Goal: Book appointment/travel/reservation

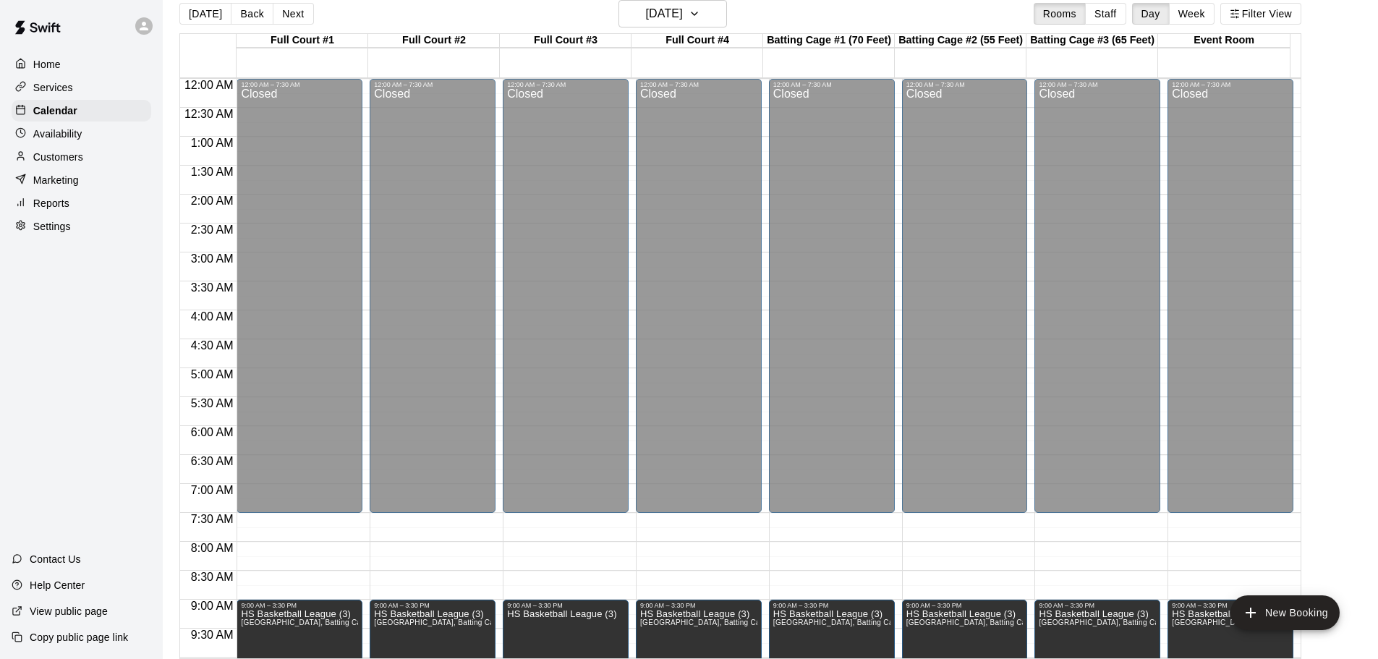
scroll to position [449, 0]
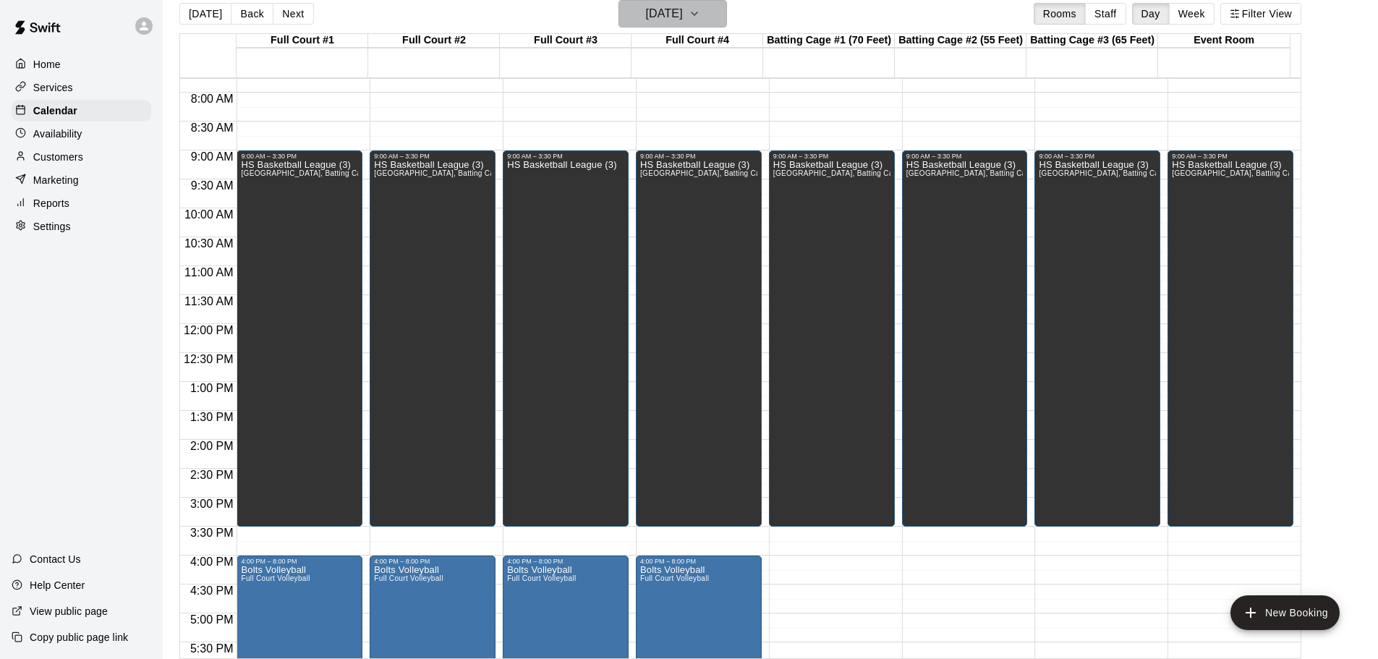
click at [666, 14] on h6 "[DATE]" at bounding box center [664, 14] width 37 height 20
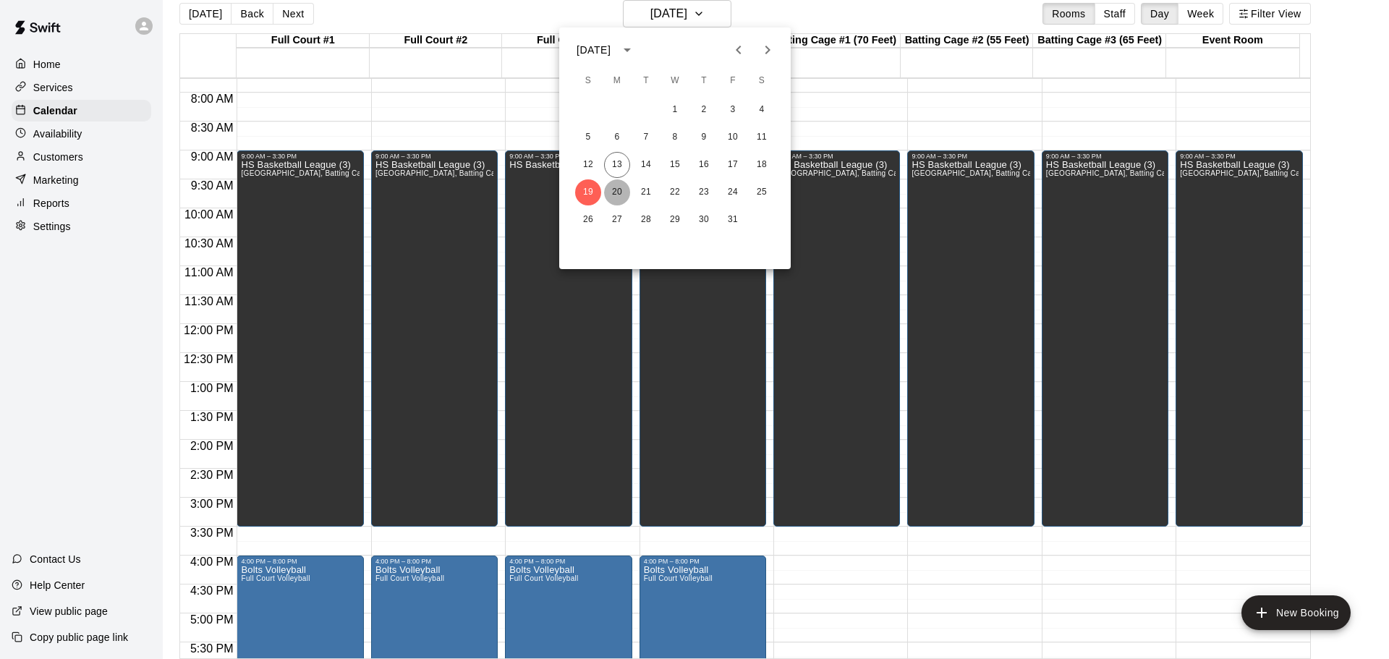
click at [614, 192] on button "20" at bounding box center [617, 192] width 26 height 26
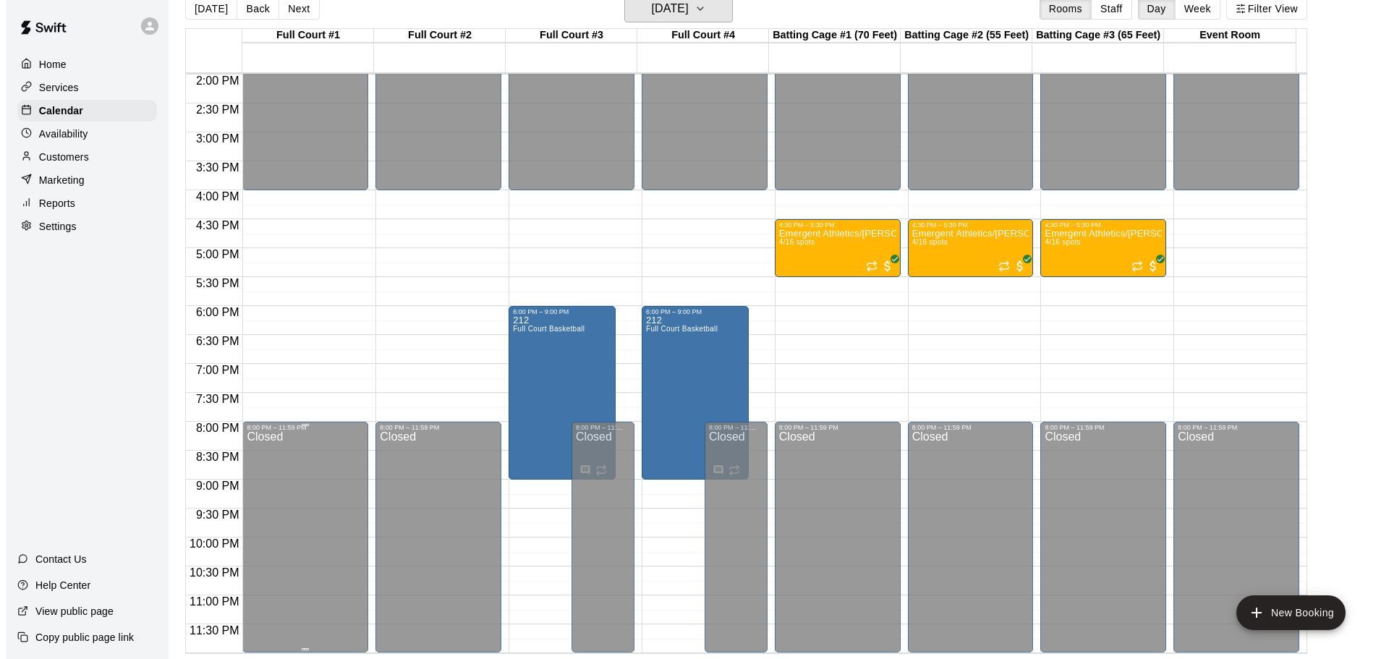
scroll to position [23, 0]
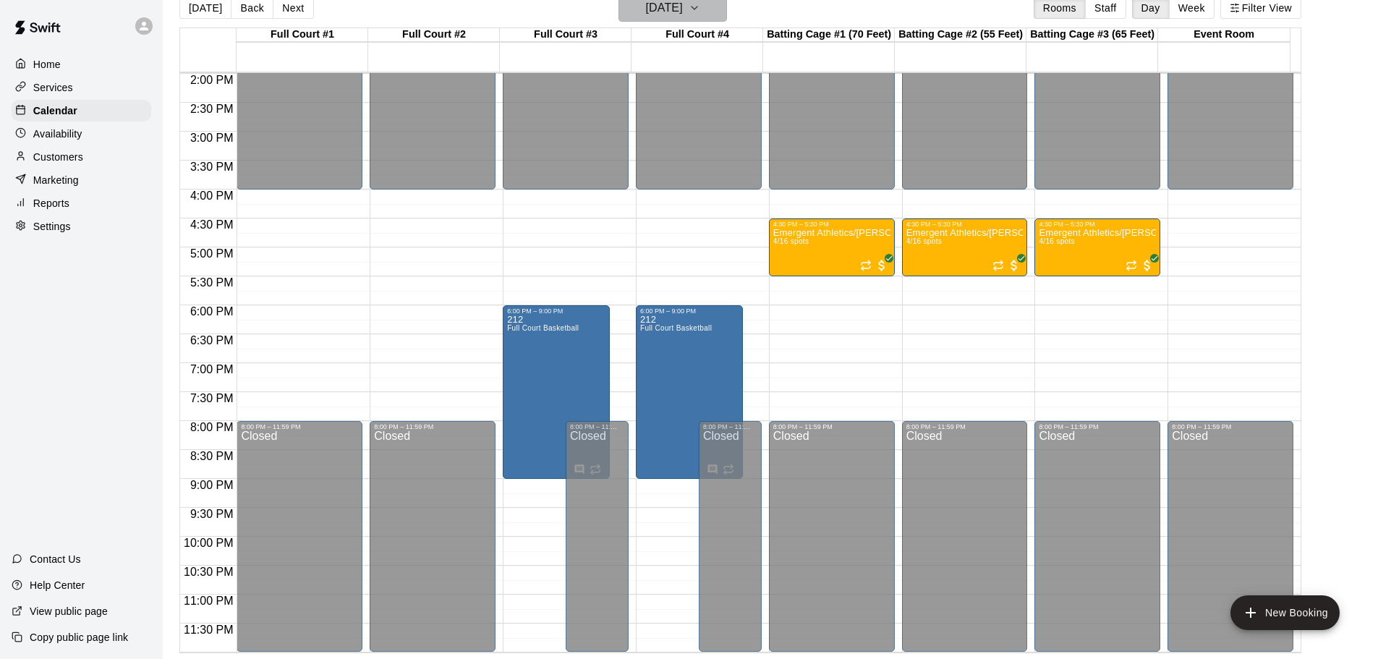
click at [646, 11] on h6 "[DATE]" at bounding box center [664, 8] width 37 height 20
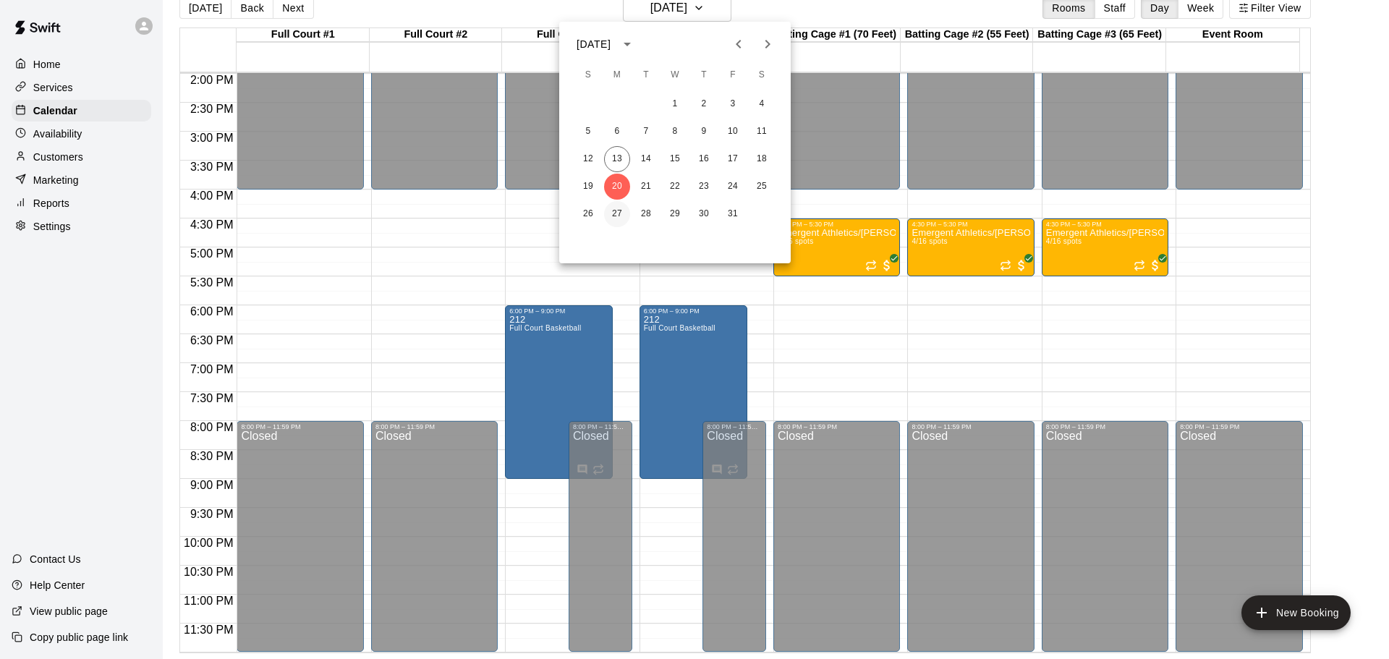
click at [611, 203] on button "27" at bounding box center [617, 214] width 26 height 26
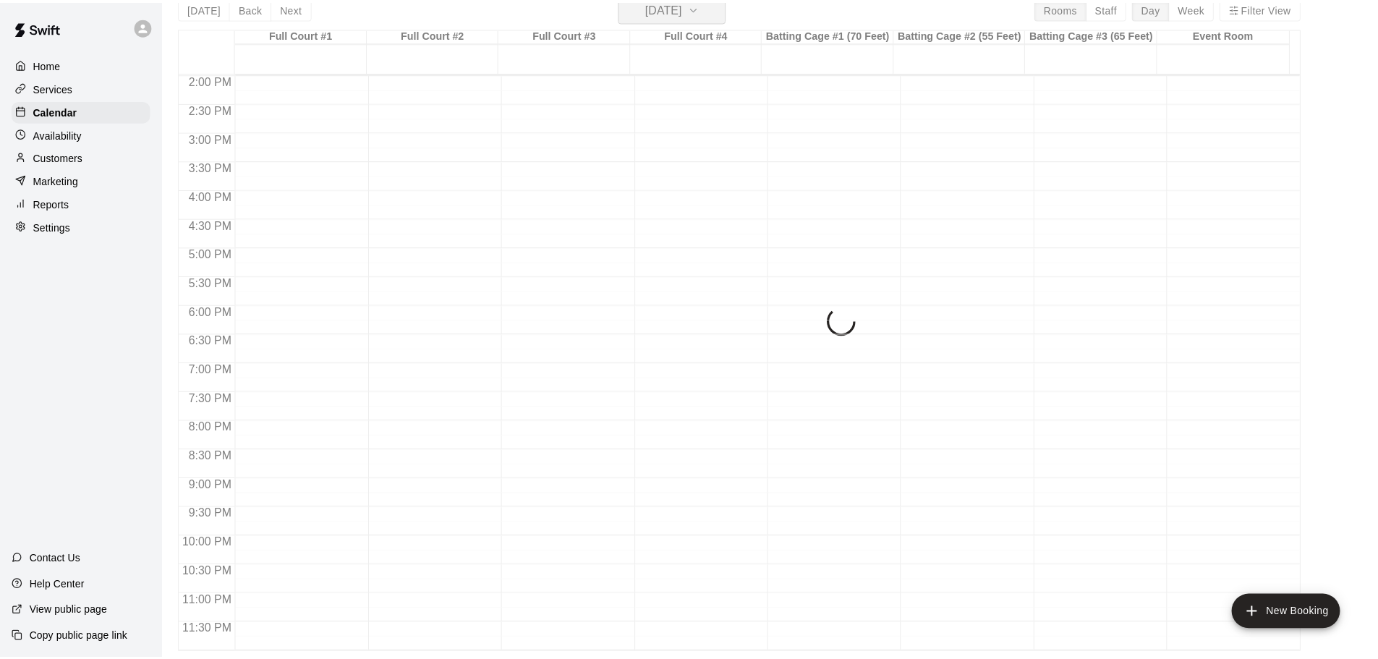
scroll to position [17, 0]
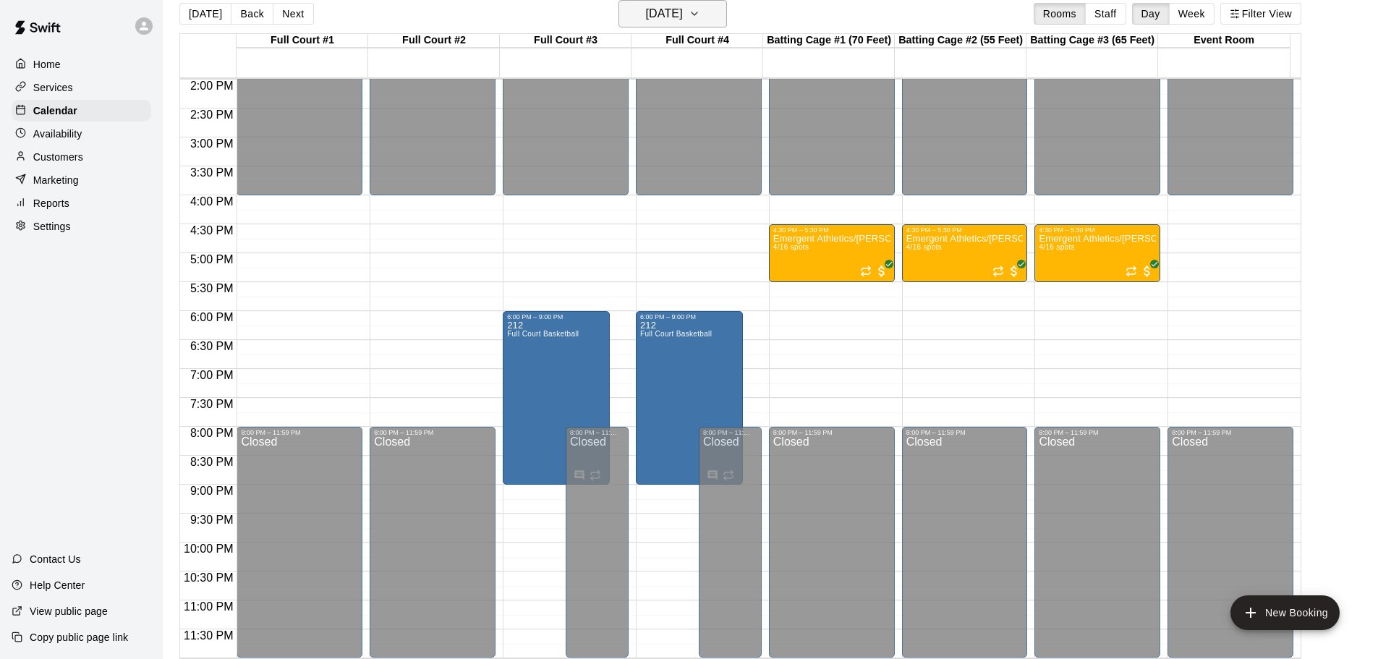
click at [646, 6] on h6 "[DATE]" at bounding box center [664, 14] width 37 height 20
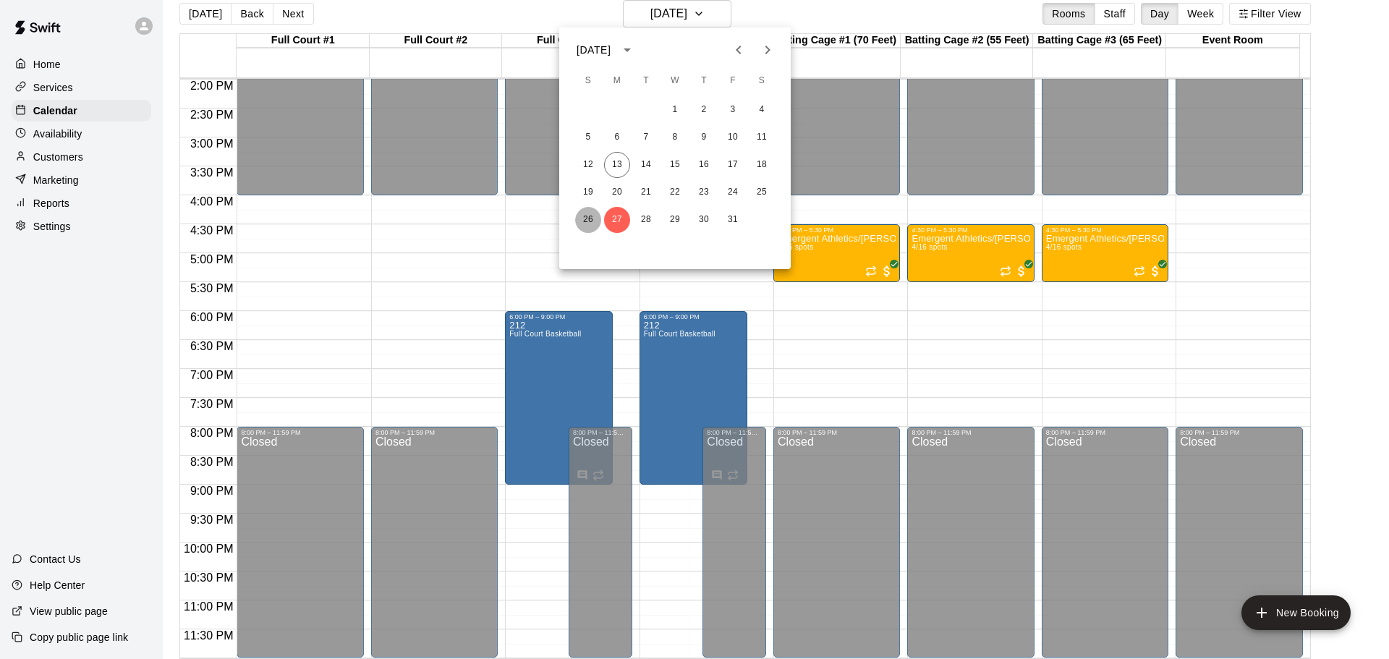
click at [587, 221] on button "26" at bounding box center [588, 220] width 26 height 26
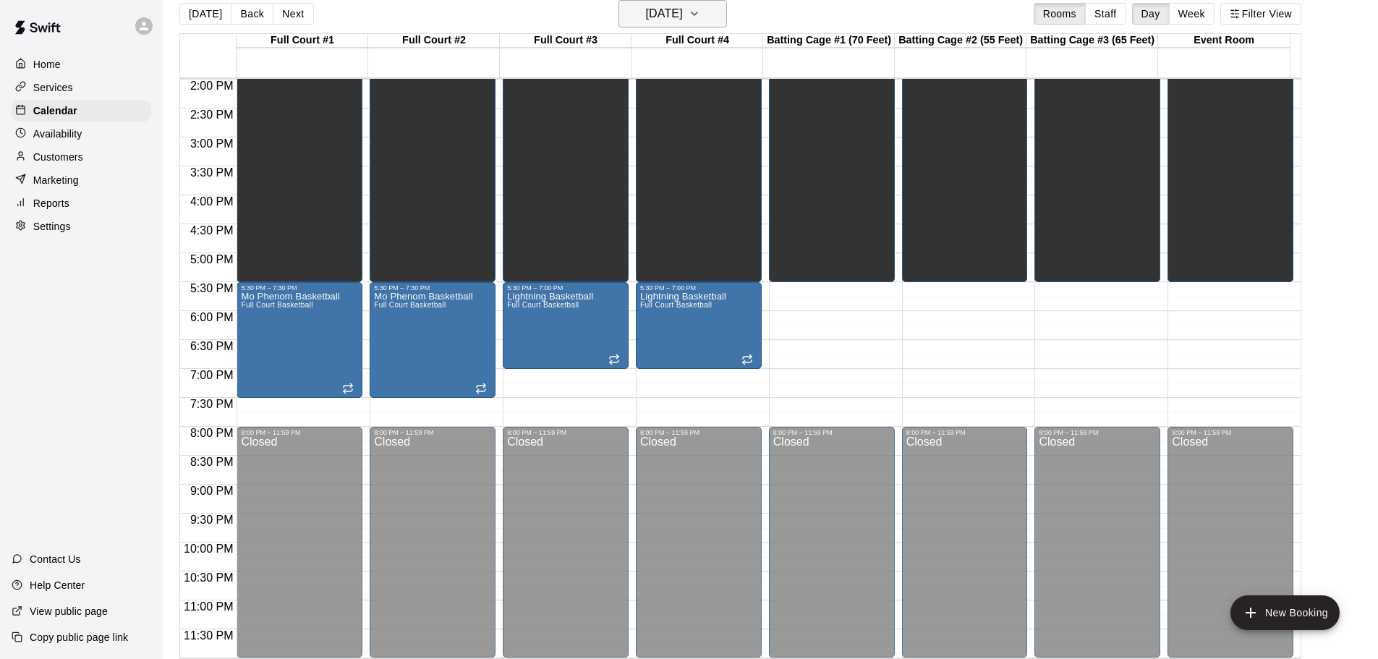
click at [646, 12] on h6 "[DATE]" at bounding box center [664, 14] width 37 height 20
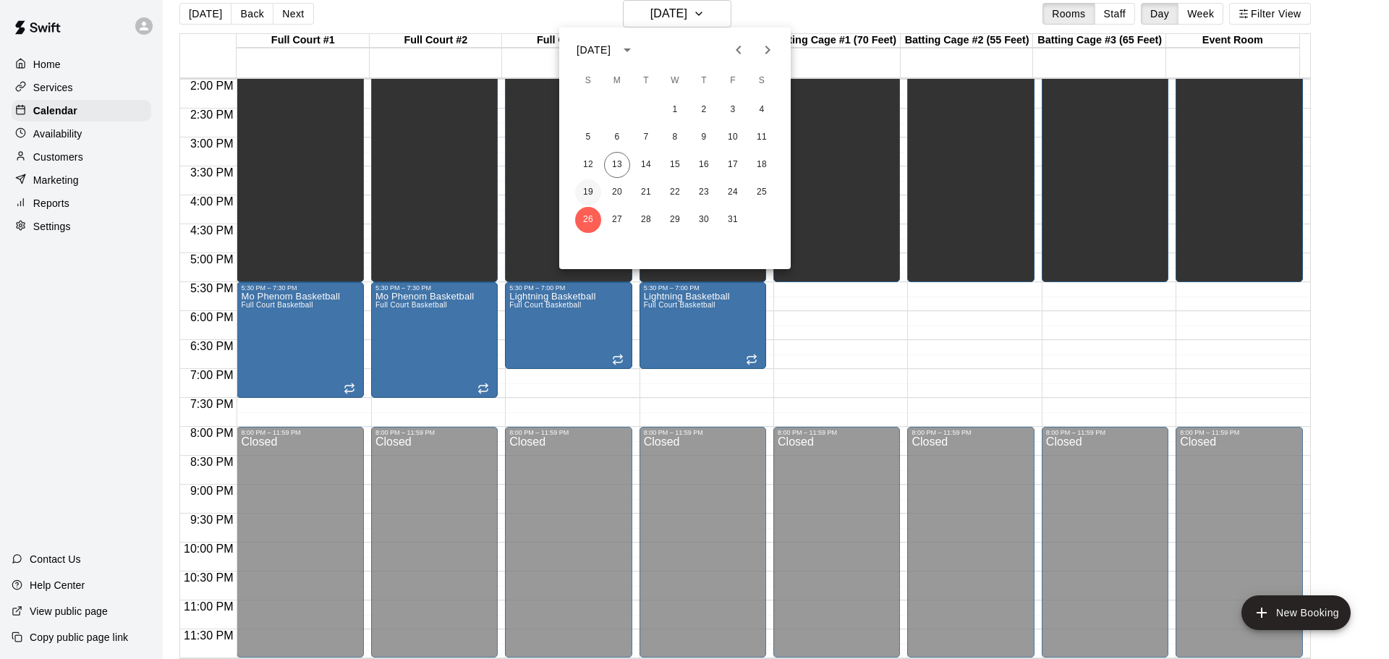
click at [596, 194] on button "19" at bounding box center [588, 192] width 26 height 26
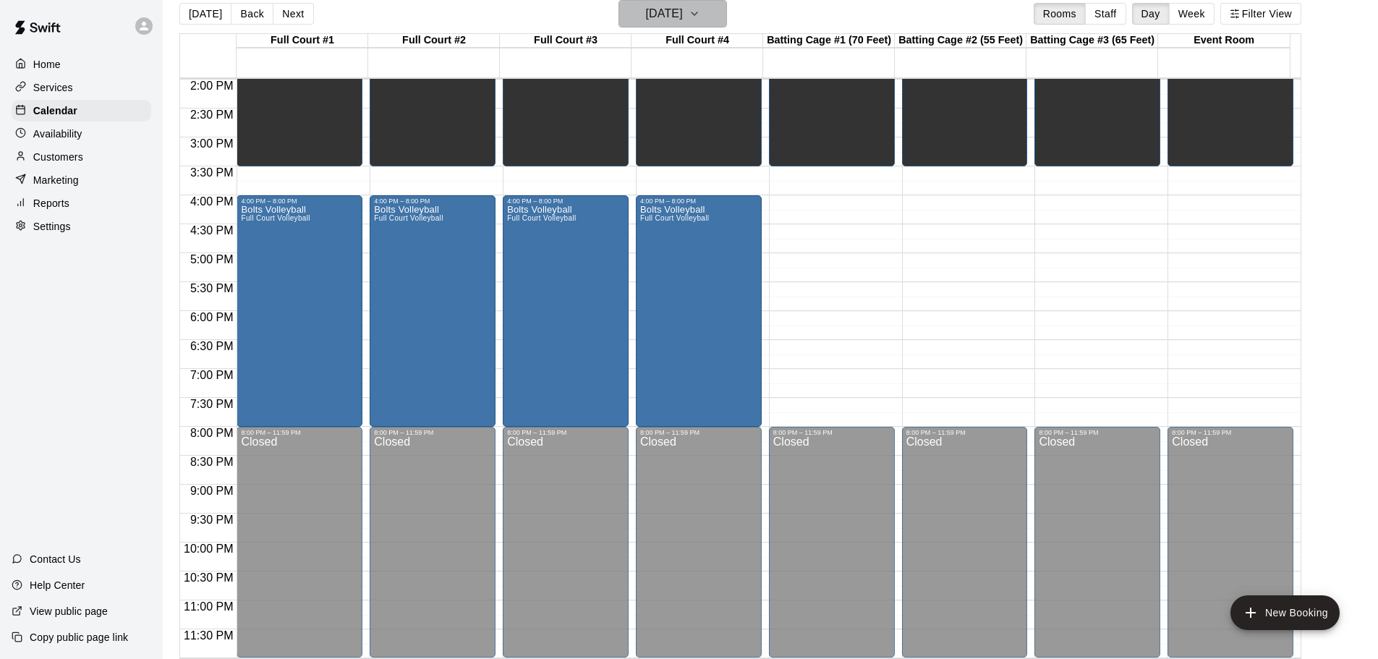
click at [683, 14] on h6 "[DATE]" at bounding box center [664, 14] width 37 height 20
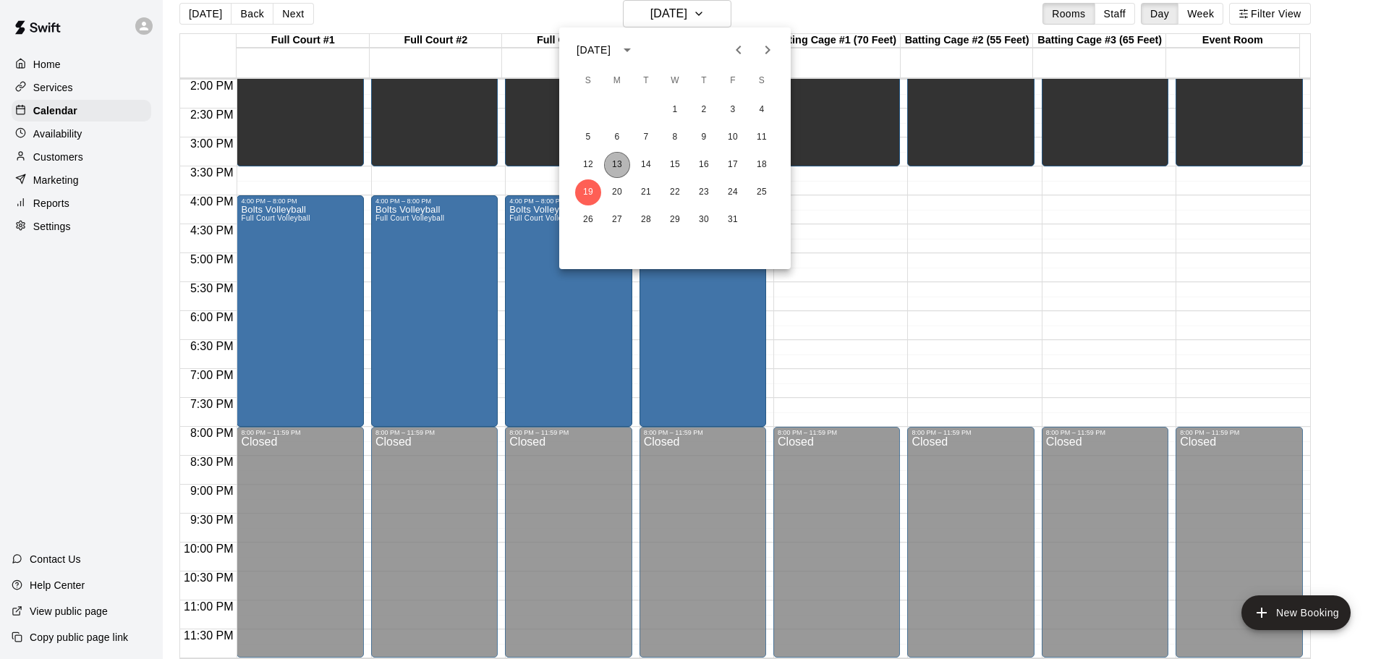
click at [616, 167] on button "13" at bounding box center [617, 165] width 26 height 26
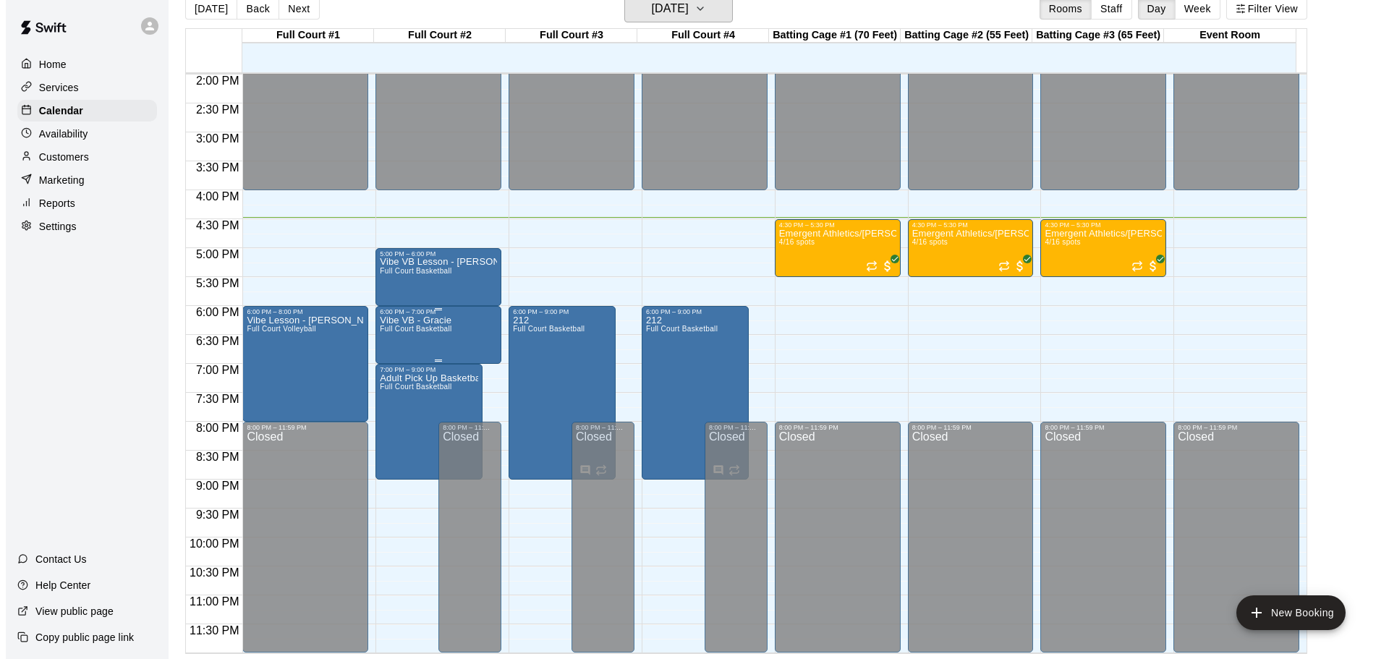
scroll to position [23, 0]
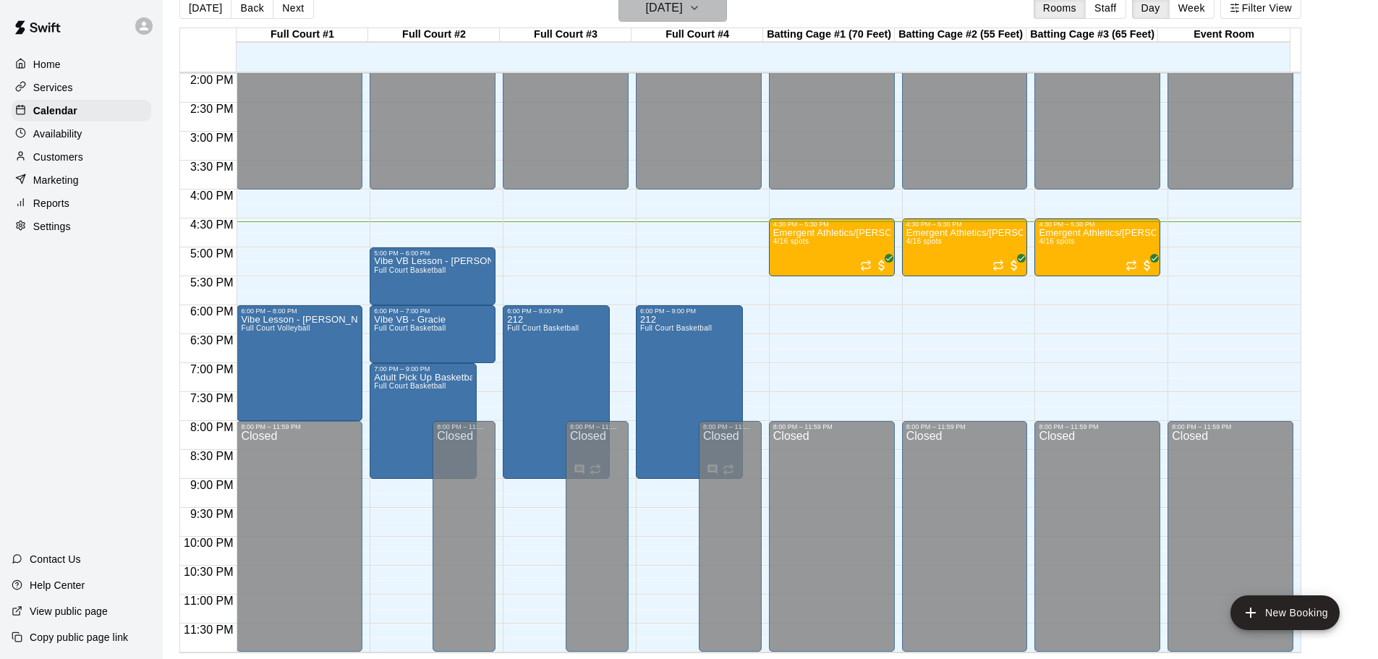
click at [659, 12] on h6 "[DATE]" at bounding box center [664, 8] width 37 height 20
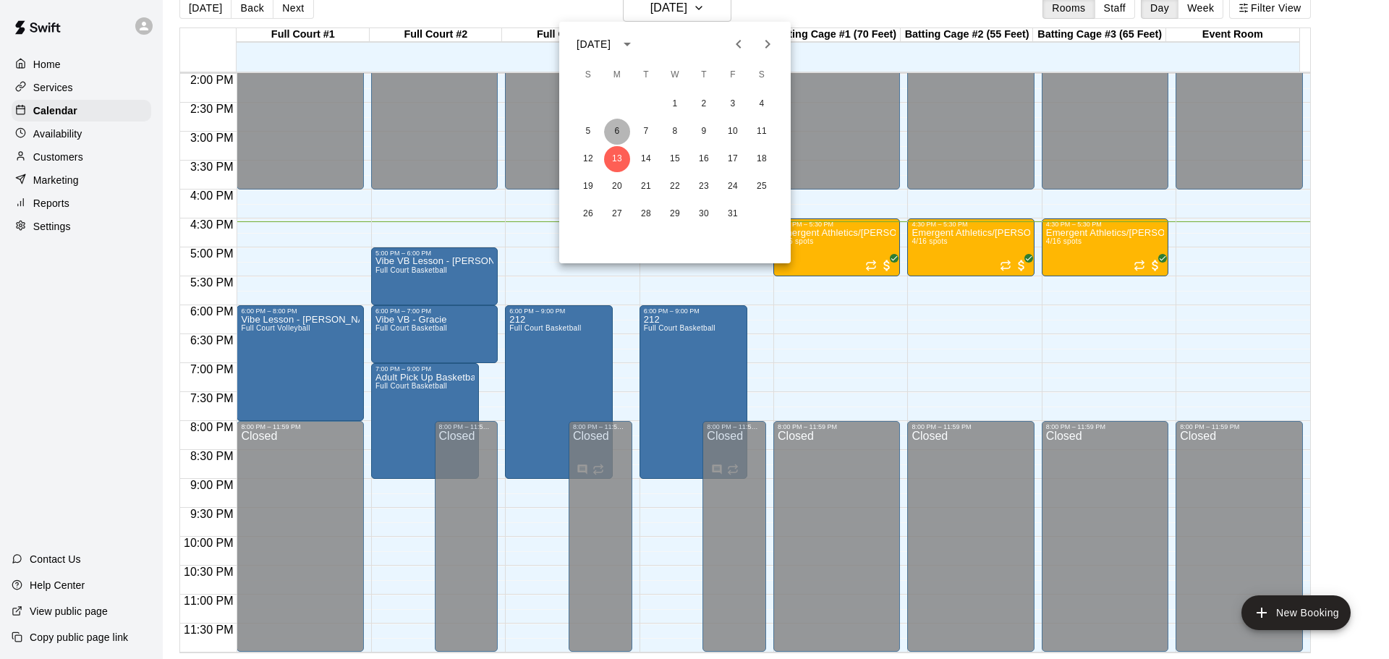
click at [622, 128] on button "6" at bounding box center [617, 132] width 26 height 26
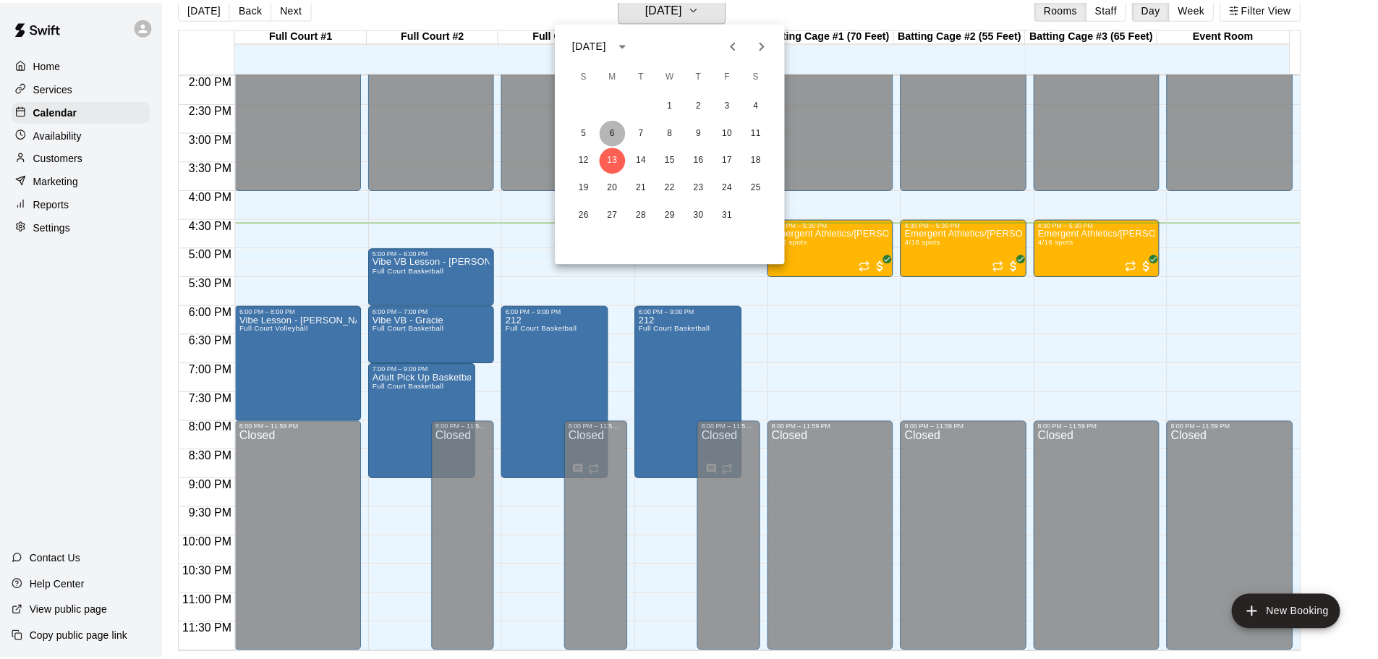
scroll to position [17, 0]
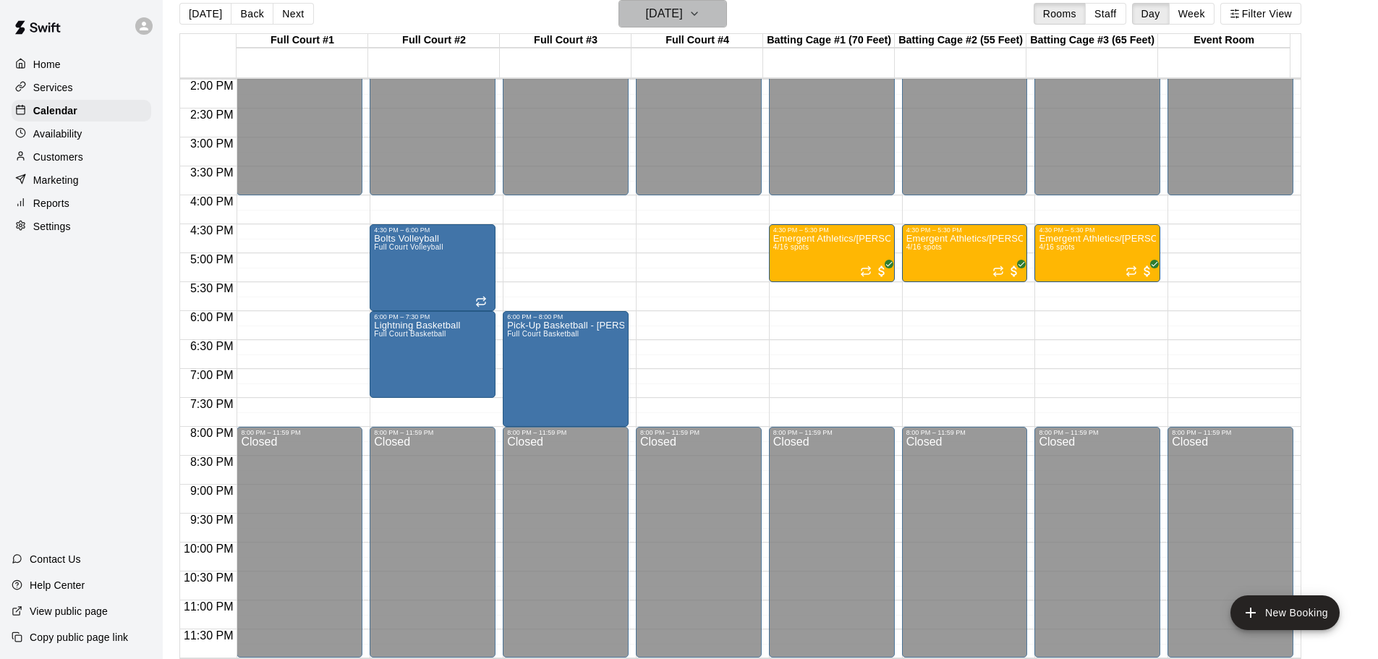
click at [662, 4] on h6 "[DATE]" at bounding box center [664, 14] width 37 height 20
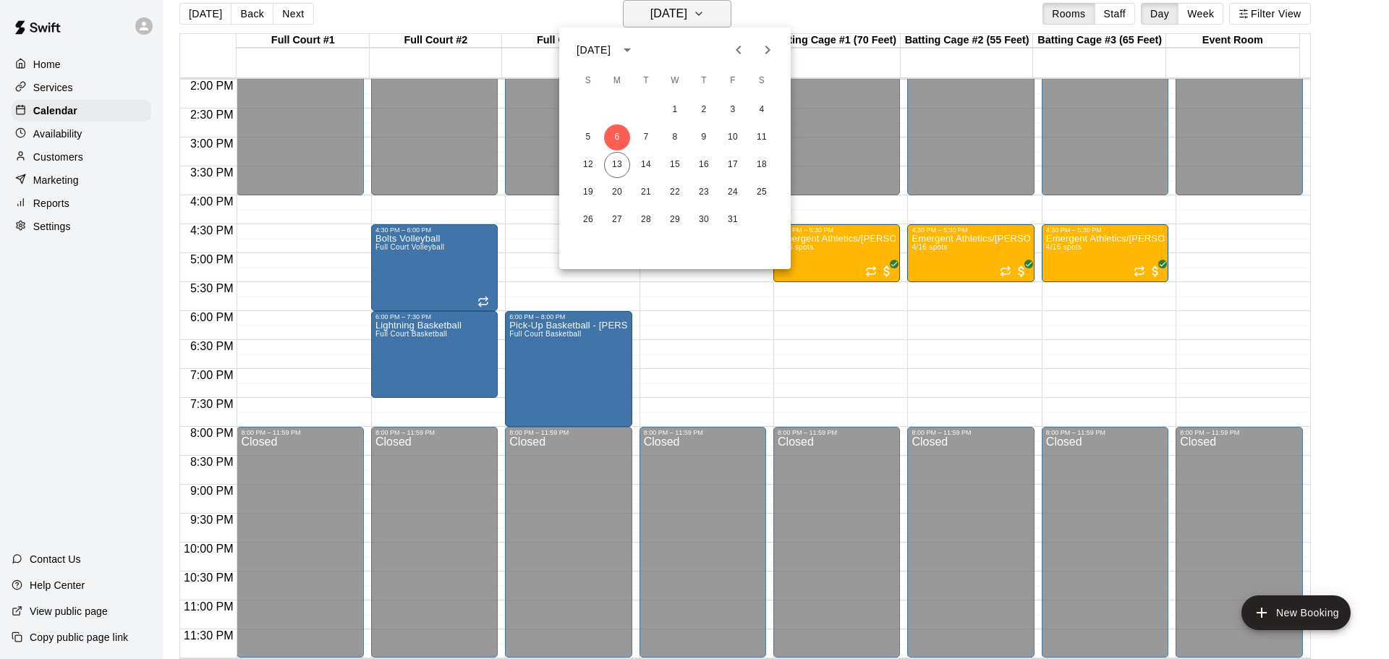
click at [662, 4] on div at bounding box center [694, 329] width 1389 height 659
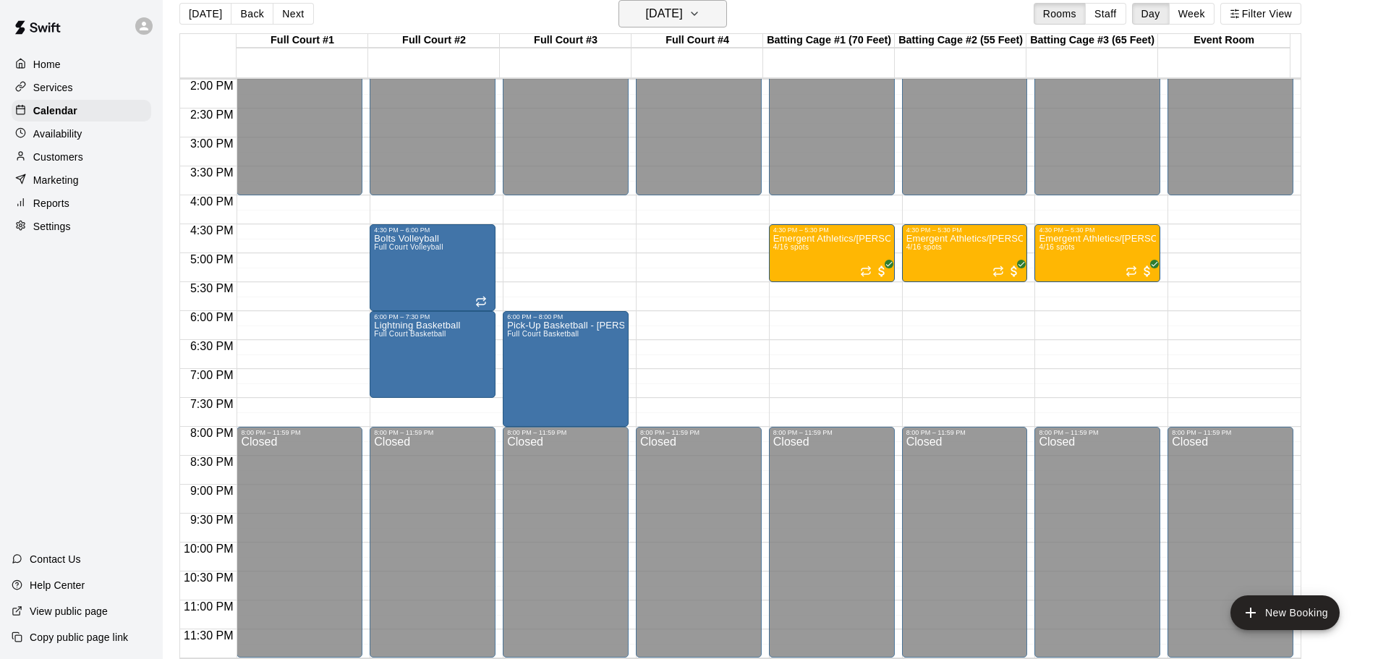
click at [655, 7] on h6 "[DATE]" at bounding box center [664, 14] width 37 height 20
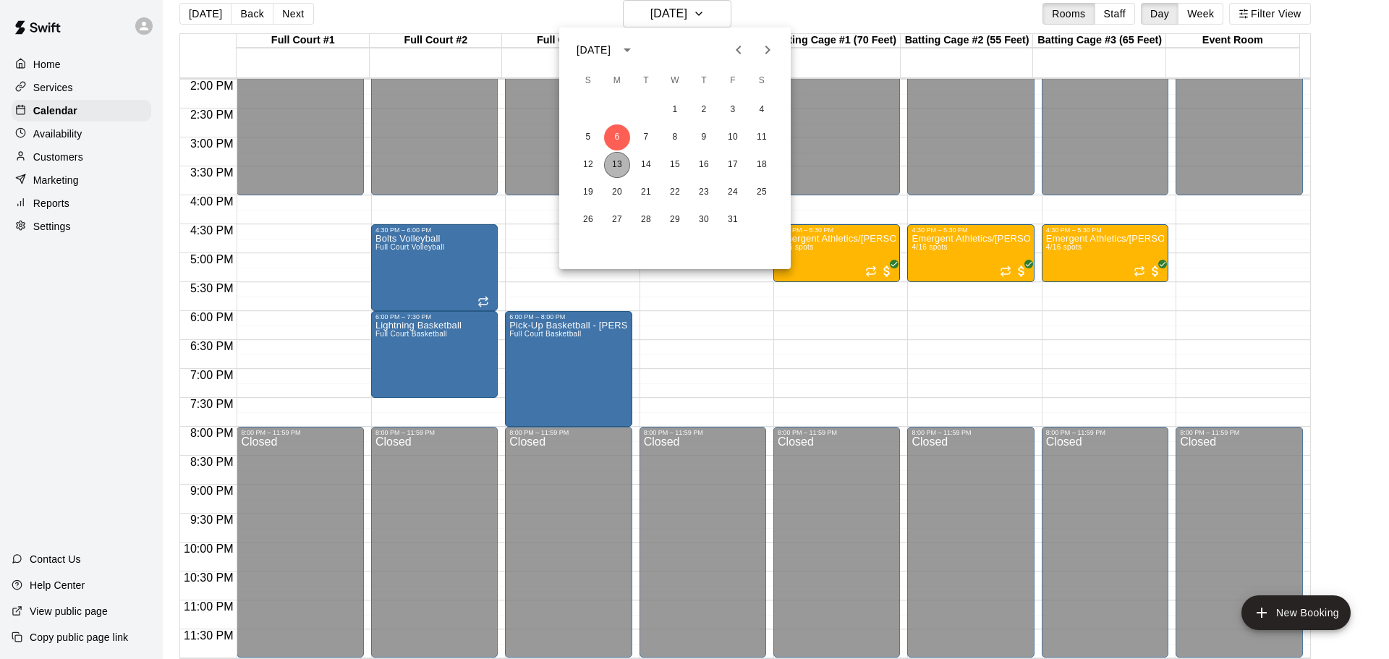
drag, startPoint x: 618, startPoint y: 169, endPoint x: 603, endPoint y: 173, distance: 15.8
click at [616, 169] on button "13" at bounding box center [617, 165] width 26 height 26
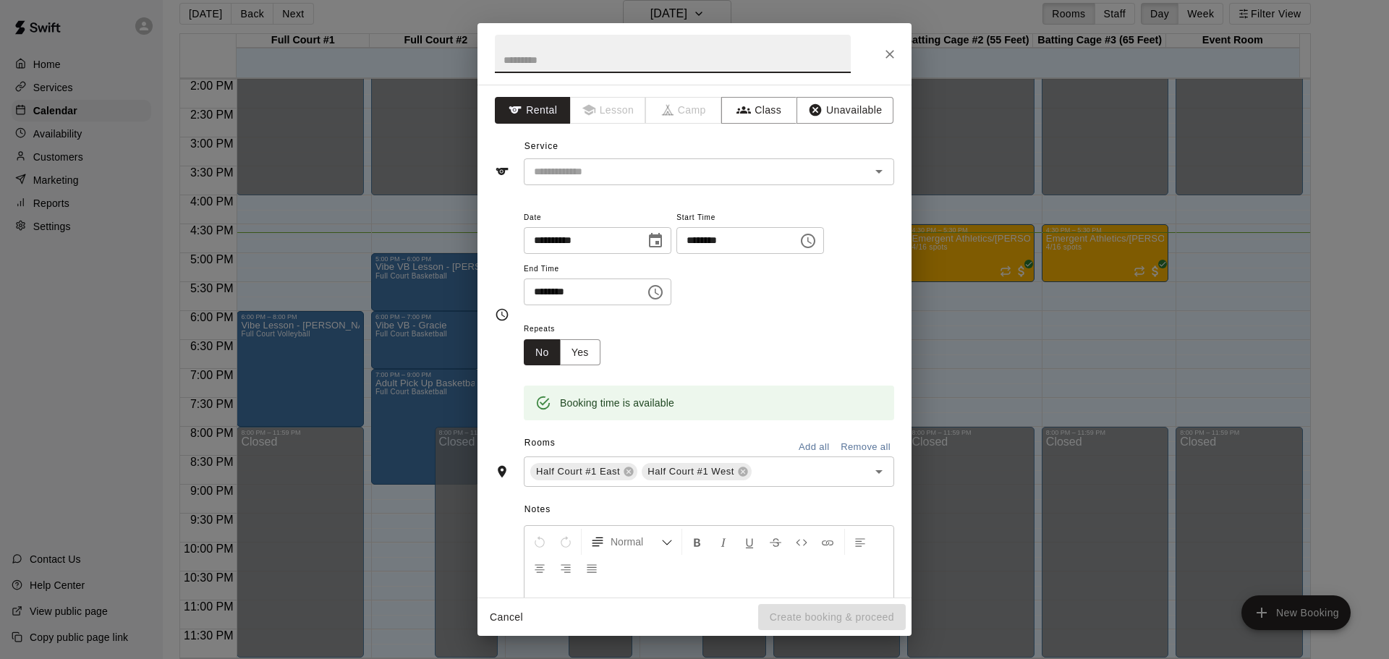
click at [657, 54] on input "text" at bounding box center [673, 54] width 356 height 38
click at [725, 161] on div "​" at bounding box center [709, 171] width 370 height 27
type input "**********"
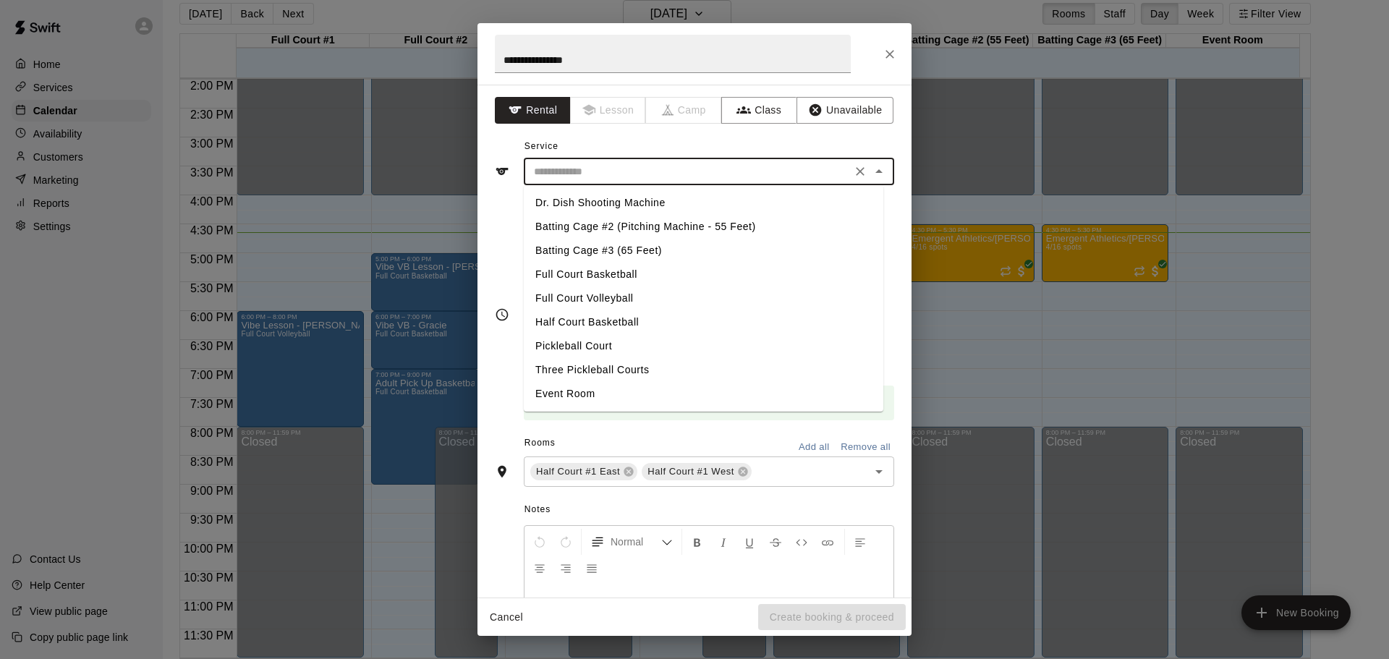
click at [623, 292] on li "Full Court Volleyball" at bounding box center [704, 299] width 360 height 24
type input "**********"
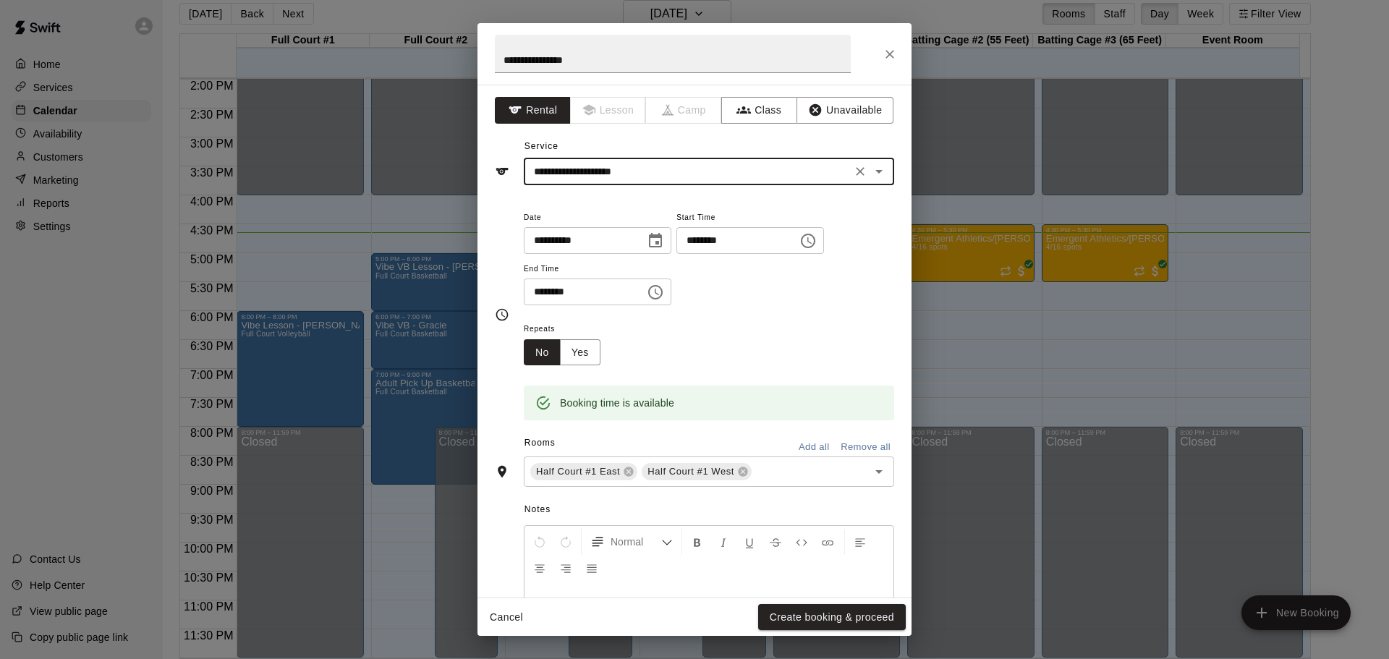
click at [537, 298] on input "********" at bounding box center [579, 292] width 111 height 27
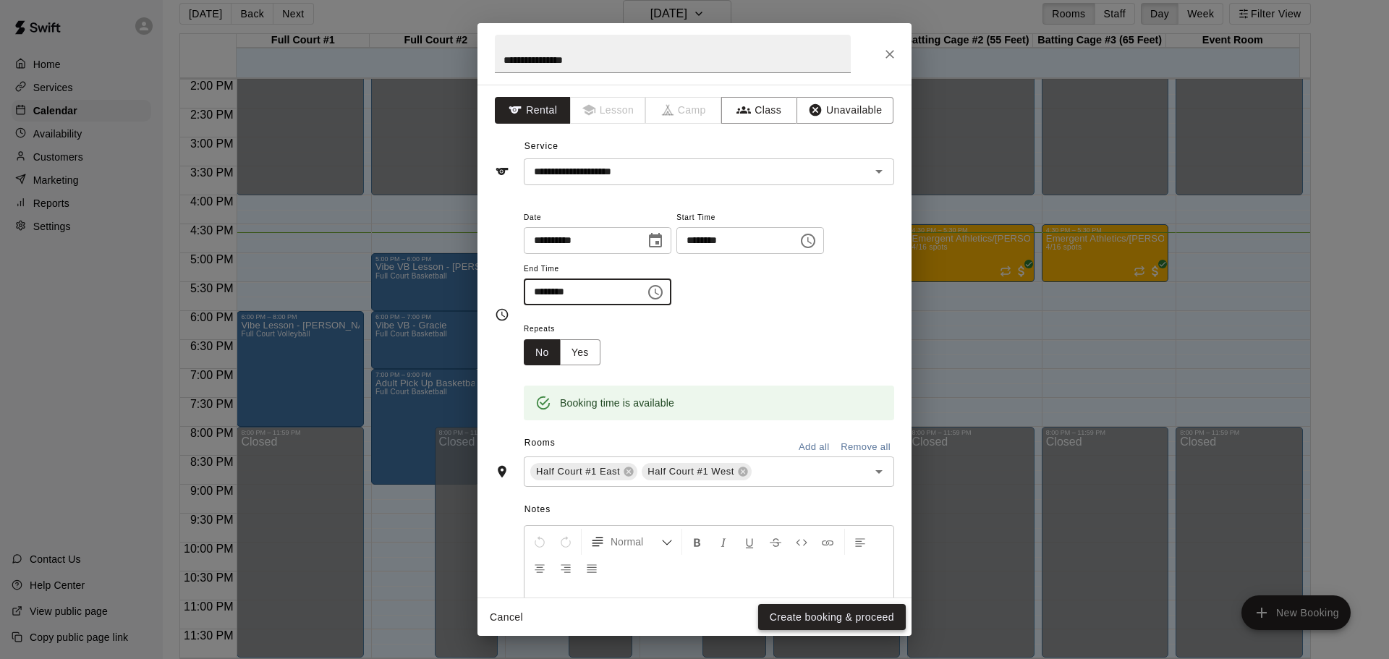
type input "********"
drag, startPoint x: 831, startPoint y: 605, endPoint x: 820, endPoint y: 604, distance: 11.6
click at [829, 605] on button "Create booking & proceed" at bounding box center [832, 617] width 148 height 27
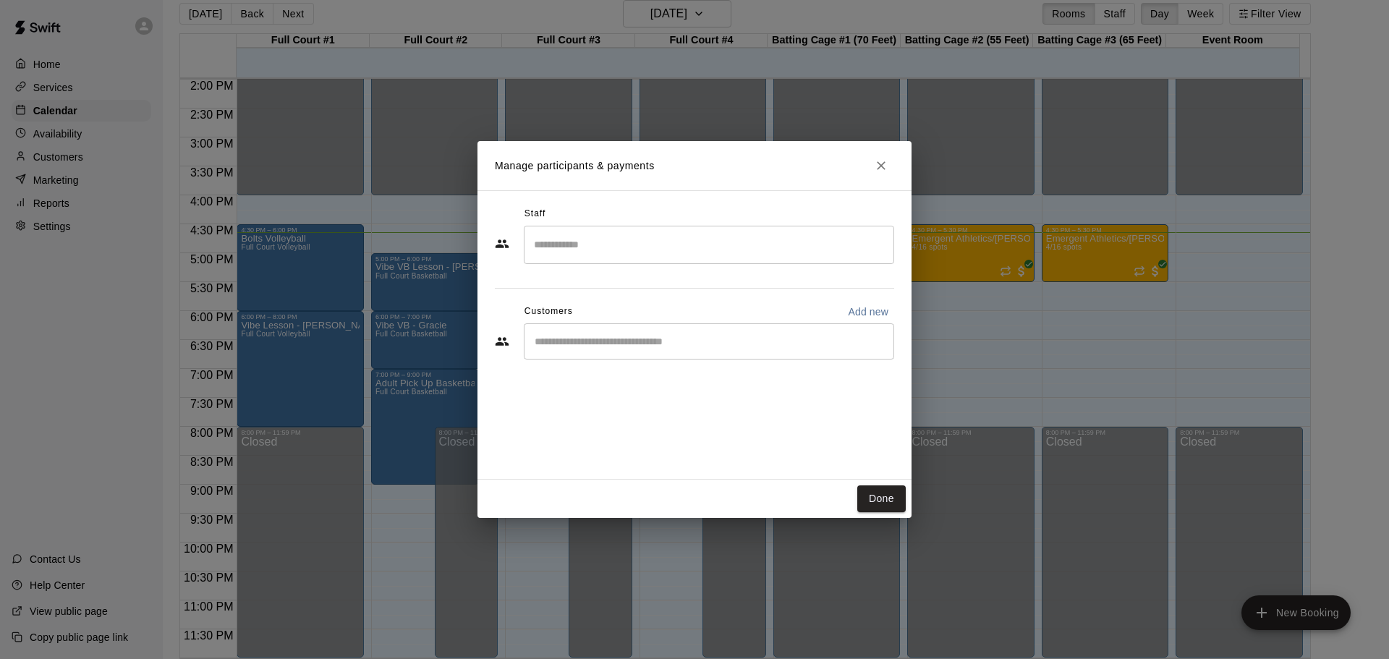
drag, startPoint x: 909, startPoint y: 512, endPoint x: 899, endPoint y: 483, distance: 30.4
click at [909, 512] on div "Done" at bounding box center [695, 499] width 434 height 38
click at [899, 483] on div "Done" at bounding box center [695, 499] width 434 height 38
click at [891, 504] on button "Done" at bounding box center [881, 498] width 48 height 27
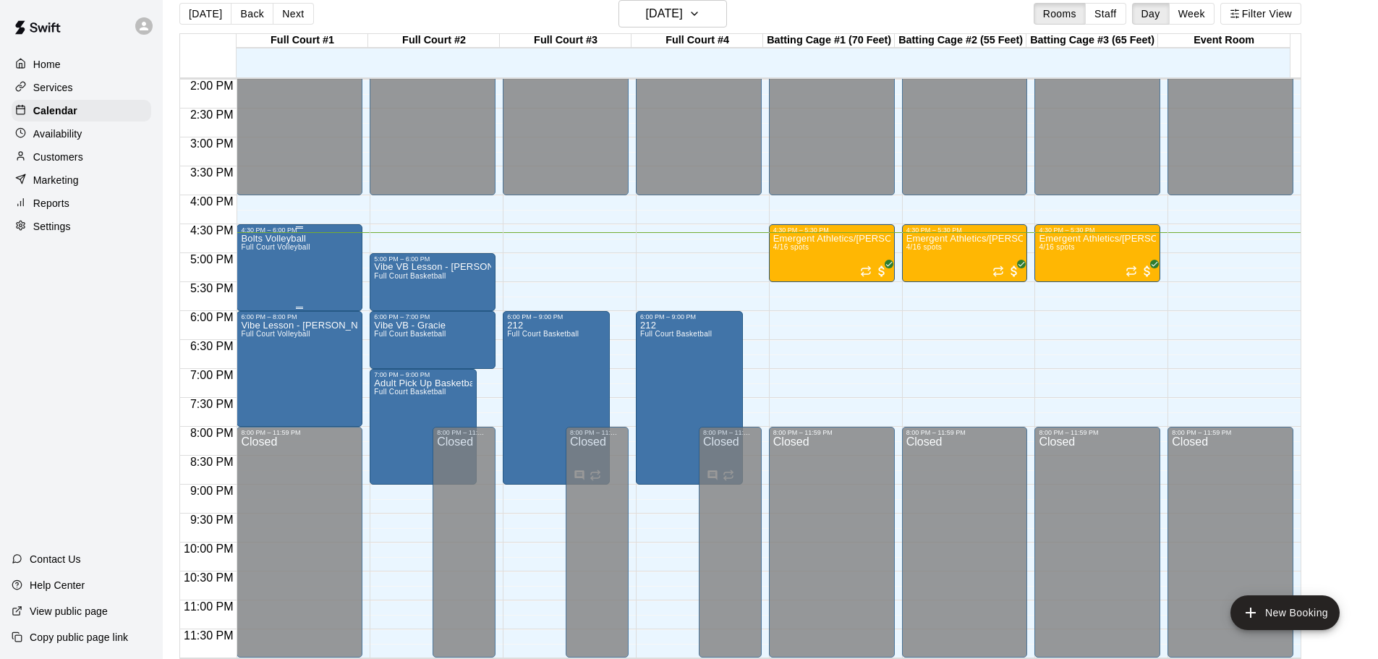
click at [279, 287] on div "Bolts Volleyball Full Court Volleyball" at bounding box center [275, 563] width 69 height 659
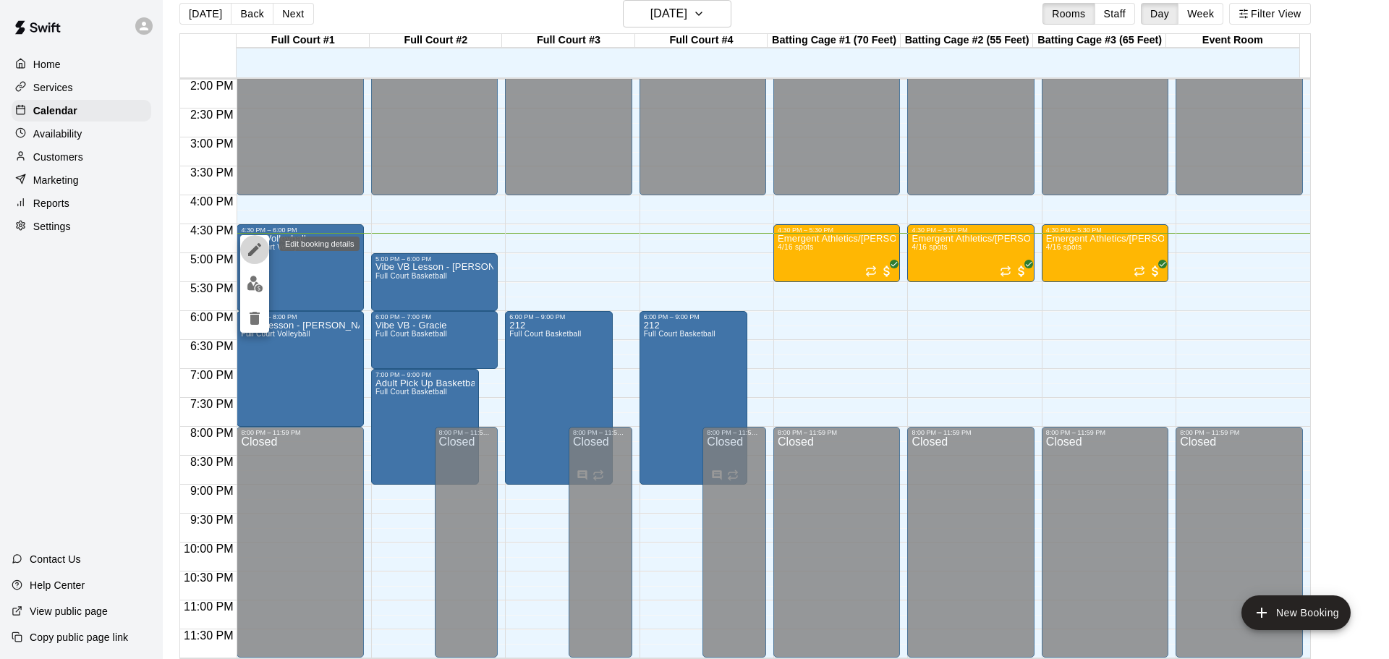
click at [256, 244] on icon "edit" at bounding box center [254, 249] width 17 height 17
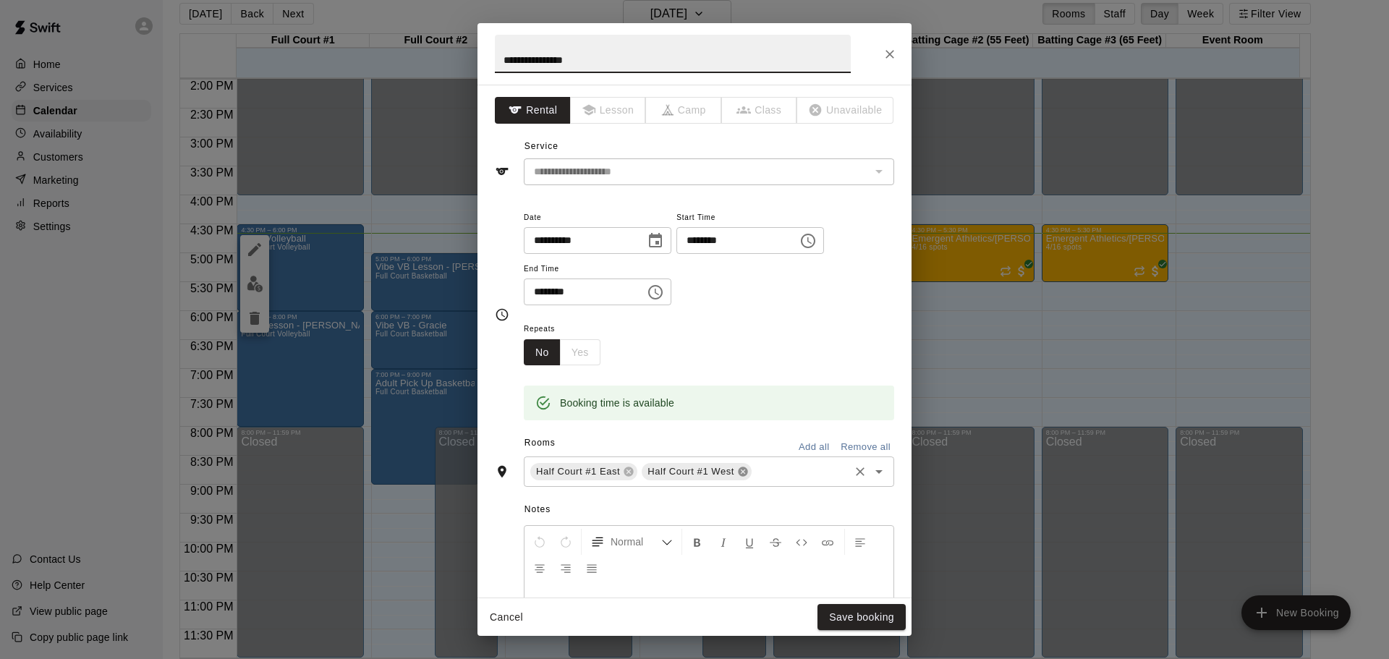
click at [744, 471] on icon at bounding box center [743, 472] width 12 height 12
click at [629, 468] on icon at bounding box center [628, 471] width 9 height 9
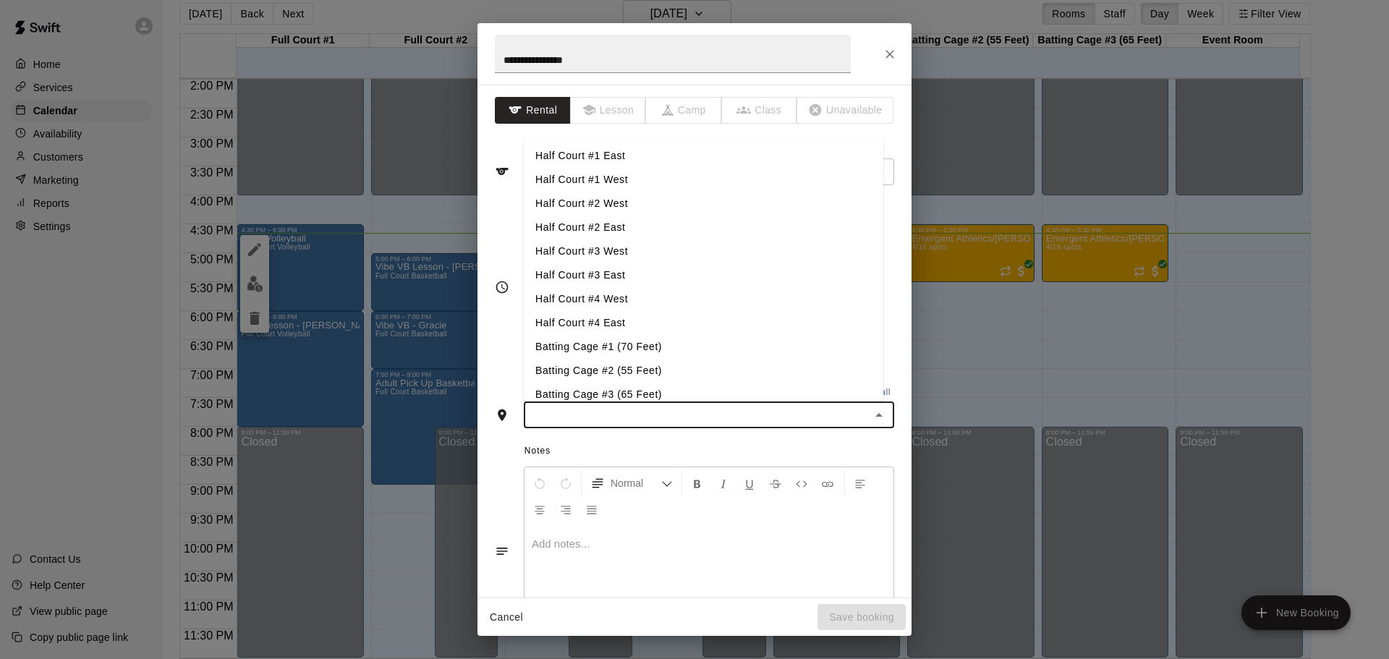
click at [616, 414] on input "text" at bounding box center [697, 415] width 338 height 18
click at [617, 246] on li "Half Court #3 West" at bounding box center [704, 251] width 360 height 24
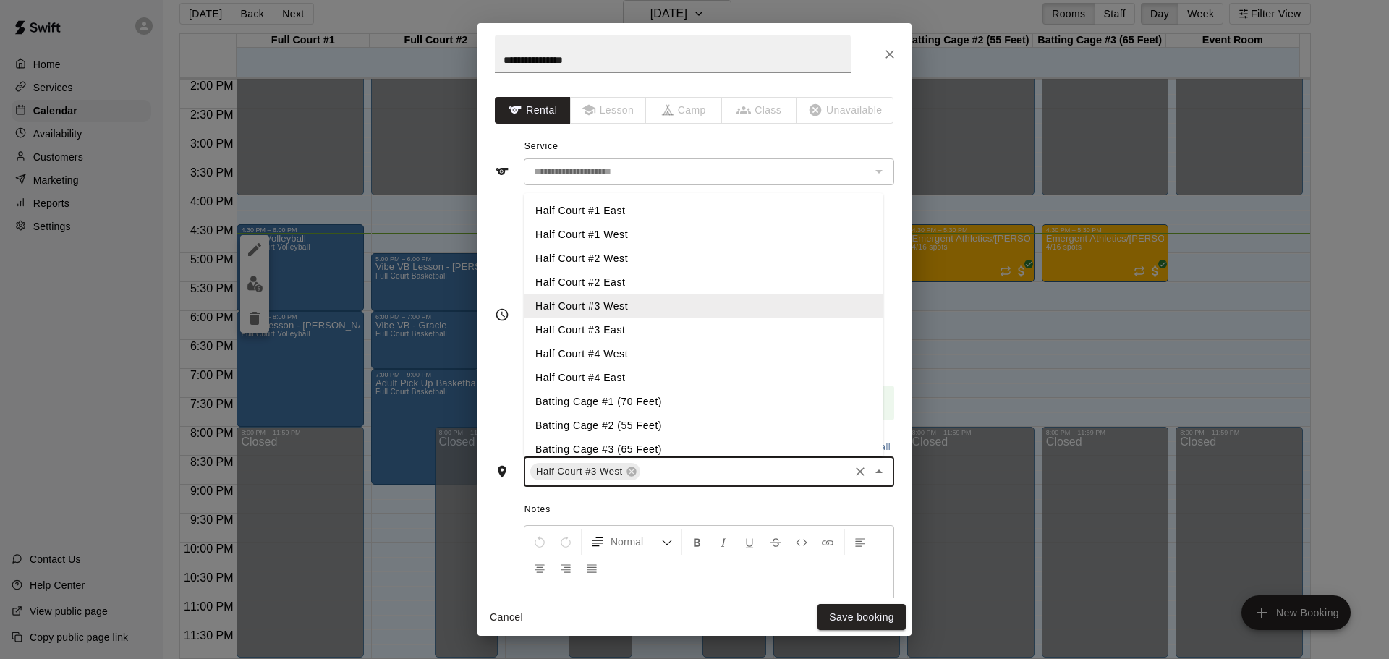
drag, startPoint x: 656, startPoint y: 480, endPoint x: 653, endPoint y: 399, distance: 81.8
click at [657, 479] on input "text" at bounding box center [744, 472] width 205 height 18
click at [636, 332] on li "Half Court #3 East" at bounding box center [704, 330] width 360 height 24
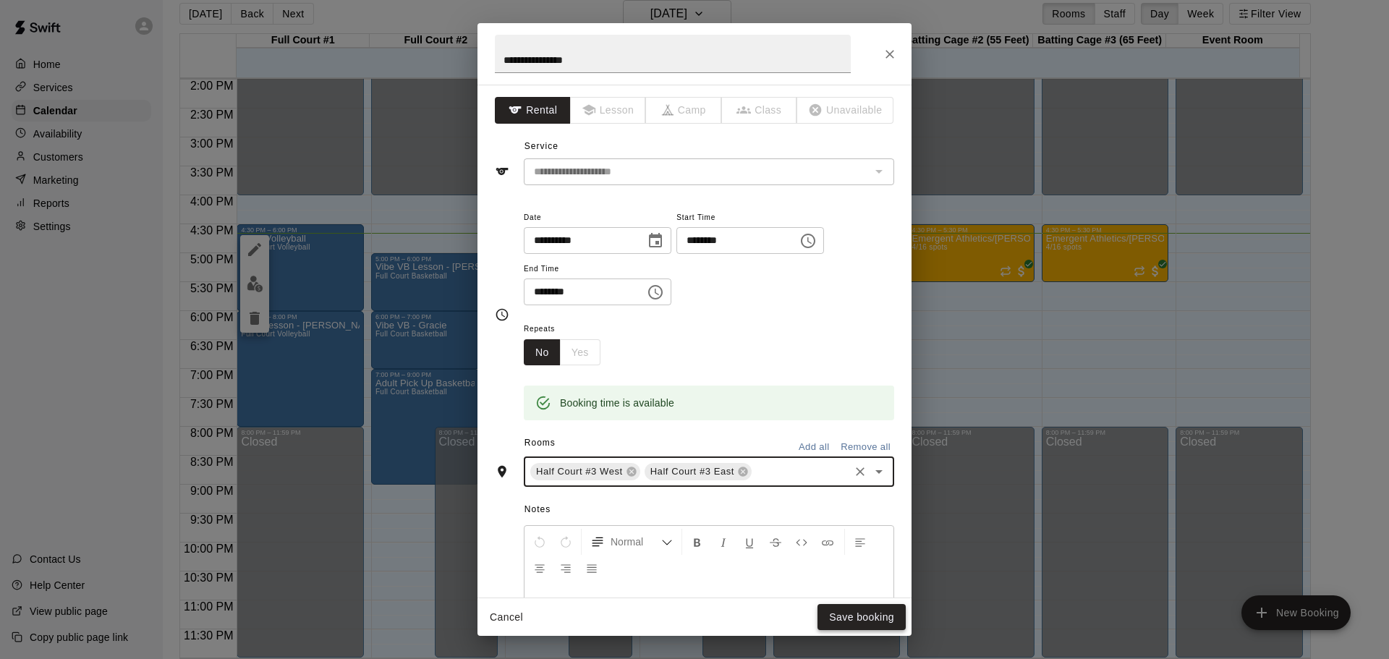
click at [839, 622] on button "Save booking" at bounding box center [862, 617] width 88 height 27
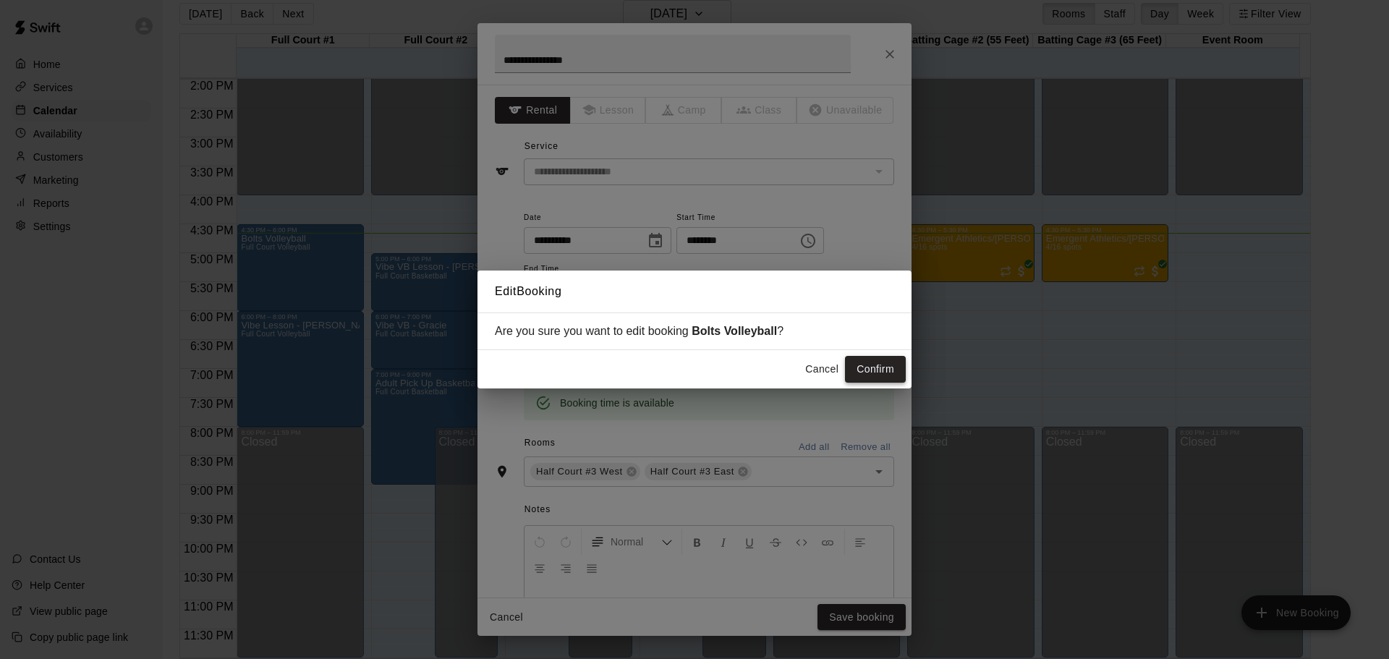
click at [861, 373] on button "Confirm" at bounding box center [875, 369] width 61 height 27
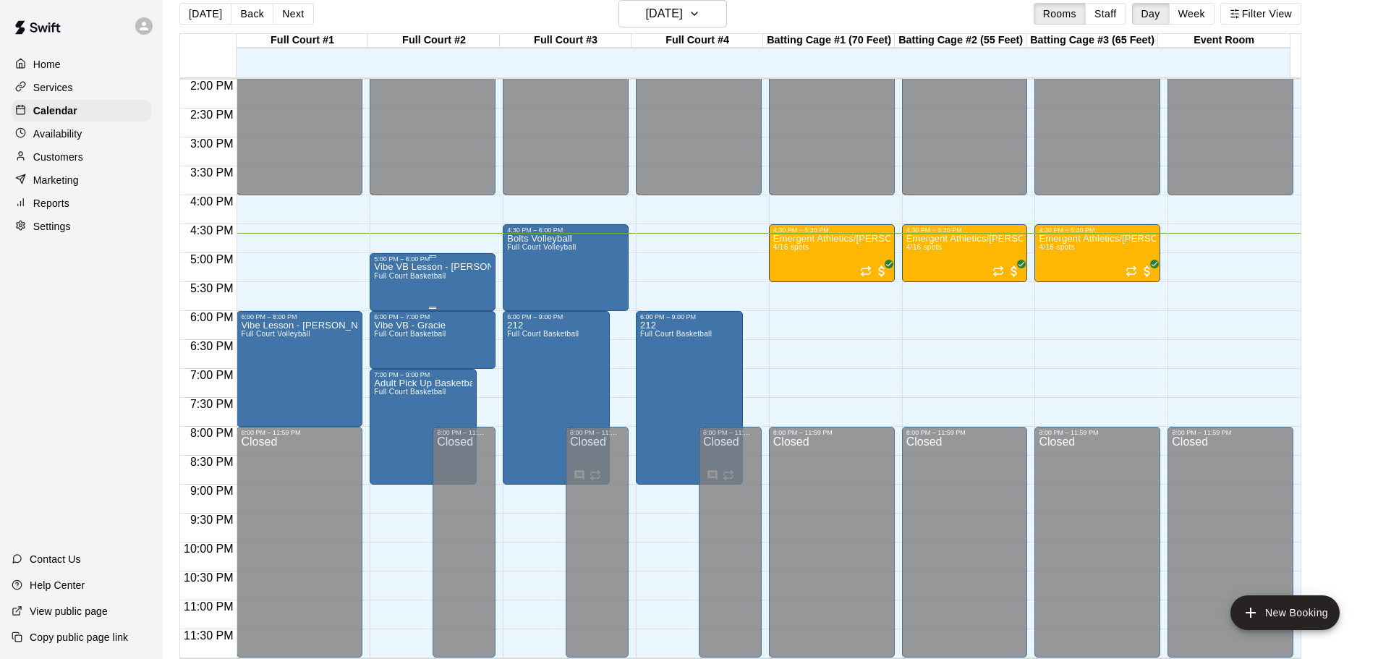
click at [423, 288] on div "Vibe VB Lesson - [PERSON_NAME] Full Court Basketball" at bounding box center [432, 592] width 117 height 659
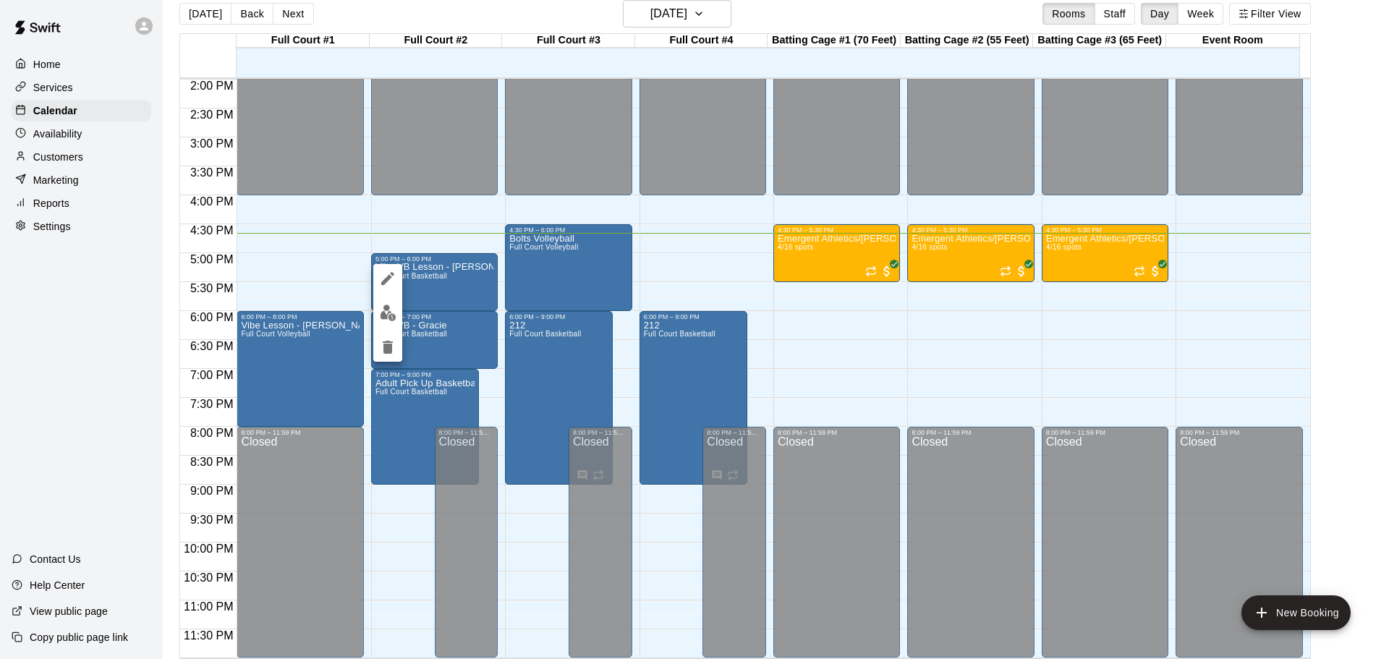
click at [423, 284] on div at bounding box center [694, 329] width 1389 height 659
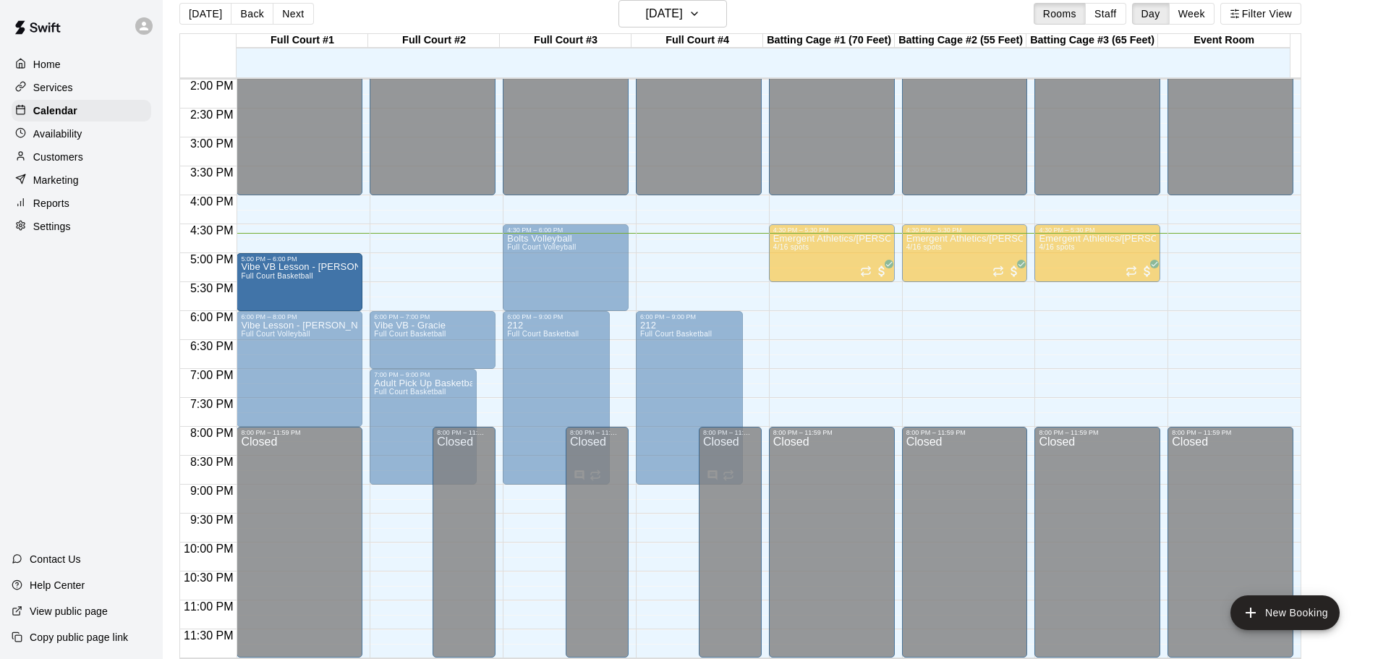
drag, startPoint x: 428, startPoint y: 277, endPoint x: 318, endPoint y: 279, distance: 110.0
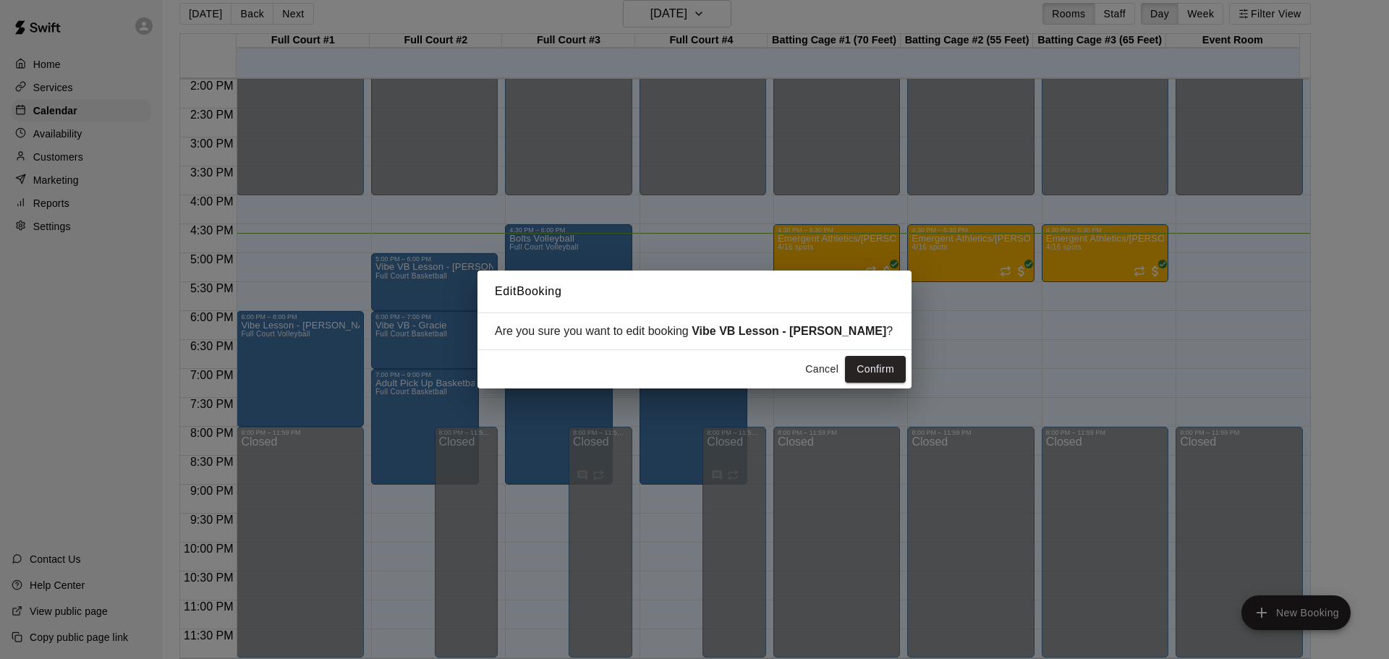
click at [873, 361] on button "Confirm" at bounding box center [875, 369] width 61 height 27
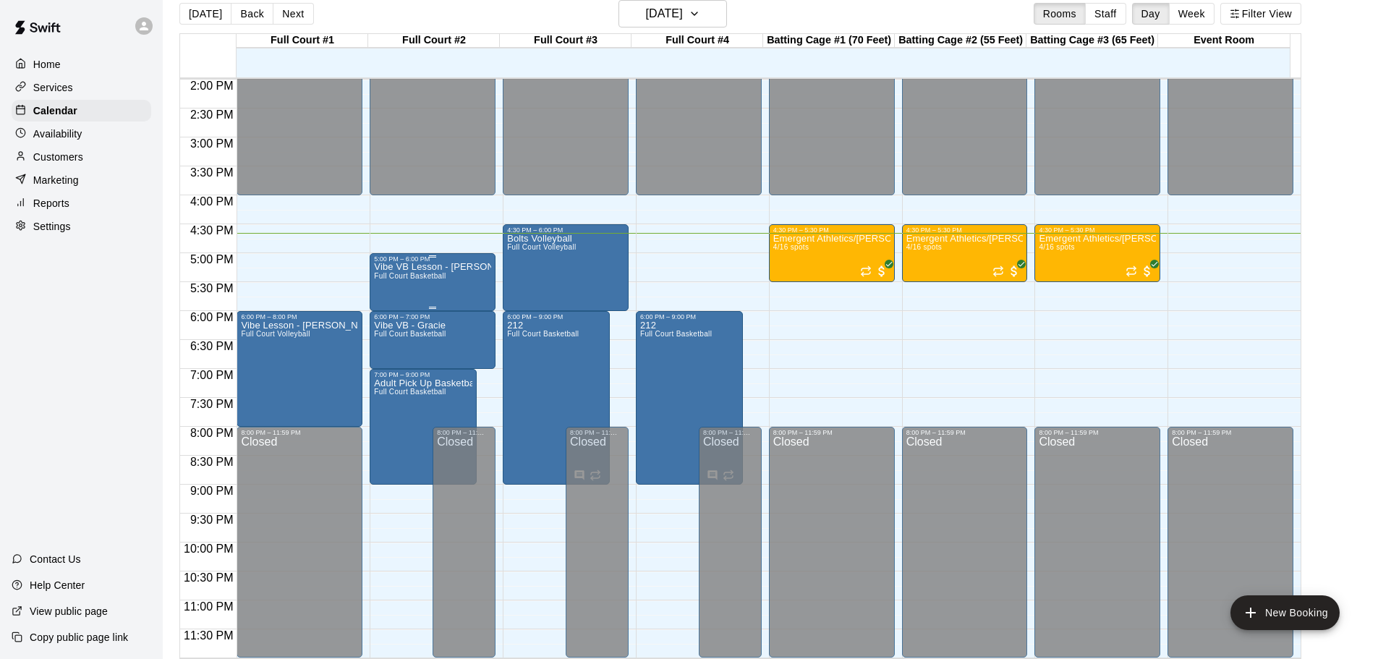
click at [406, 288] on div "Vibe VB Lesson - [PERSON_NAME] Full Court Basketball" at bounding box center [432, 592] width 117 height 659
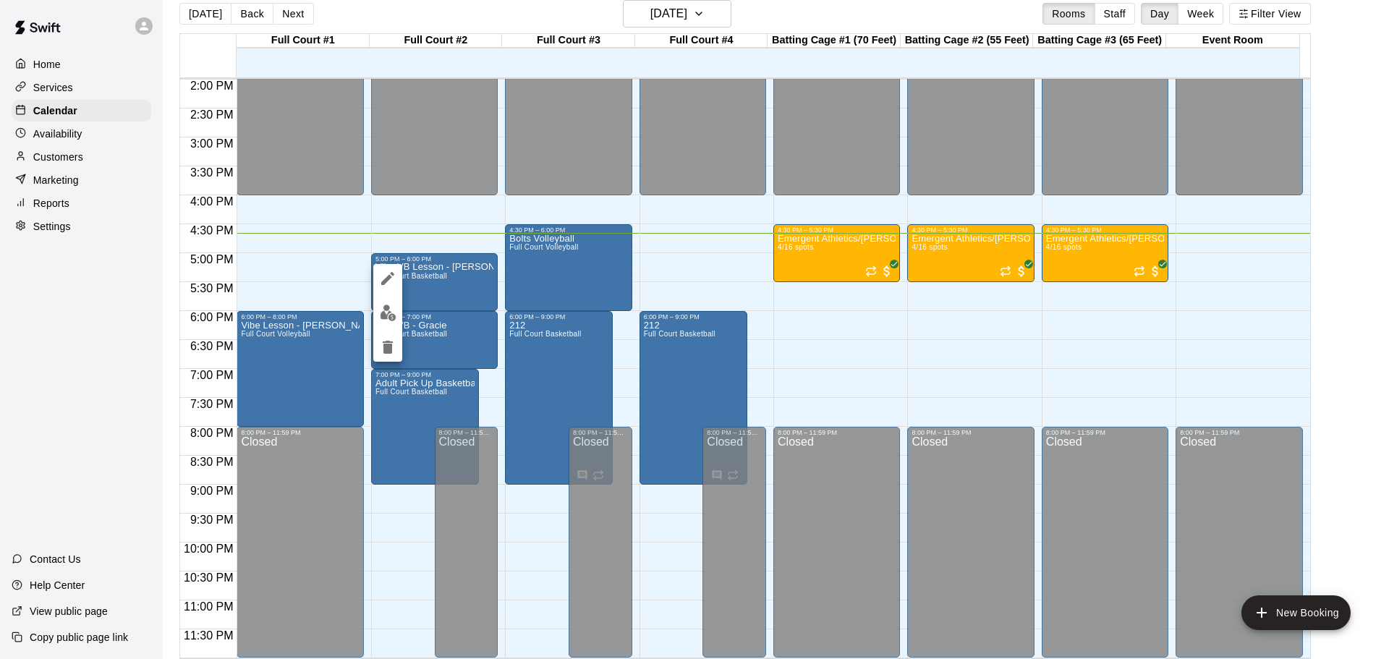
click at [389, 275] on icon "edit" at bounding box center [387, 278] width 13 height 13
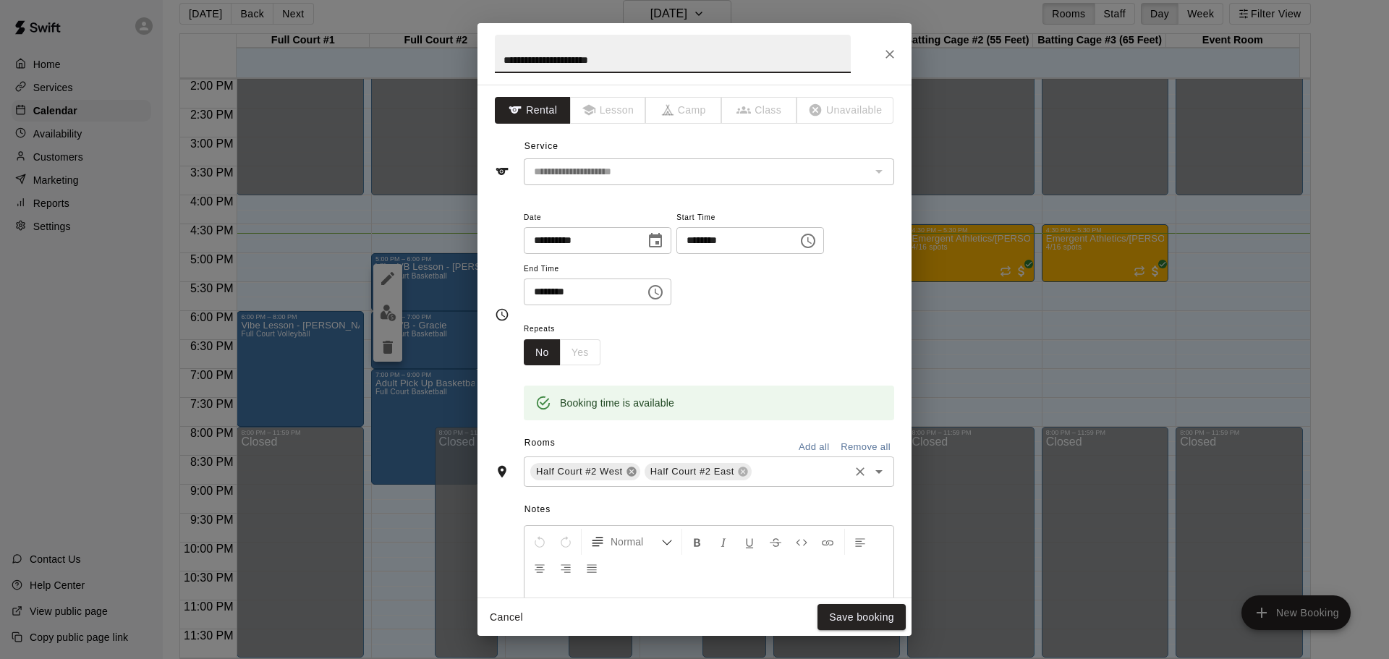
click at [632, 470] on icon at bounding box center [631, 471] width 9 height 9
click at [629, 469] on icon at bounding box center [628, 471] width 9 height 9
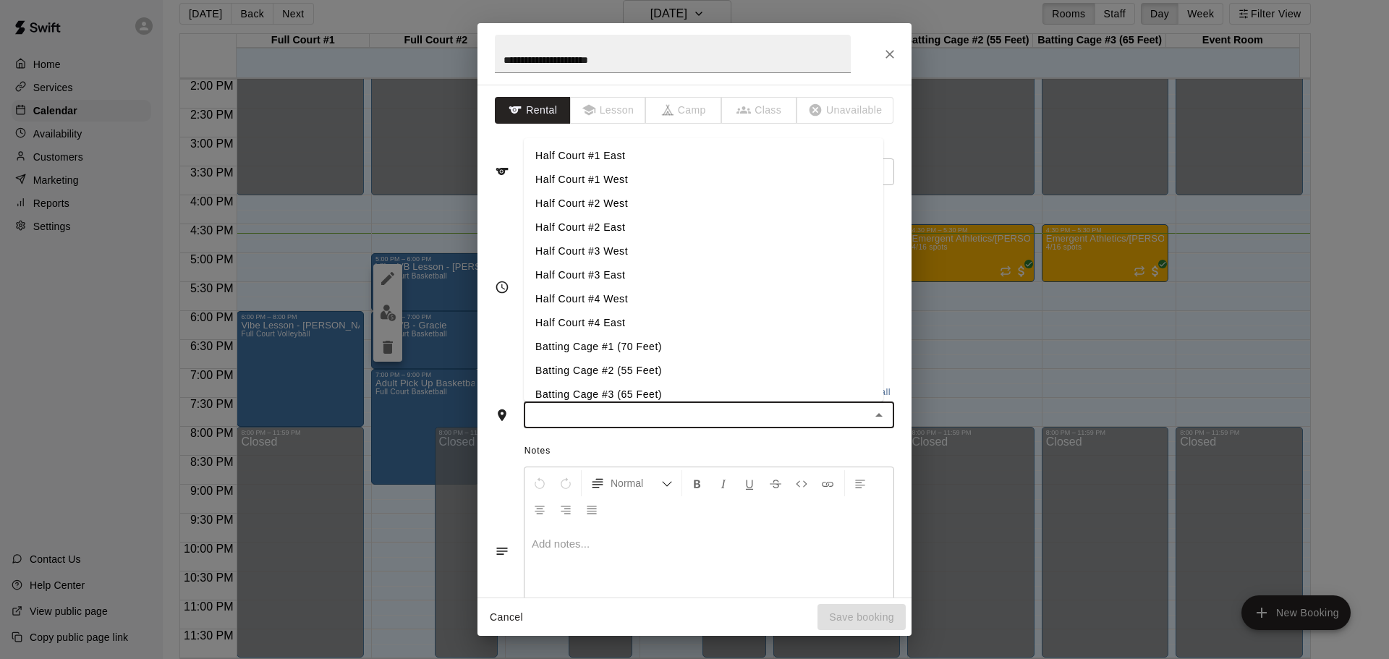
click at [610, 423] on input "text" at bounding box center [697, 415] width 338 height 18
click at [609, 154] on li "Half Court #1 East" at bounding box center [704, 156] width 360 height 24
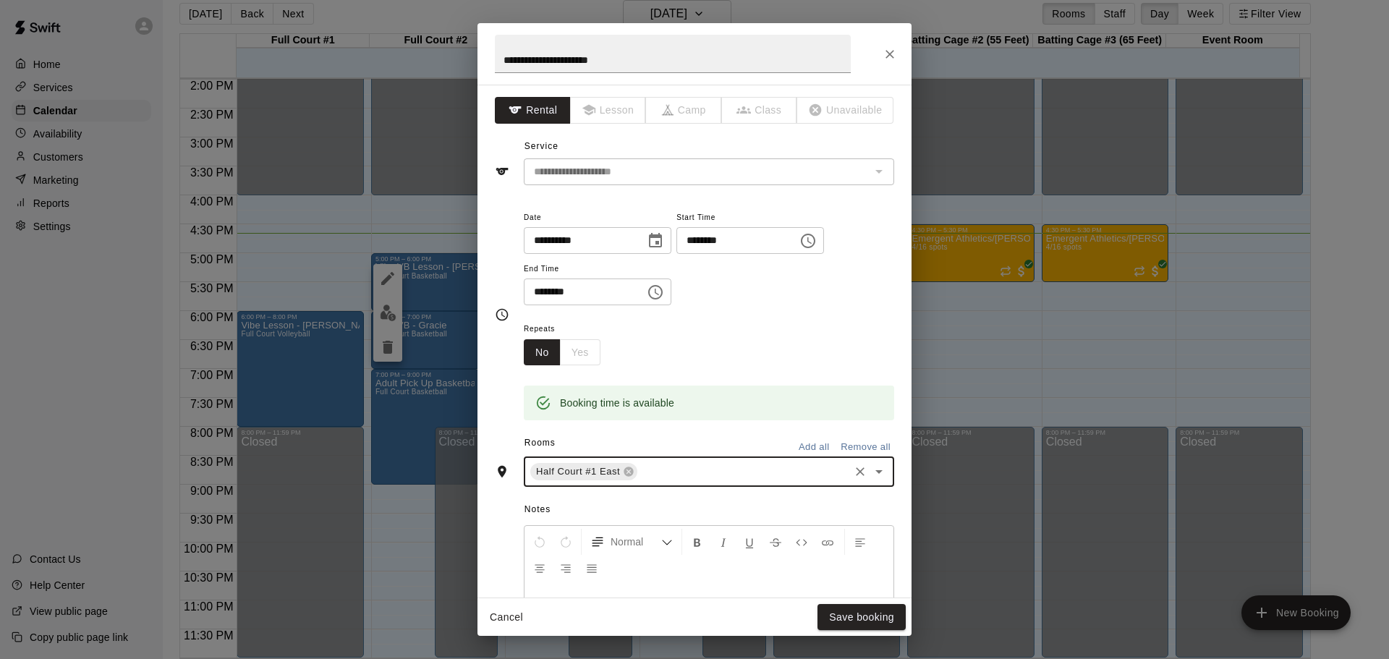
click at [674, 471] on input "text" at bounding box center [744, 472] width 208 height 18
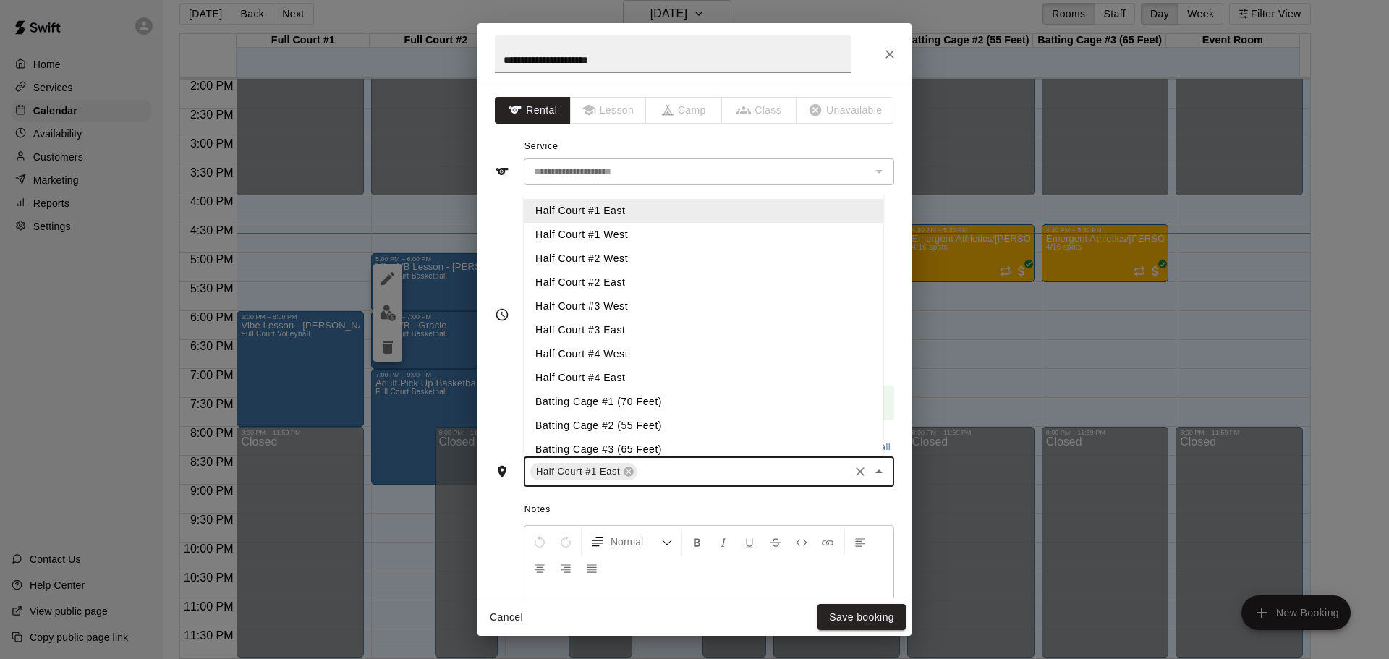
click at [601, 229] on li "Half Court #1 West" at bounding box center [704, 235] width 360 height 24
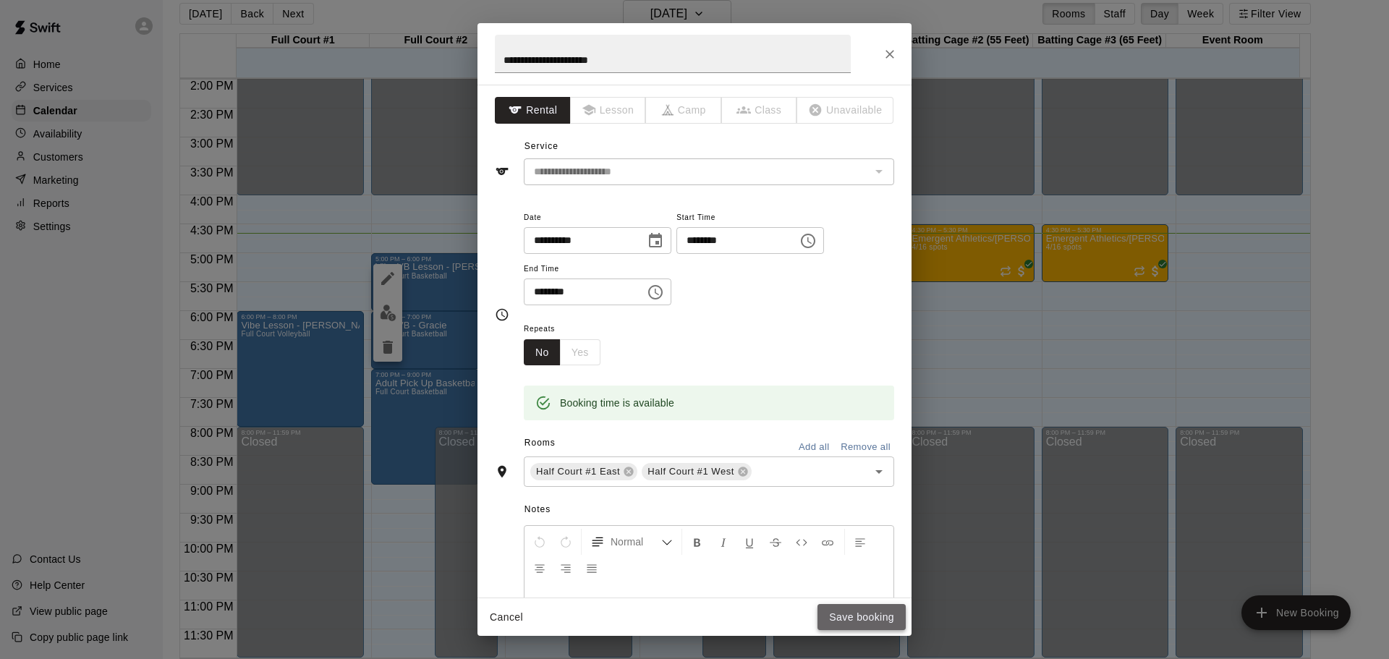
click at [823, 614] on button "Save booking" at bounding box center [862, 617] width 88 height 27
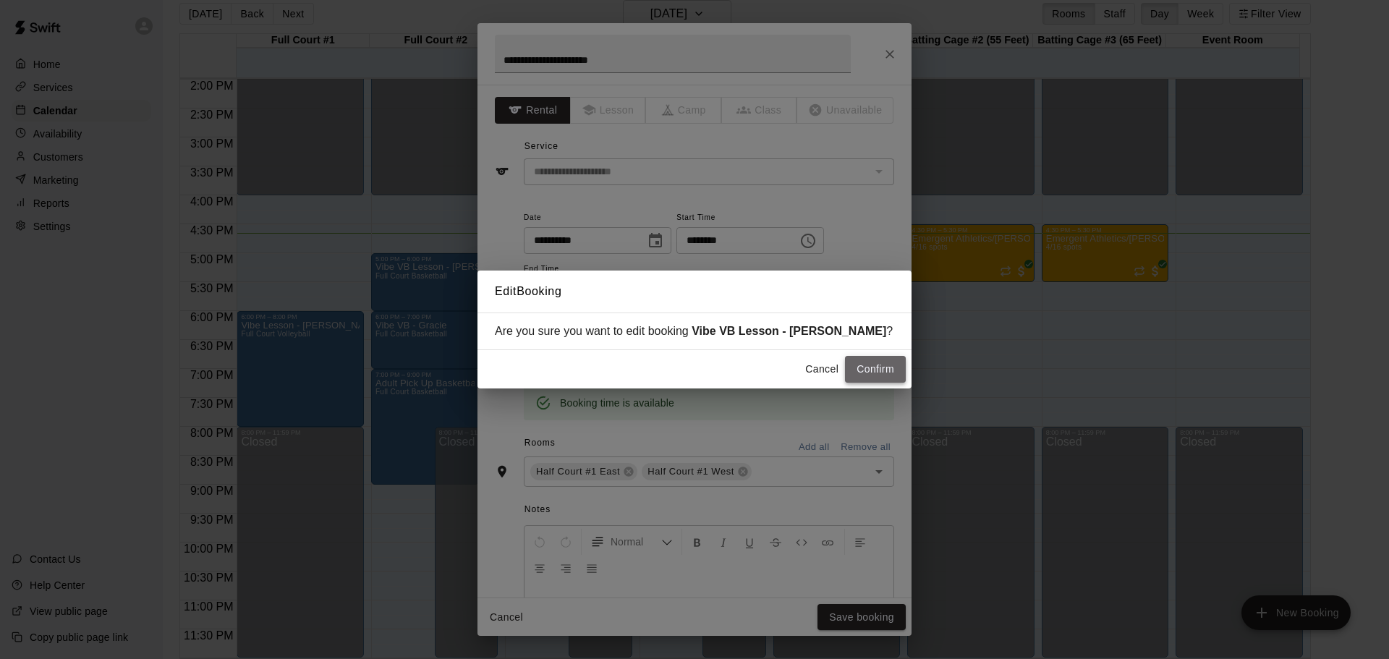
click at [879, 363] on button "Confirm" at bounding box center [875, 369] width 61 height 27
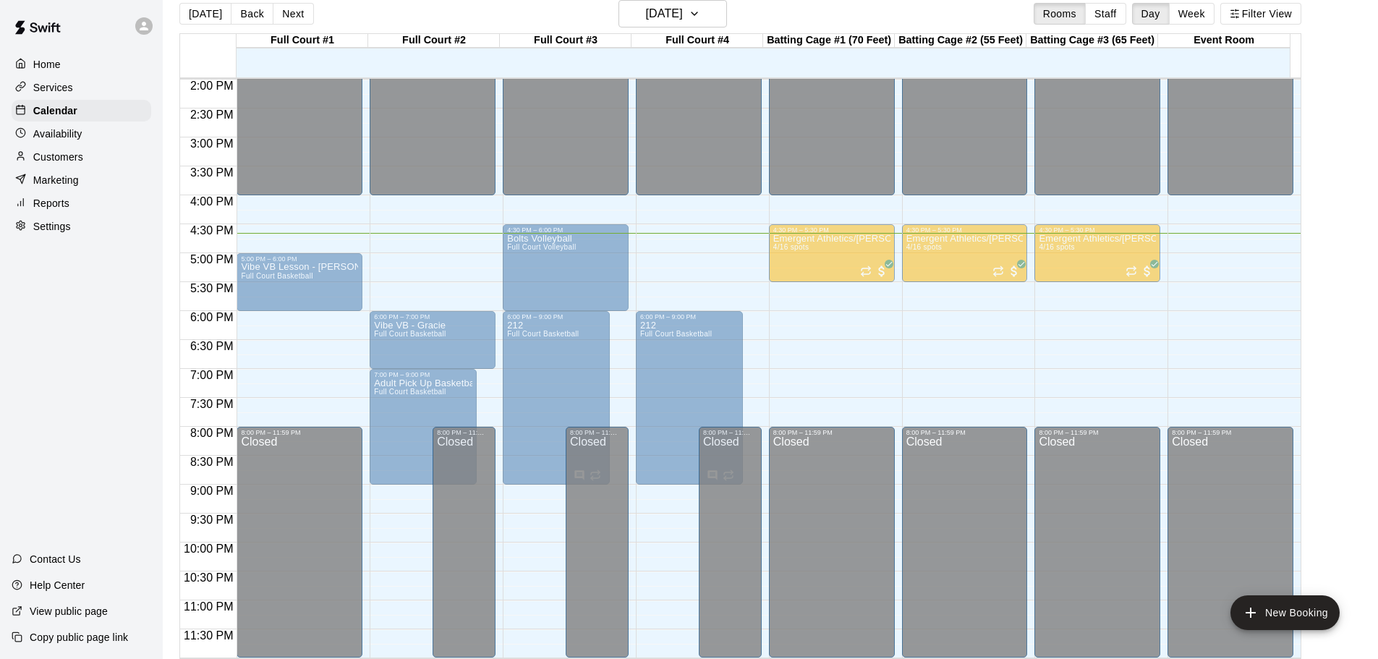
click at [338, 357] on div "Vibe Lesson - [PERSON_NAME] Full Court Volleyball" at bounding box center [299, 650] width 117 height 659
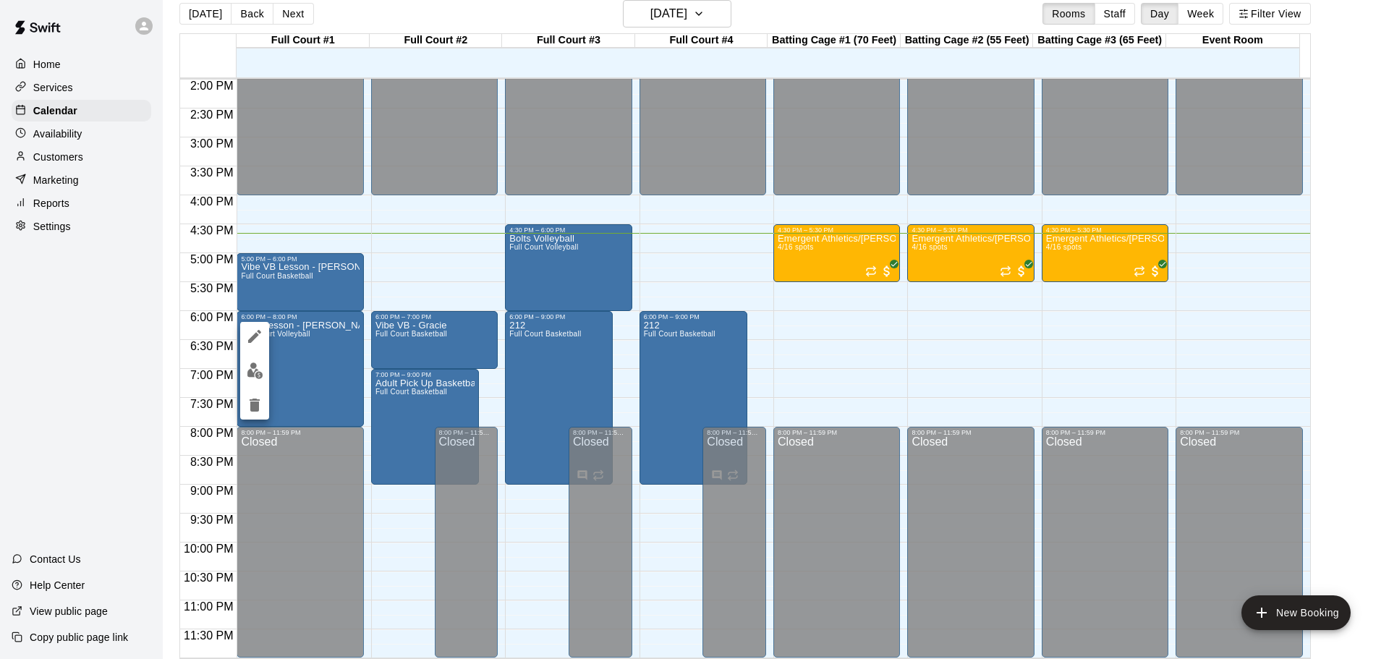
click at [263, 336] on button "edit" at bounding box center [254, 336] width 29 height 29
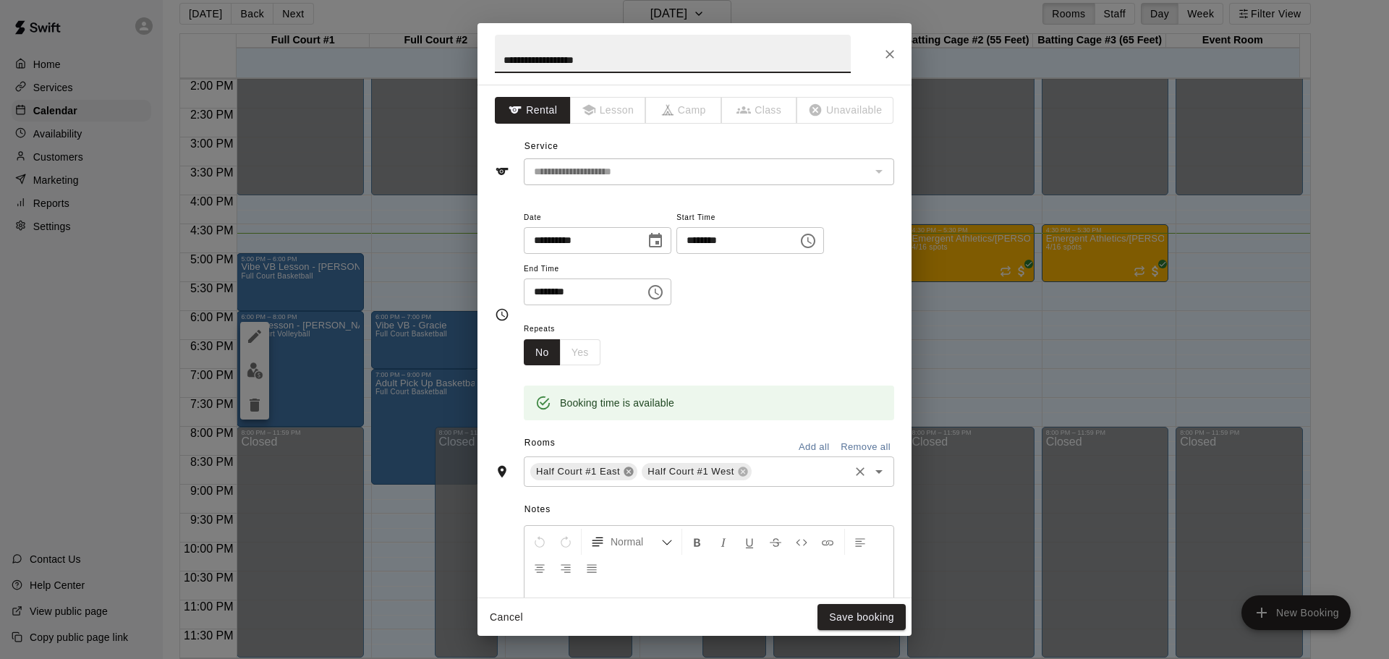
click at [629, 475] on icon at bounding box center [628, 471] width 9 height 9
click at [629, 467] on div "Half Court #1 West" at bounding box center [585, 471] width 110 height 17
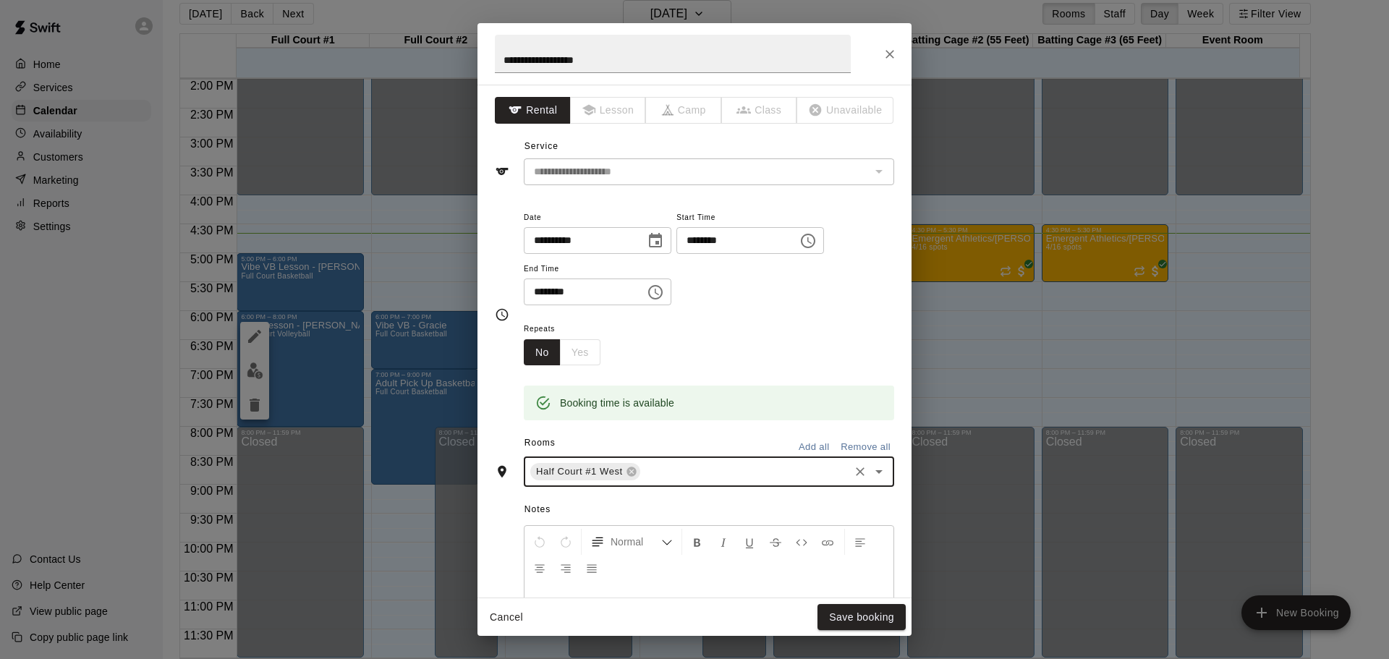
click at [640, 470] on div "Half Court #1 West ​" at bounding box center [709, 472] width 370 height 30
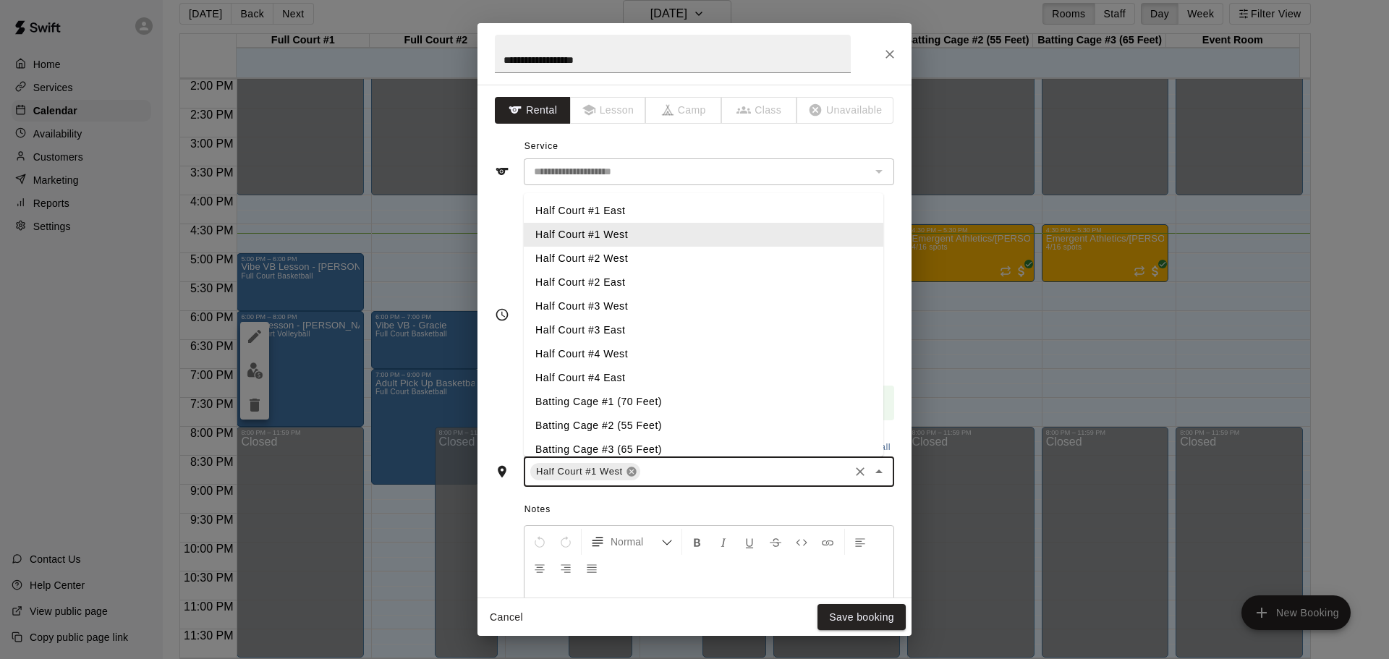
click at [632, 468] on icon at bounding box center [631, 471] width 9 height 9
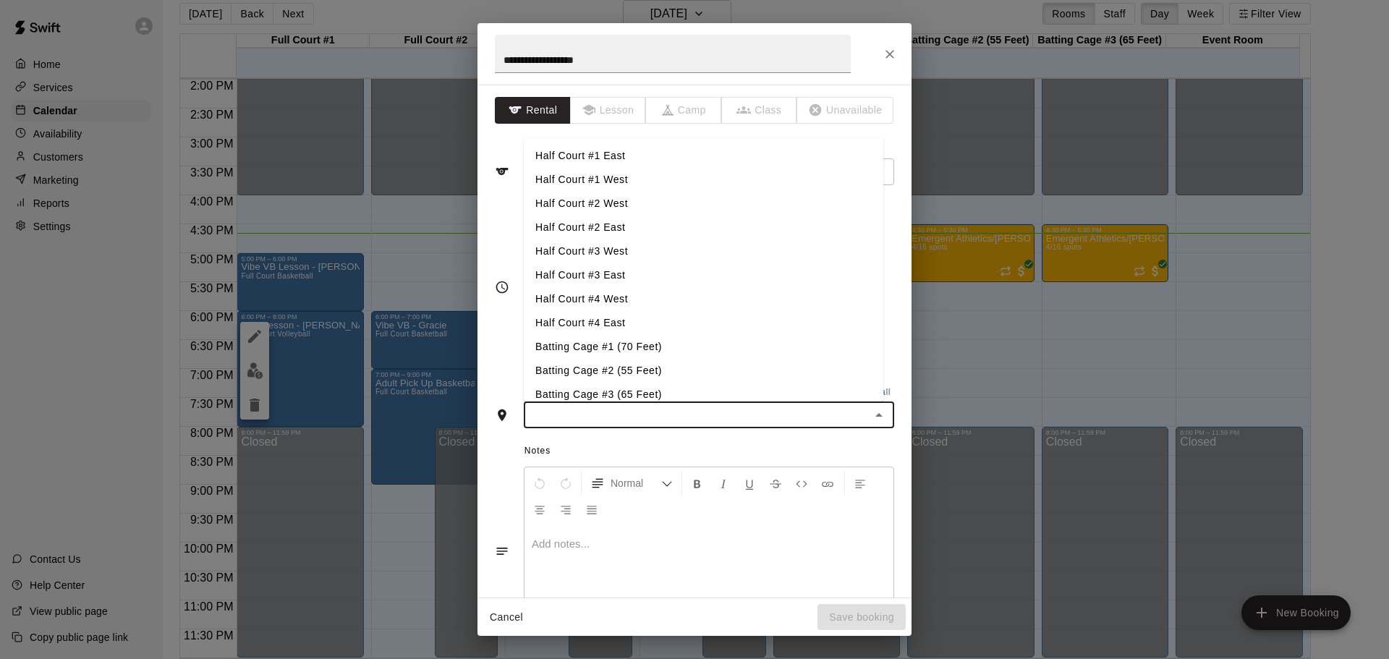
click at [637, 418] on input "text" at bounding box center [697, 415] width 338 height 18
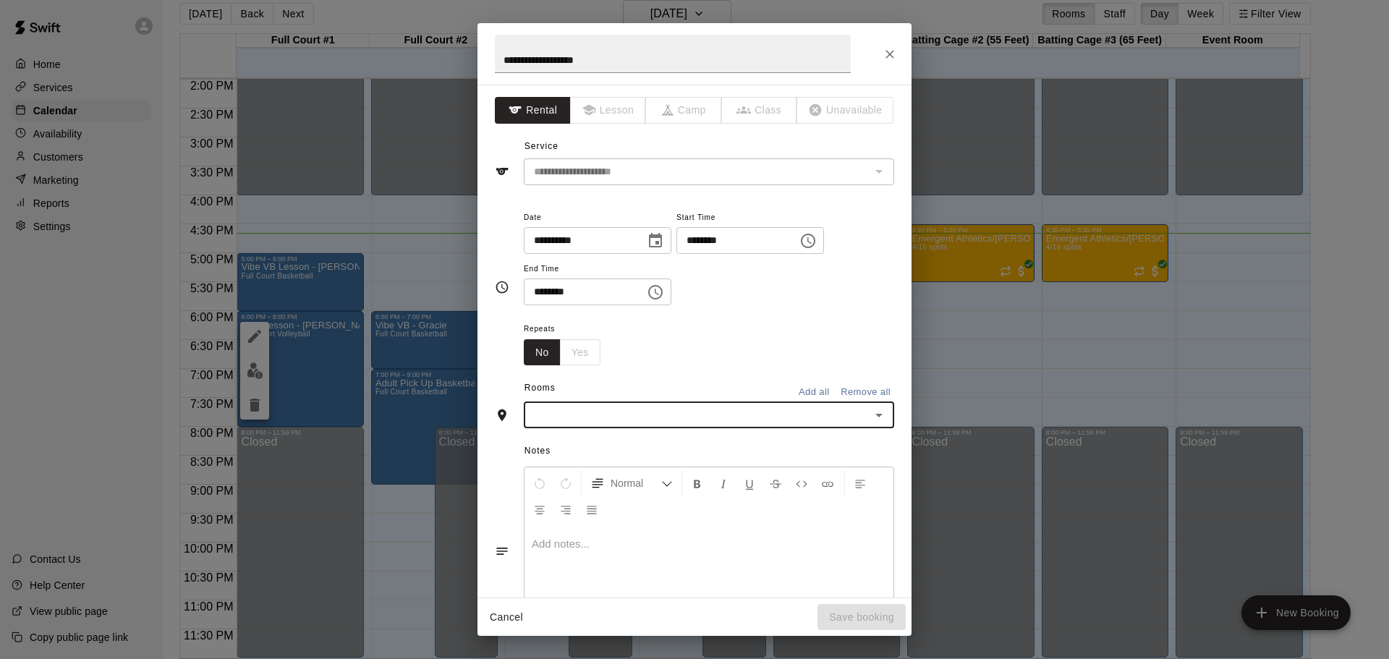
click at [687, 390] on div "Rooms Add all Remove all" at bounding box center [694, 389] width 399 height 25
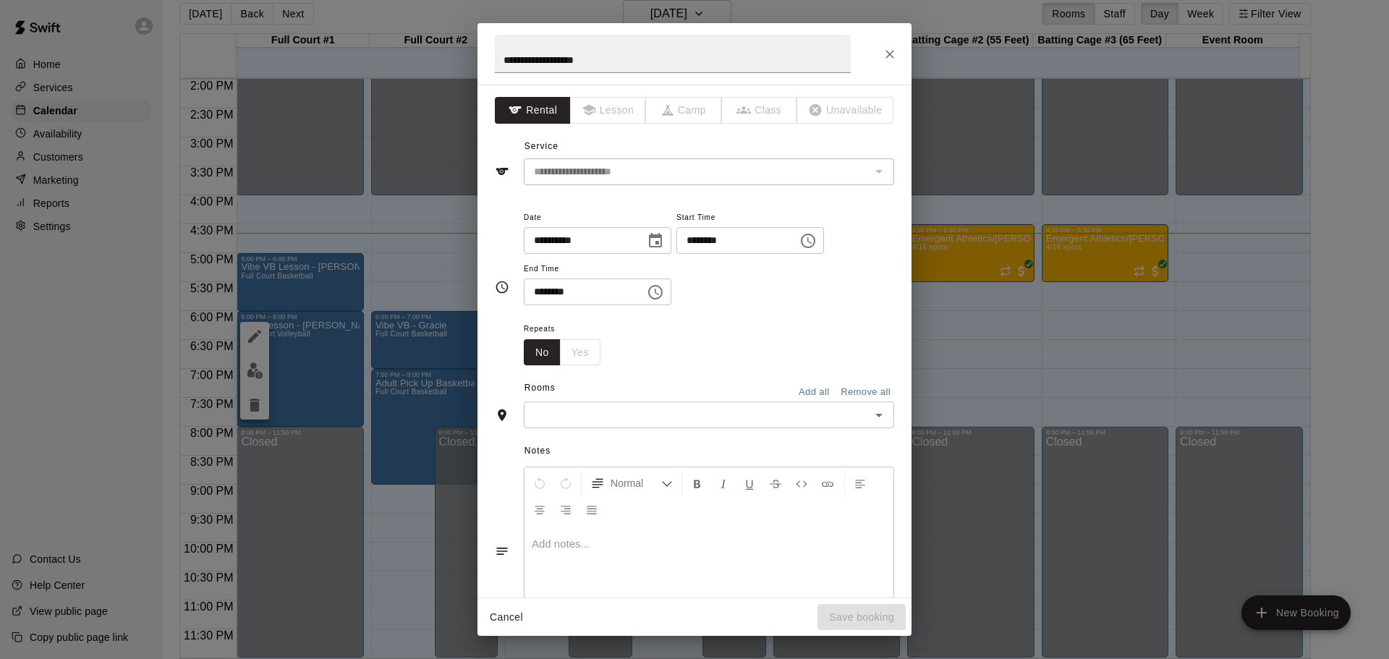
click at [729, 403] on div "​" at bounding box center [709, 415] width 370 height 27
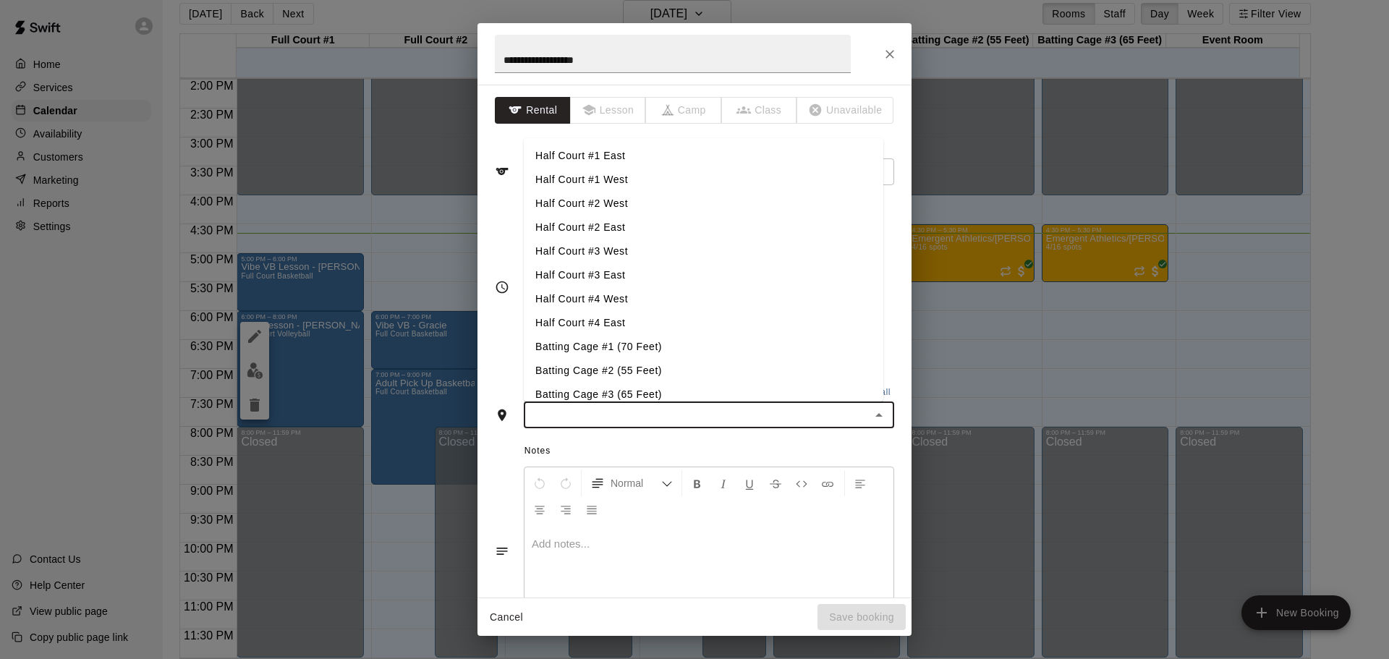
click at [609, 381] on li "Batting Cage #2 (55 Feet)" at bounding box center [704, 371] width 360 height 24
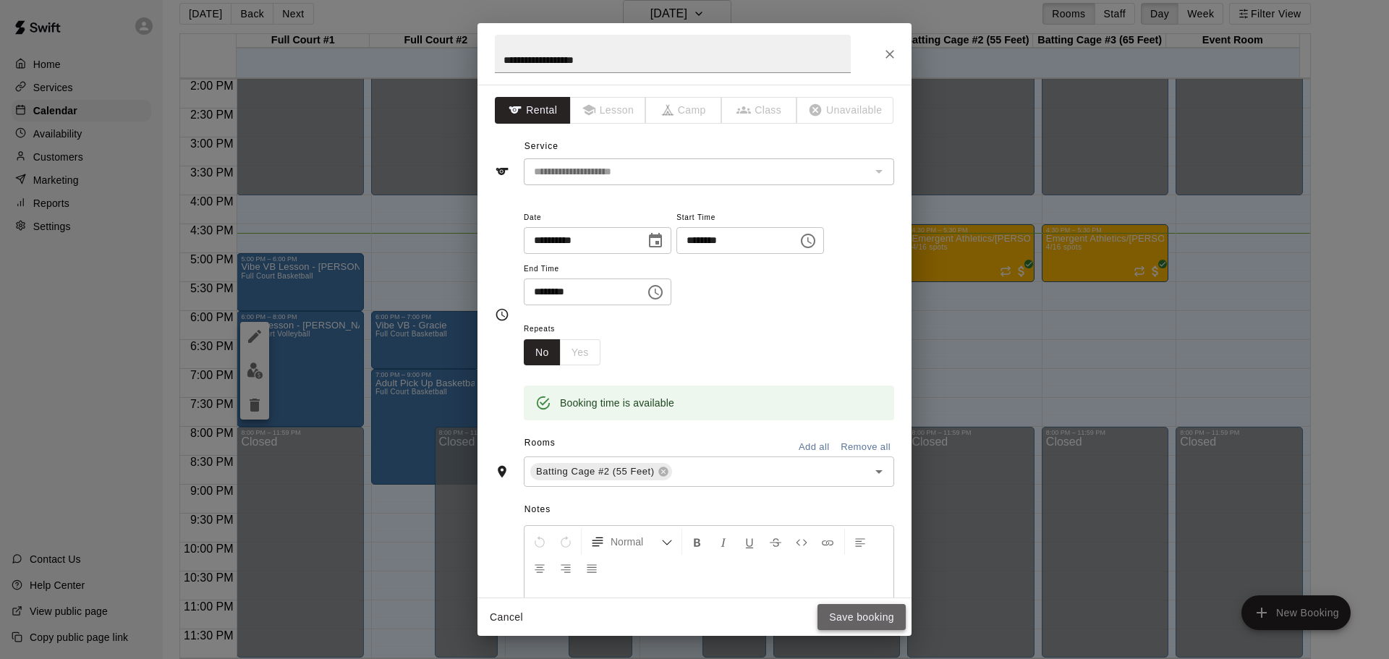
click at [844, 618] on button "Save booking" at bounding box center [862, 617] width 88 height 27
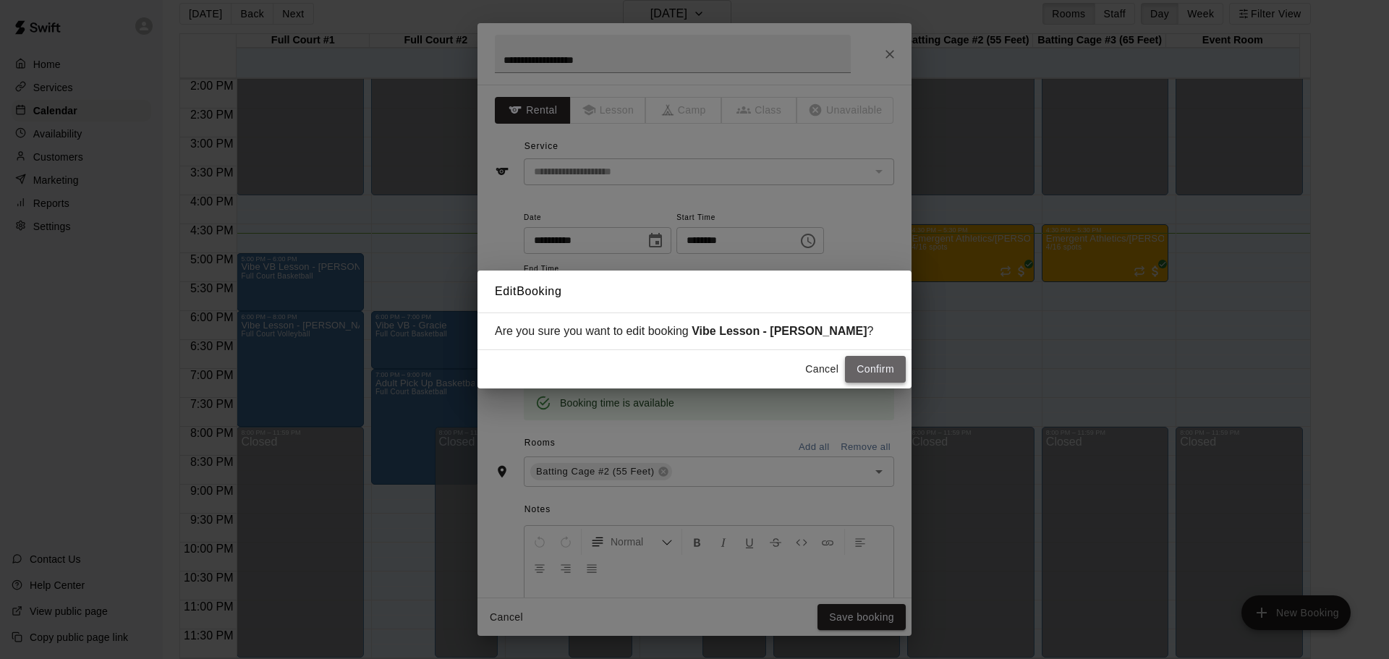
click at [861, 374] on button "Confirm" at bounding box center [875, 369] width 61 height 27
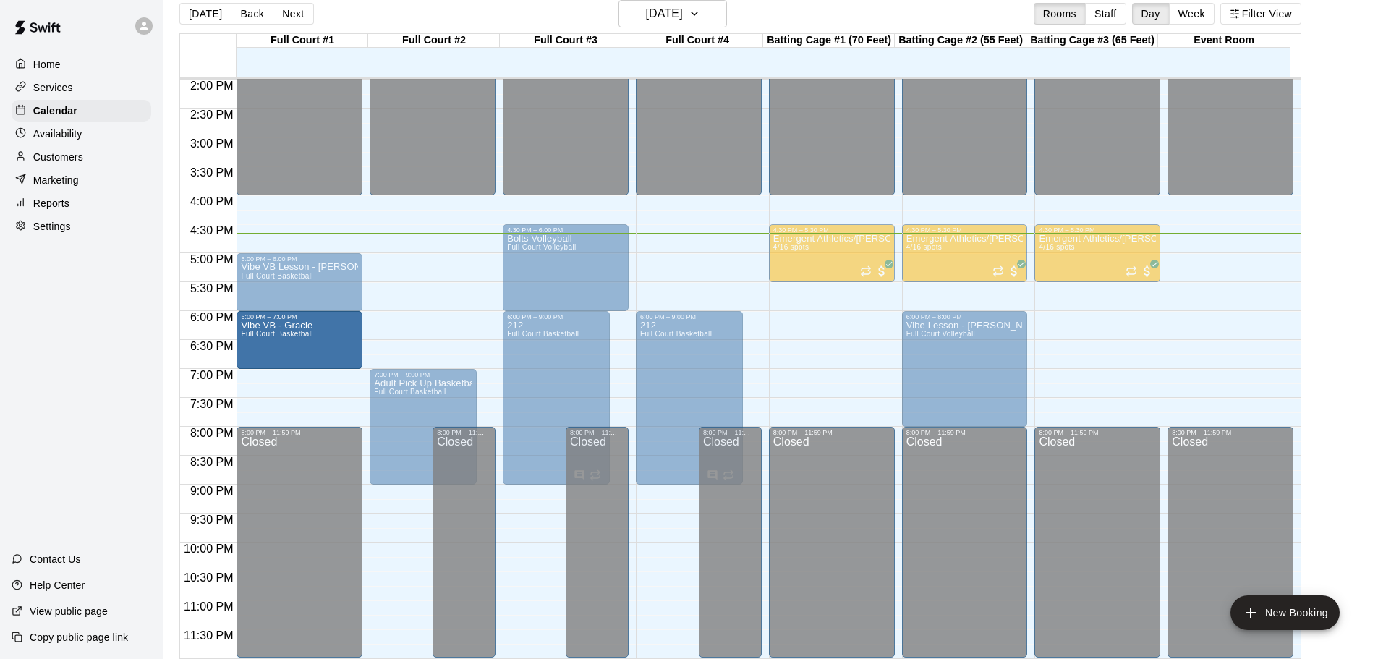
drag, startPoint x: 410, startPoint y: 342, endPoint x: 299, endPoint y: 348, distance: 110.8
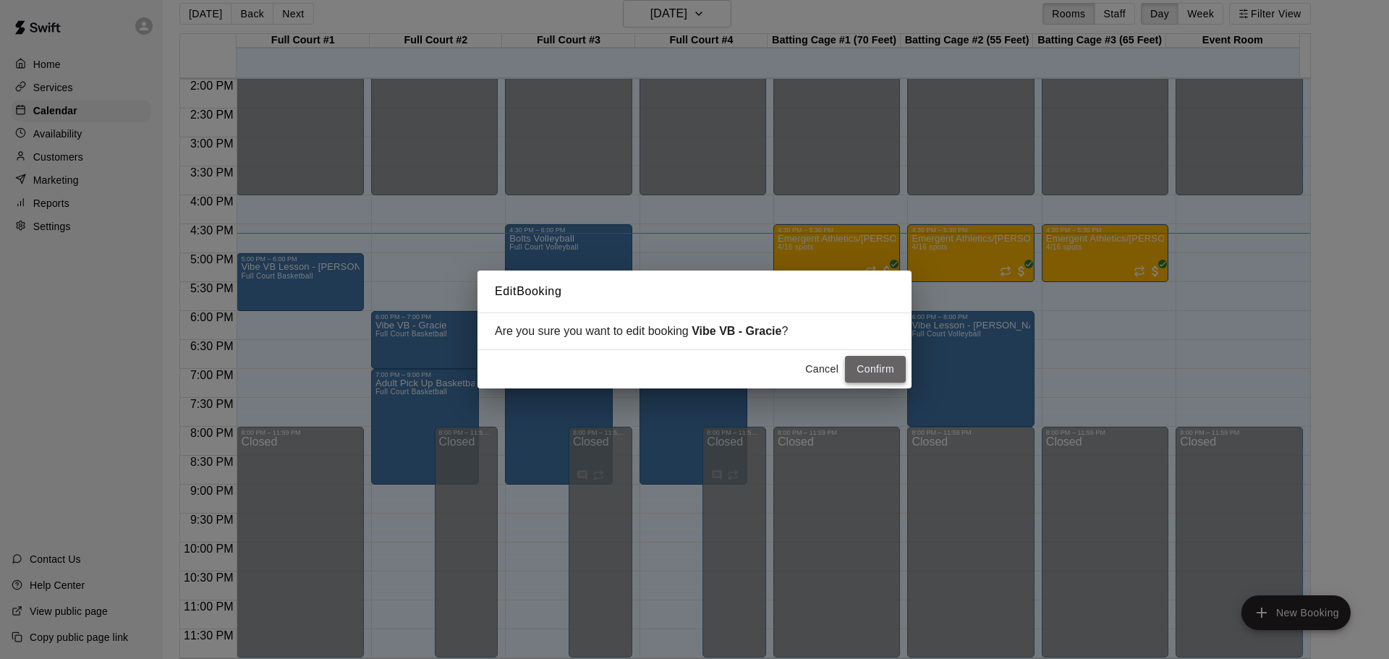
click at [865, 368] on button "Confirm" at bounding box center [875, 369] width 61 height 27
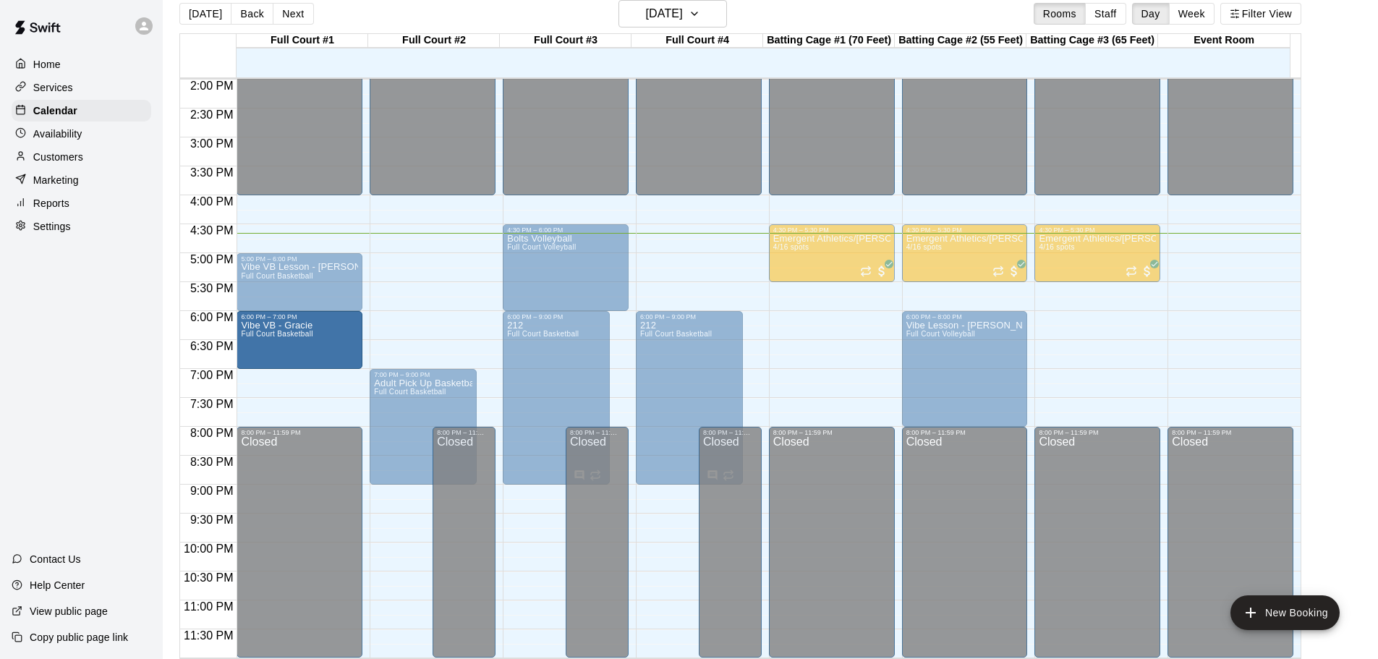
drag, startPoint x: 428, startPoint y: 345, endPoint x: 312, endPoint y: 349, distance: 115.8
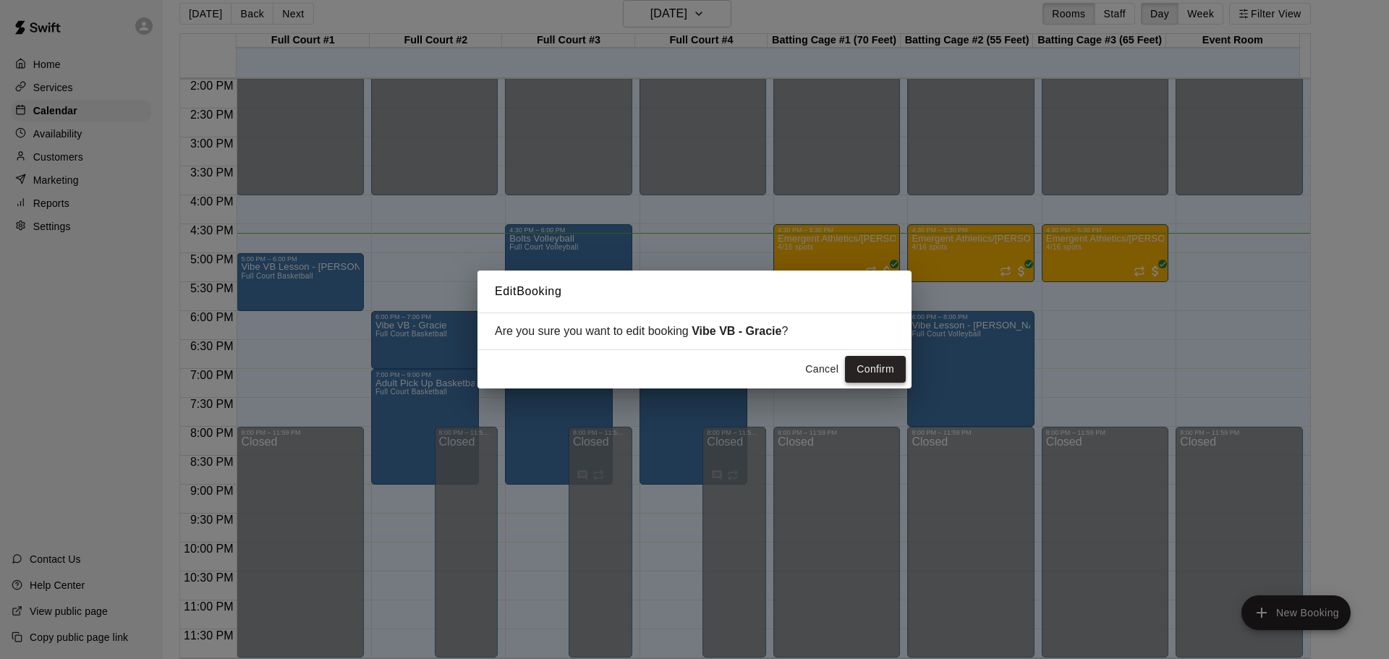
click at [865, 361] on button "Confirm" at bounding box center [875, 369] width 61 height 27
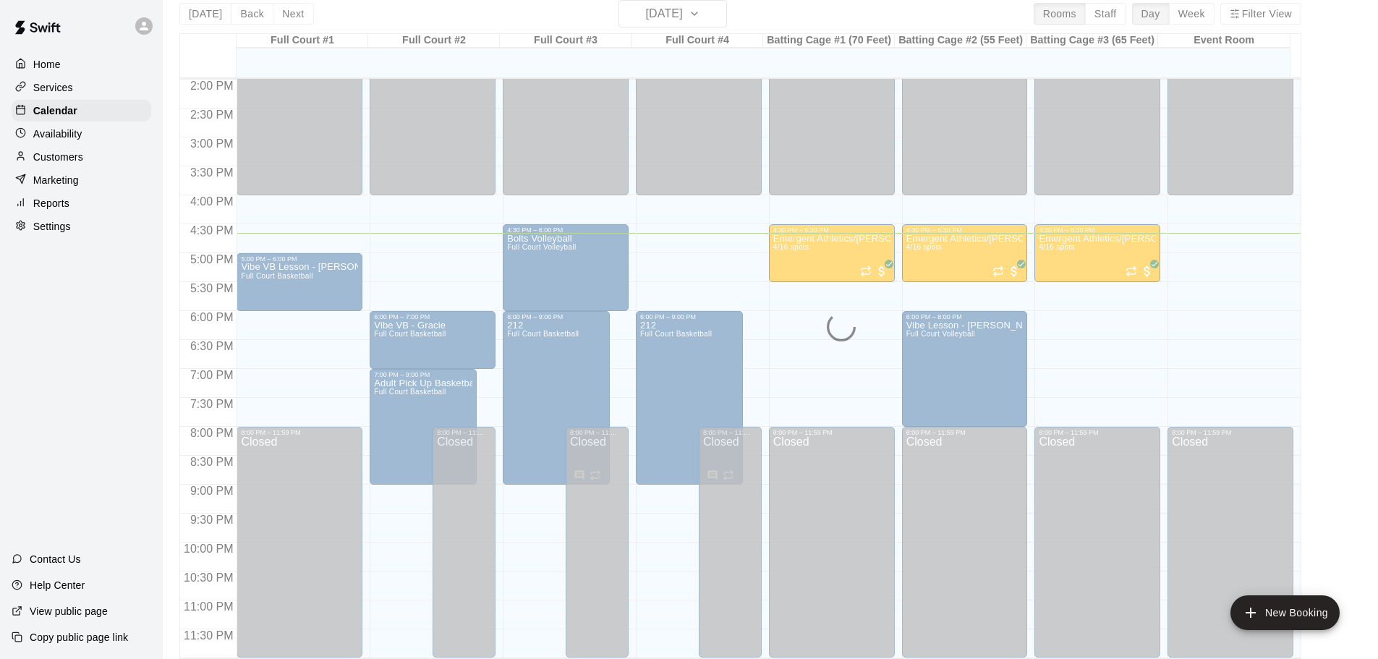
click at [424, 341] on div "Vibe VB - Gracie Full Court Basketball" at bounding box center [410, 650] width 72 height 659
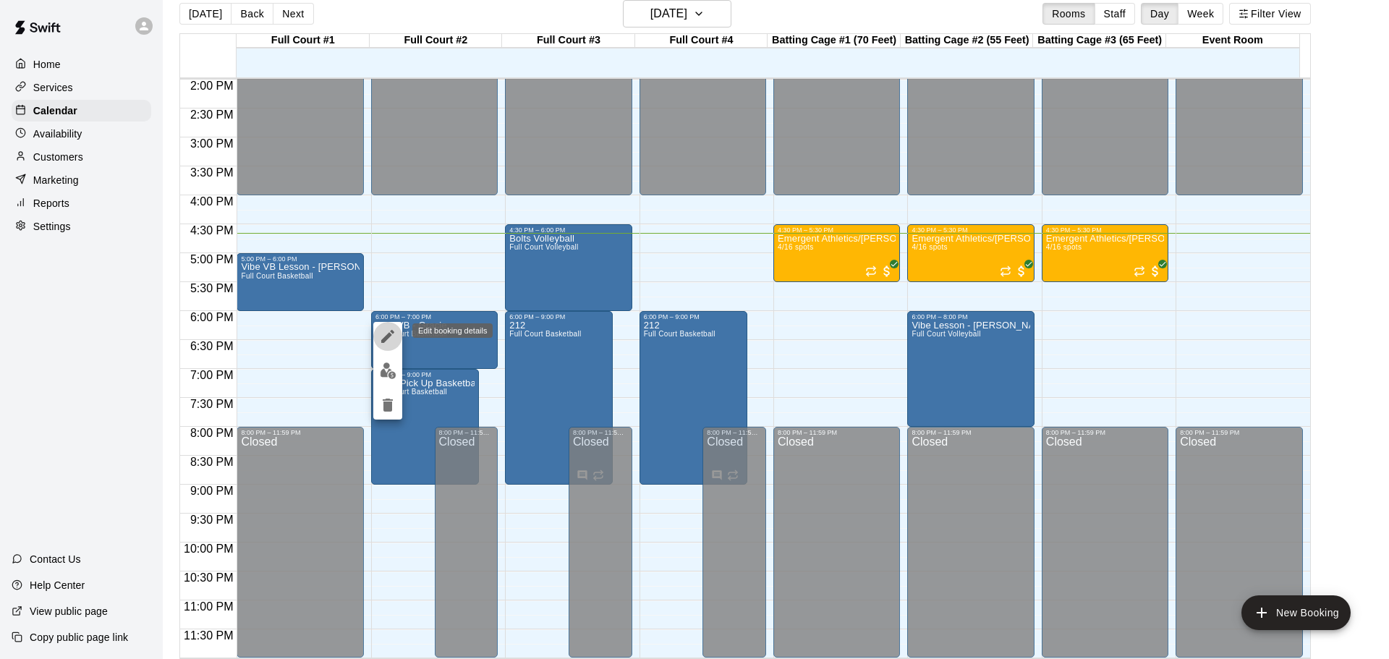
click at [392, 339] on icon "edit" at bounding box center [387, 336] width 17 height 17
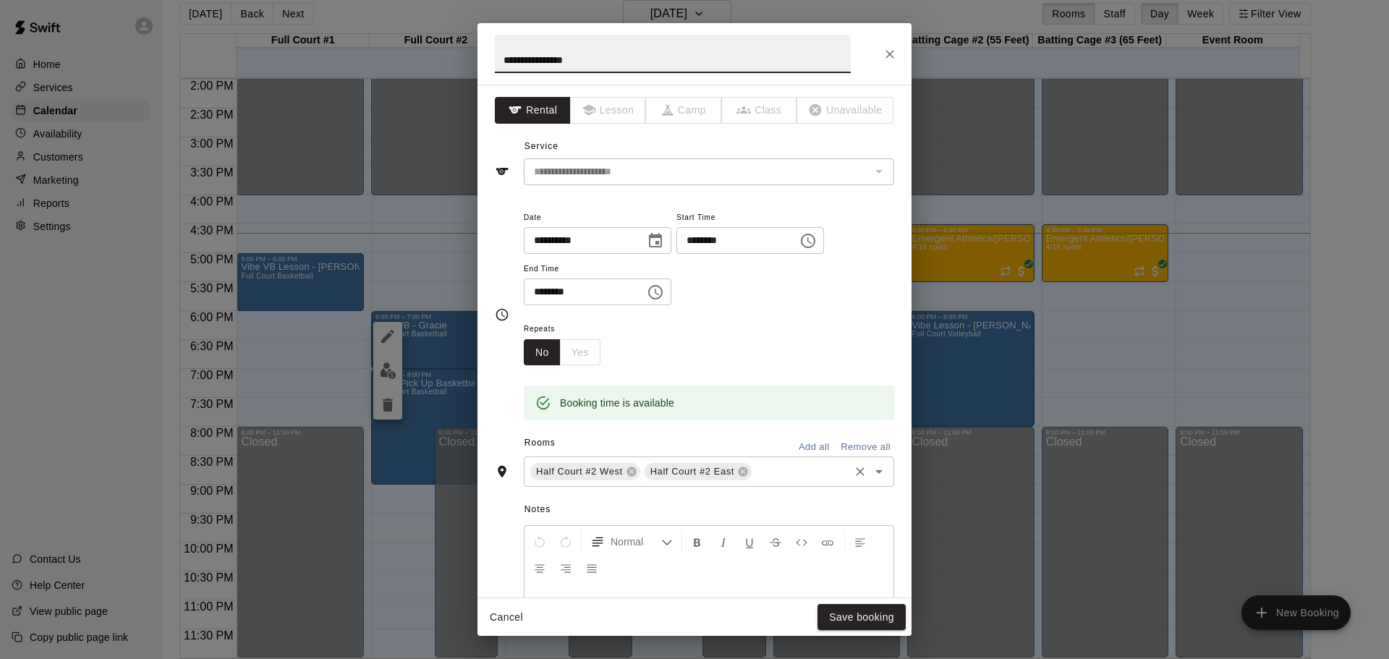
click at [631, 464] on div "Half Court #2 West" at bounding box center [585, 471] width 110 height 17
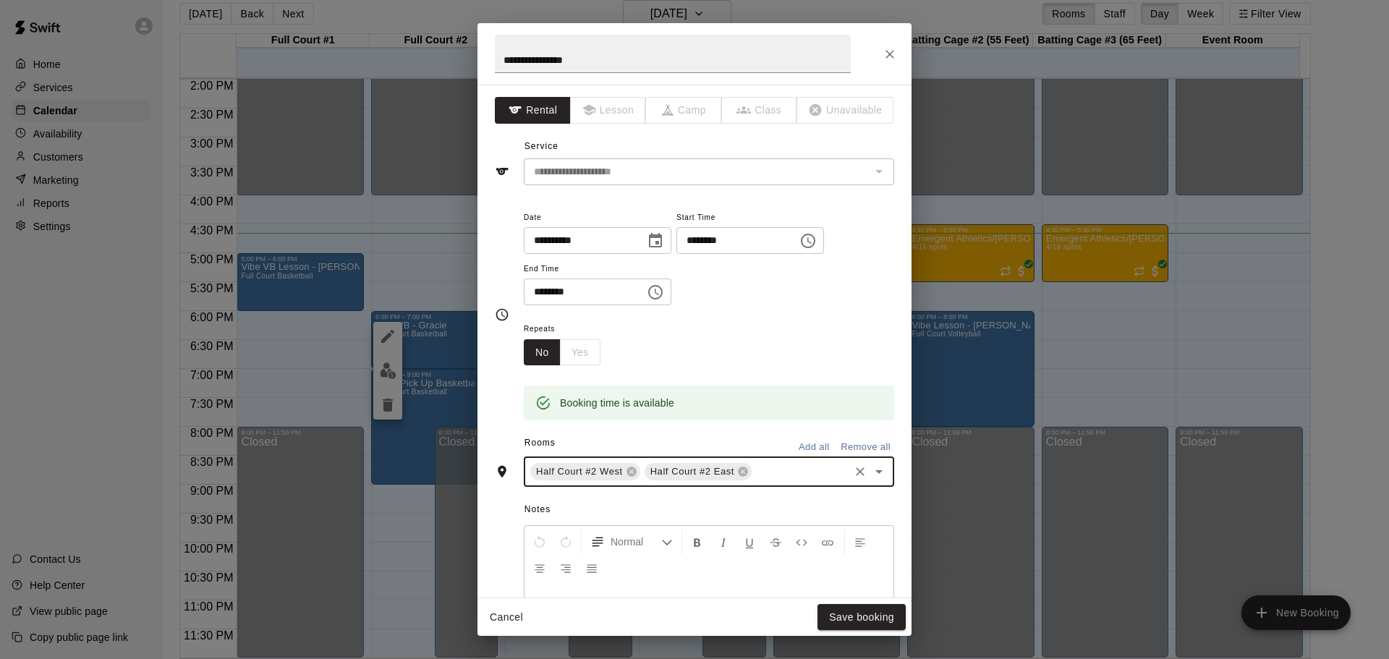
click at [632, 465] on div "Half Court #2 West" at bounding box center [585, 471] width 110 height 17
click at [627, 467] on icon at bounding box center [632, 472] width 12 height 12
click at [628, 465] on div "Half Court #2 East" at bounding box center [583, 471] width 107 height 17
click at [630, 467] on icon at bounding box center [628, 471] width 9 height 9
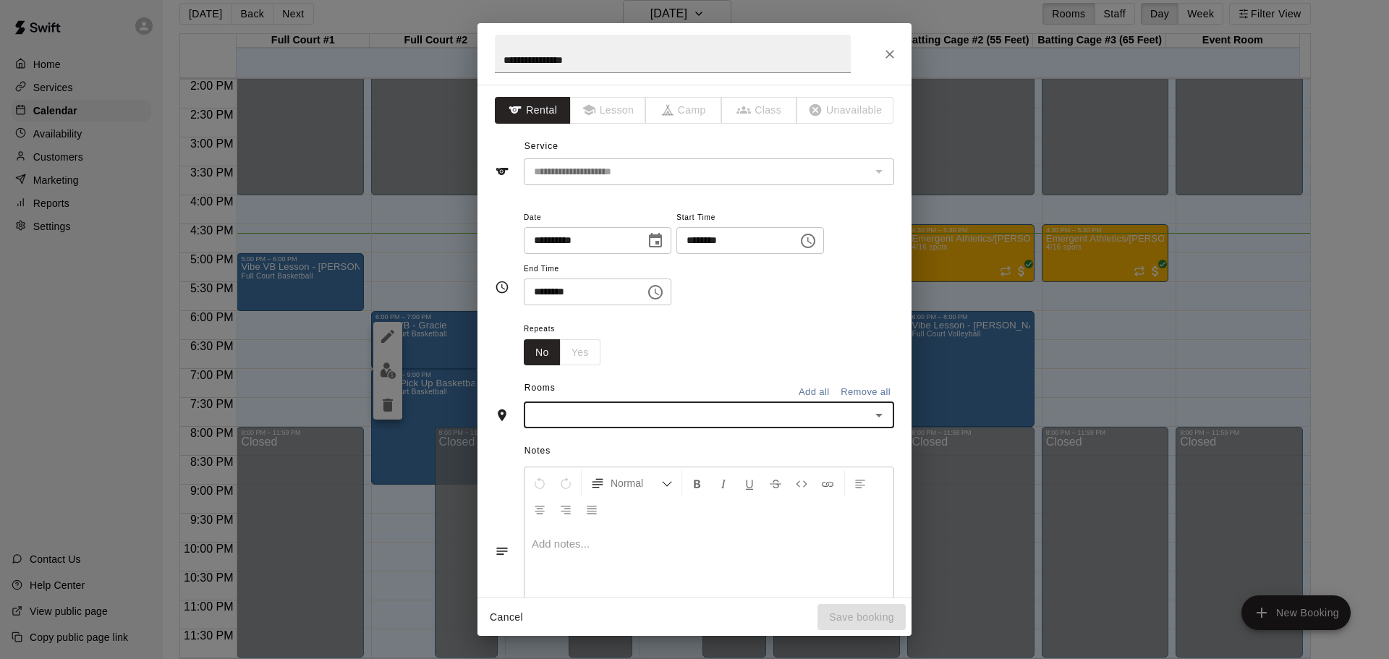
click at [627, 422] on input "text" at bounding box center [697, 415] width 338 height 18
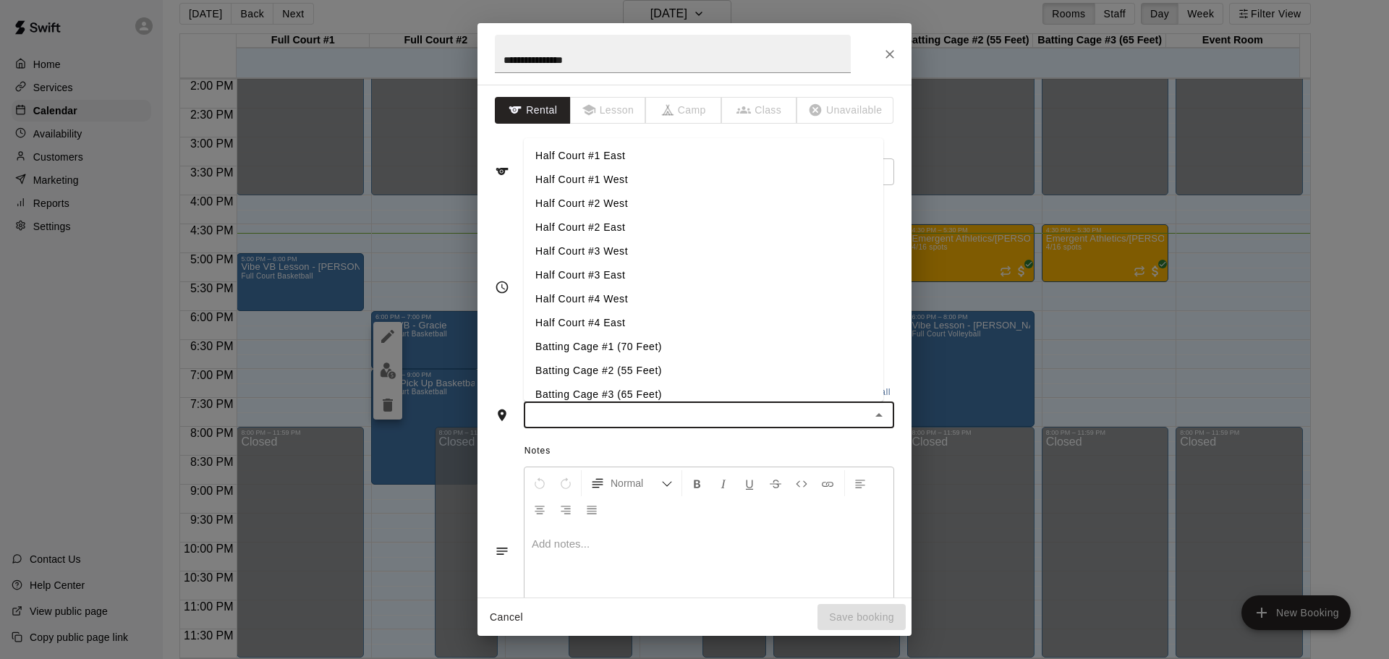
click at [610, 161] on li "Half Court #1 East" at bounding box center [704, 156] width 360 height 24
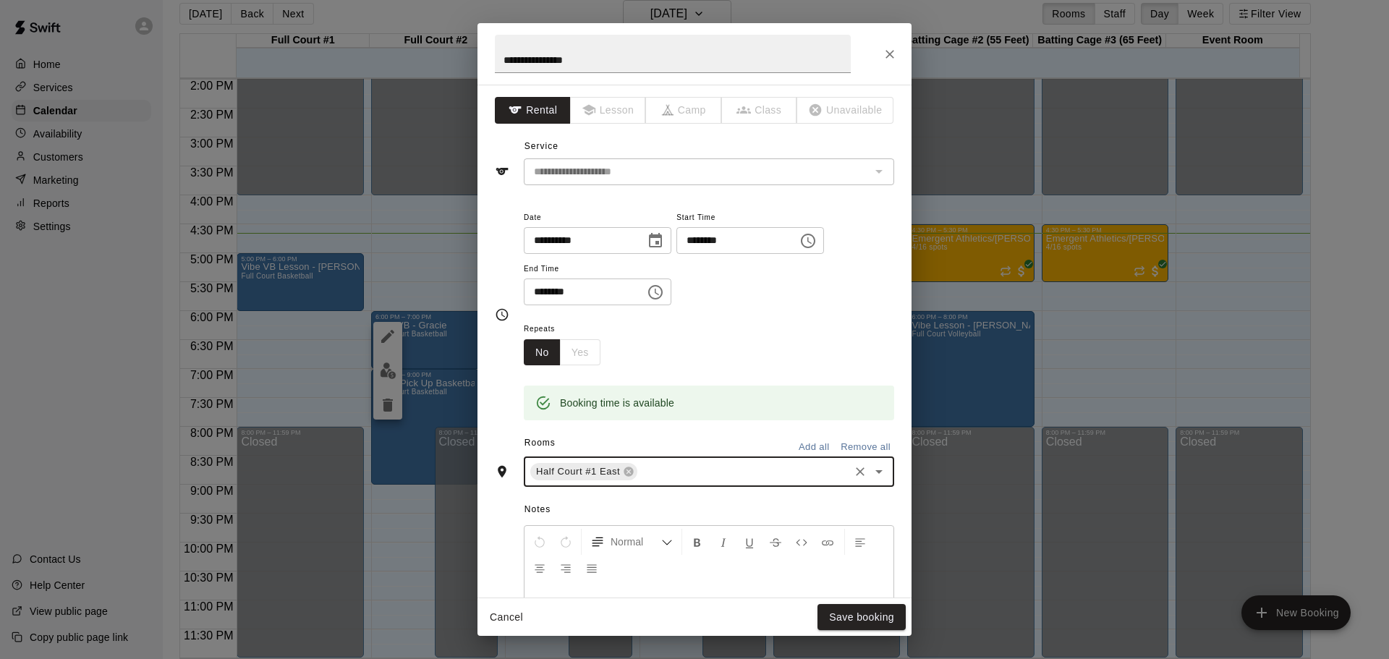
click at [674, 464] on input "text" at bounding box center [744, 472] width 208 height 18
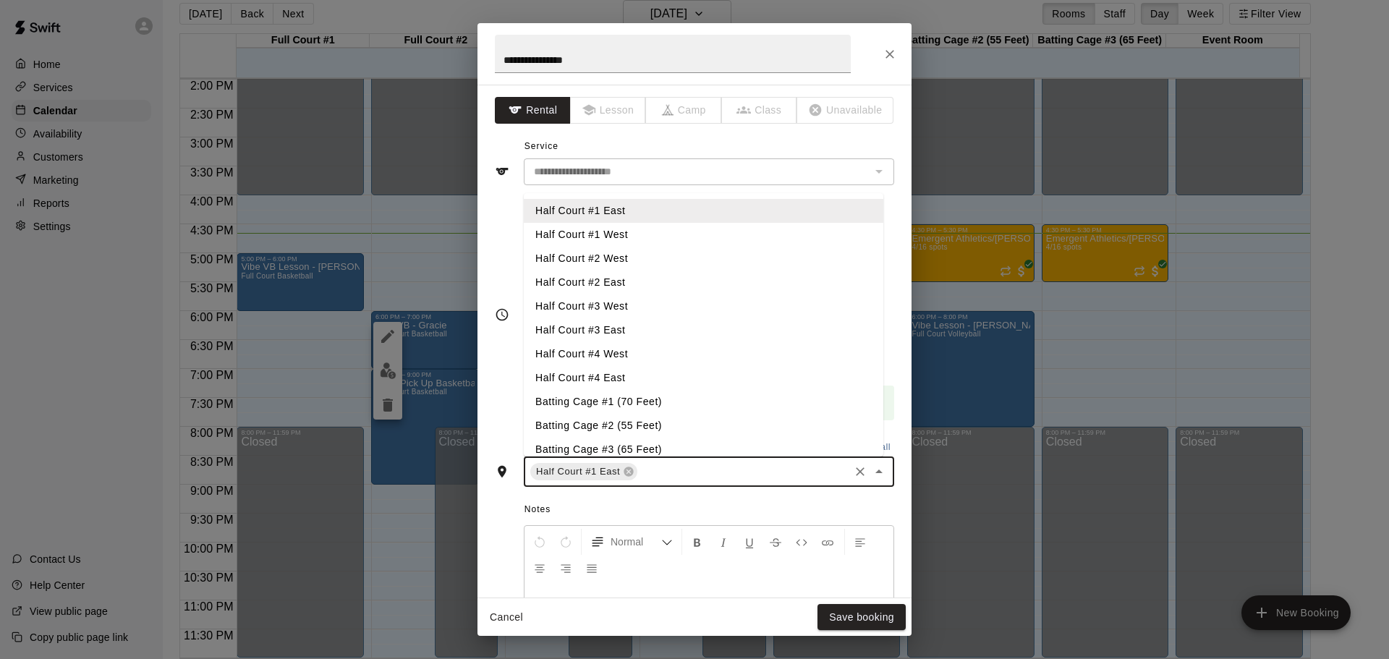
click at [611, 236] on li "Half Court #1 West" at bounding box center [704, 235] width 360 height 24
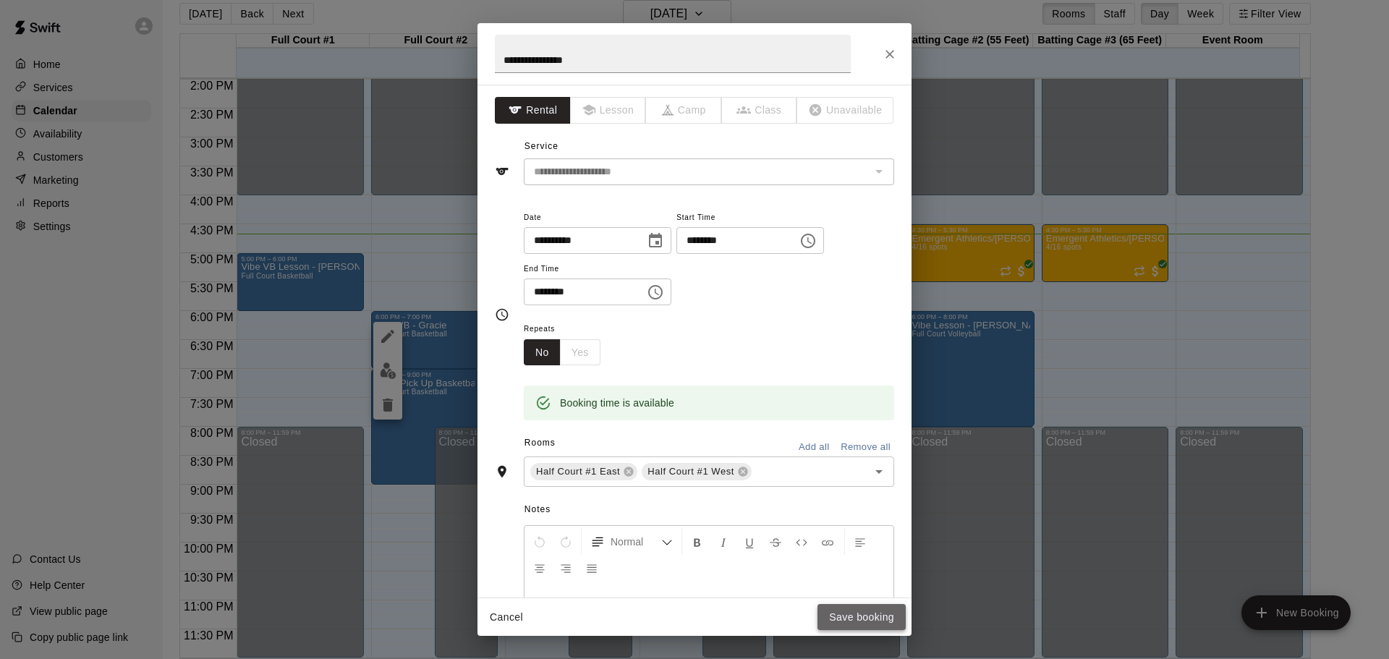
click at [846, 614] on button "Save booking" at bounding box center [862, 617] width 88 height 27
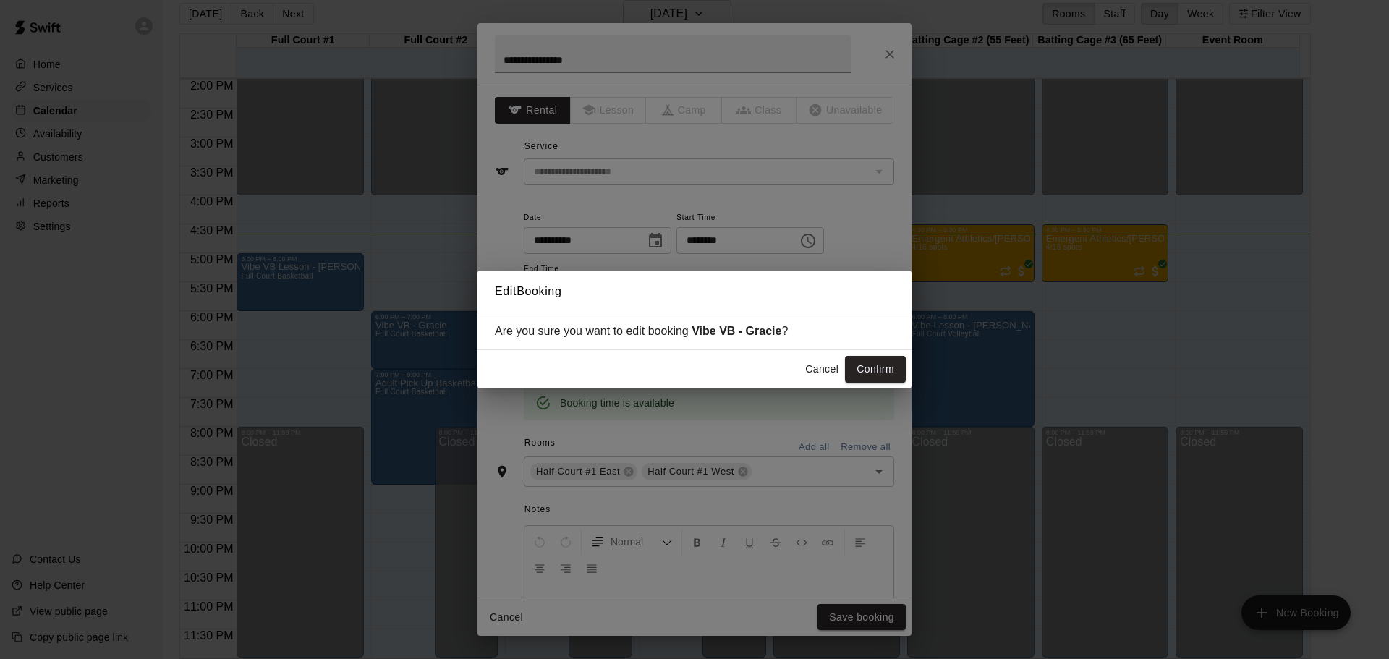
click at [873, 356] on div "Cancel Confirm" at bounding box center [695, 369] width 434 height 38
click at [872, 370] on button "Confirm" at bounding box center [875, 369] width 61 height 27
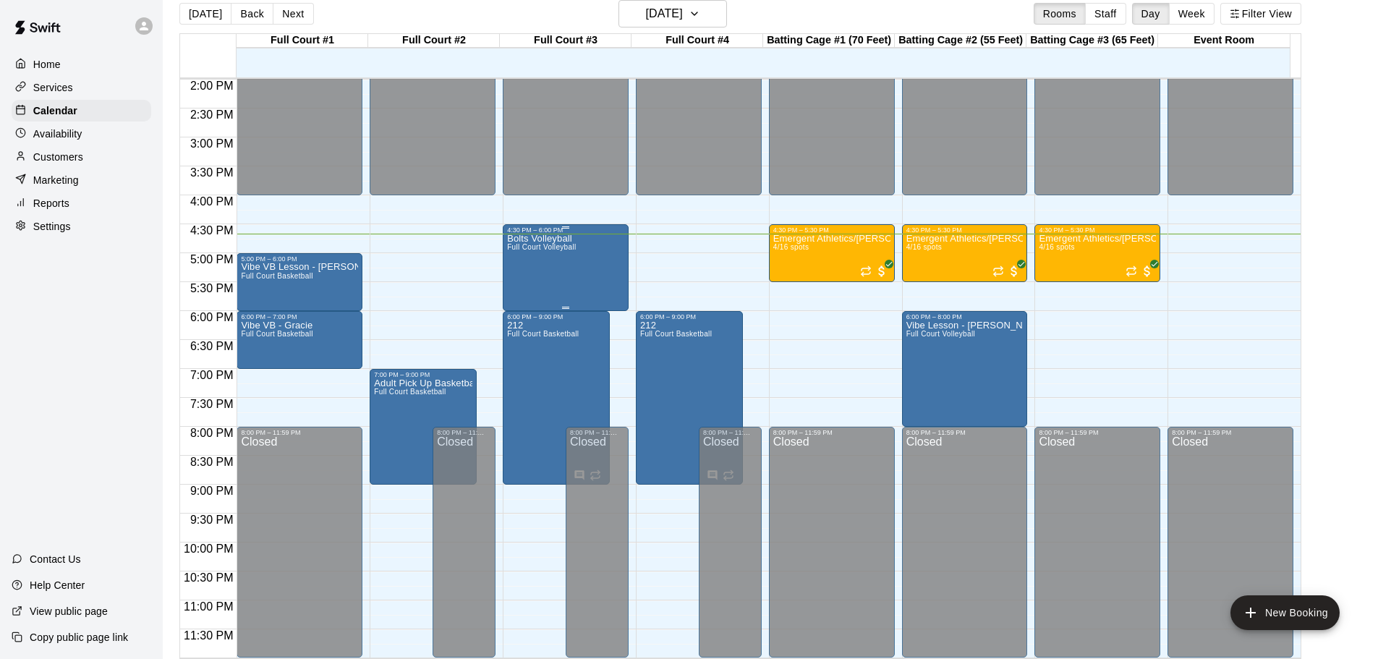
click at [543, 289] on div "Bolts Volleyball Full Court Volleyball" at bounding box center [541, 563] width 69 height 659
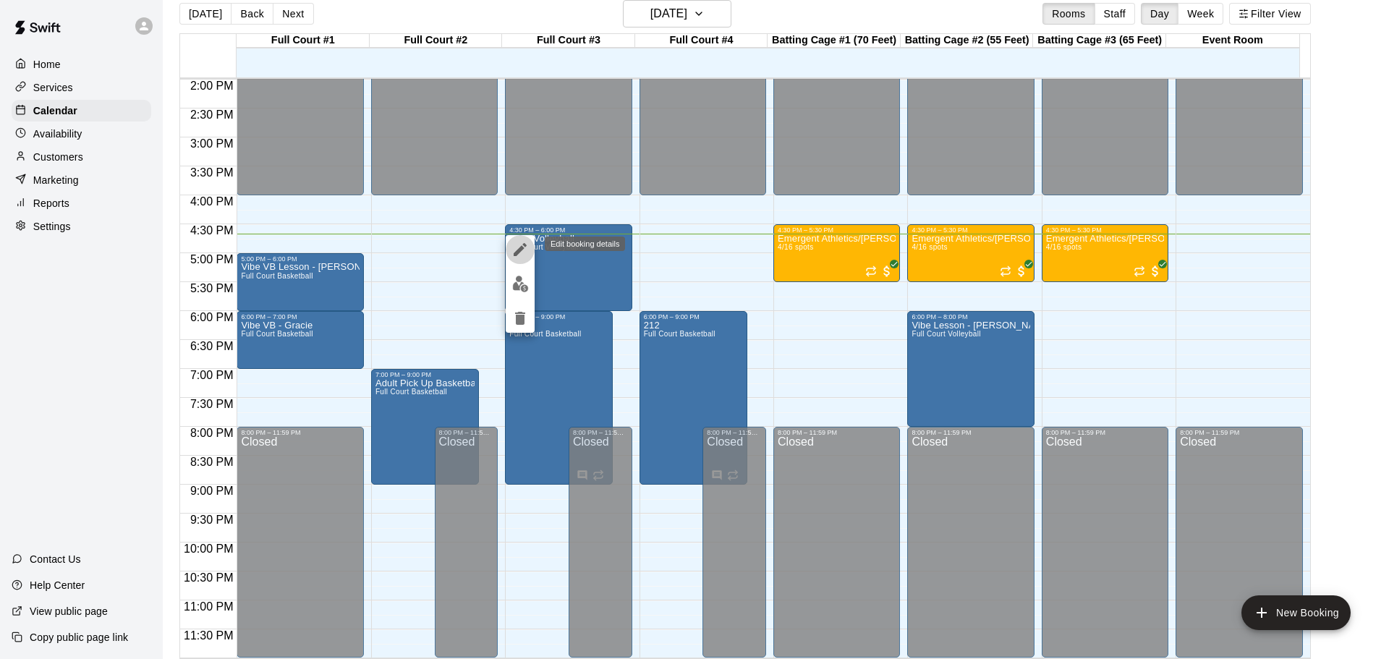
click at [513, 246] on icon "edit" at bounding box center [520, 249] width 17 height 17
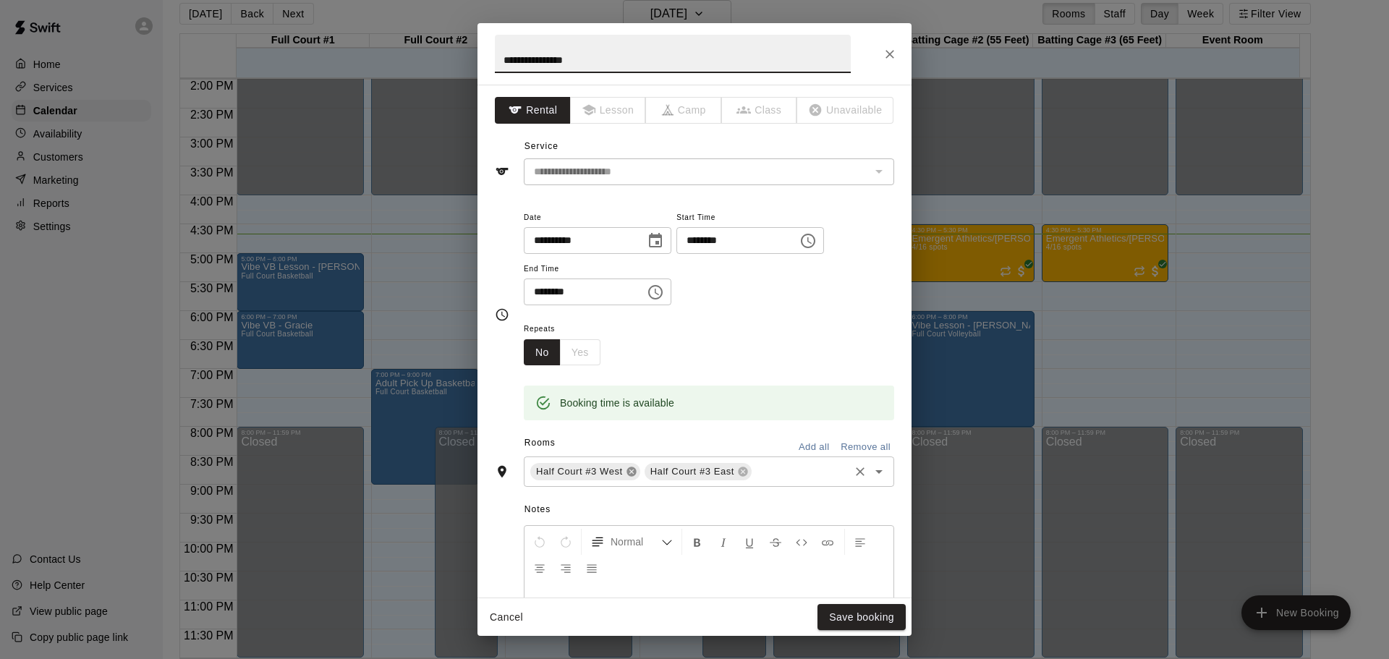
click at [632, 474] on icon at bounding box center [631, 471] width 9 height 9
click at [627, 466] on icon at bounding box center [629, 472] width 12 height 12
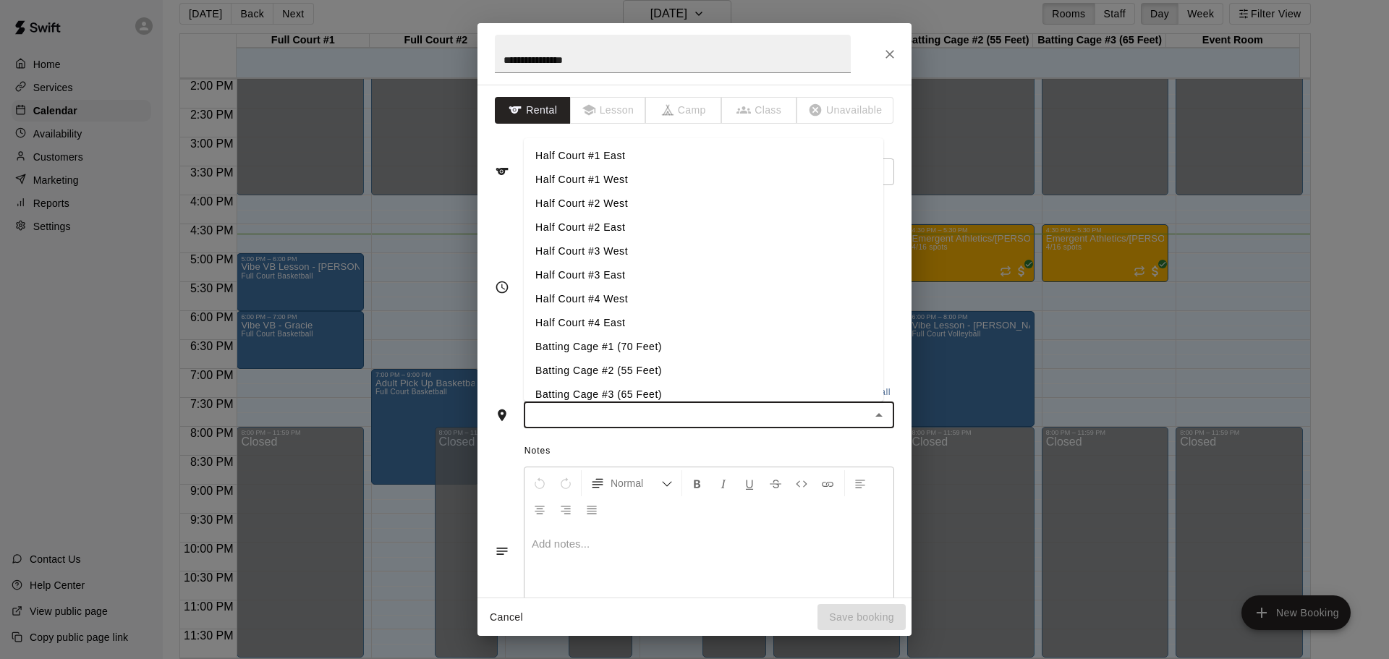
click at [621, 422] on input "text" at bounding box center [697, 415] width 338 height 18
click at [590, 204] on li "Half Court #2 West" at bounding box center [704, 204] width 360 height 24
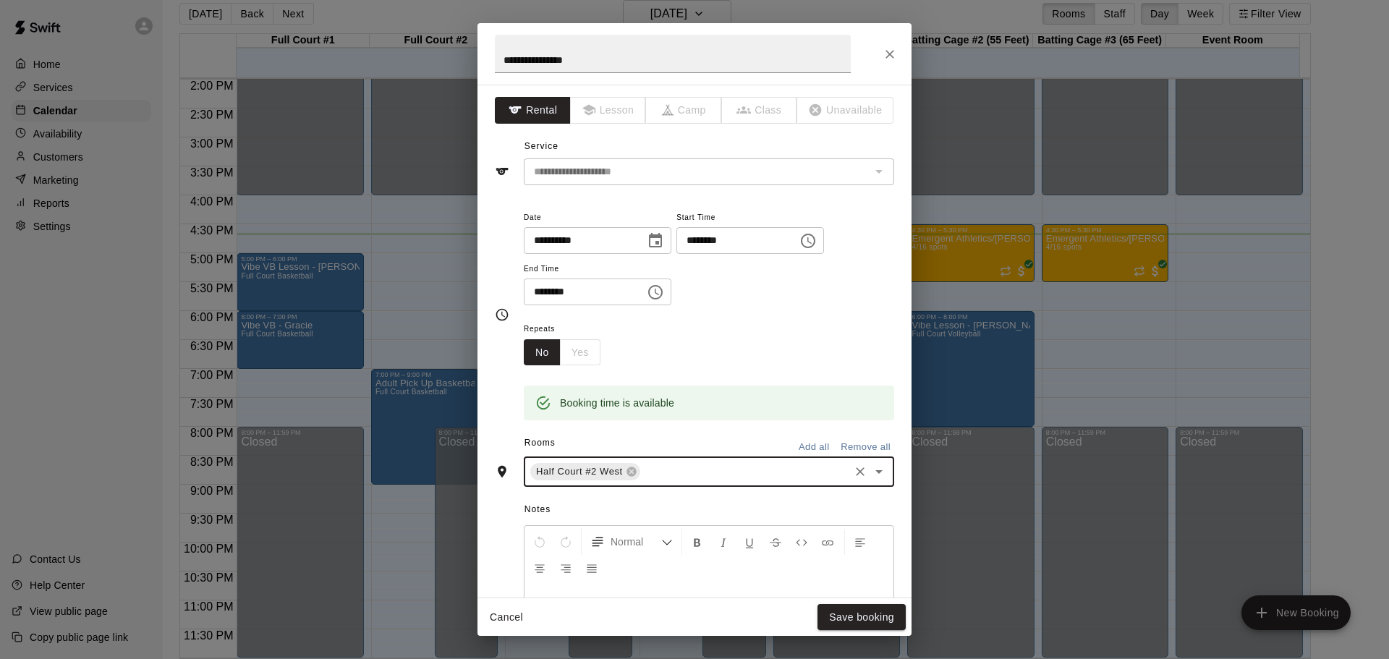
click at [652, 484] on div "Half Court #2 West ​" at bounding box center [709, 472] width 370 height 30
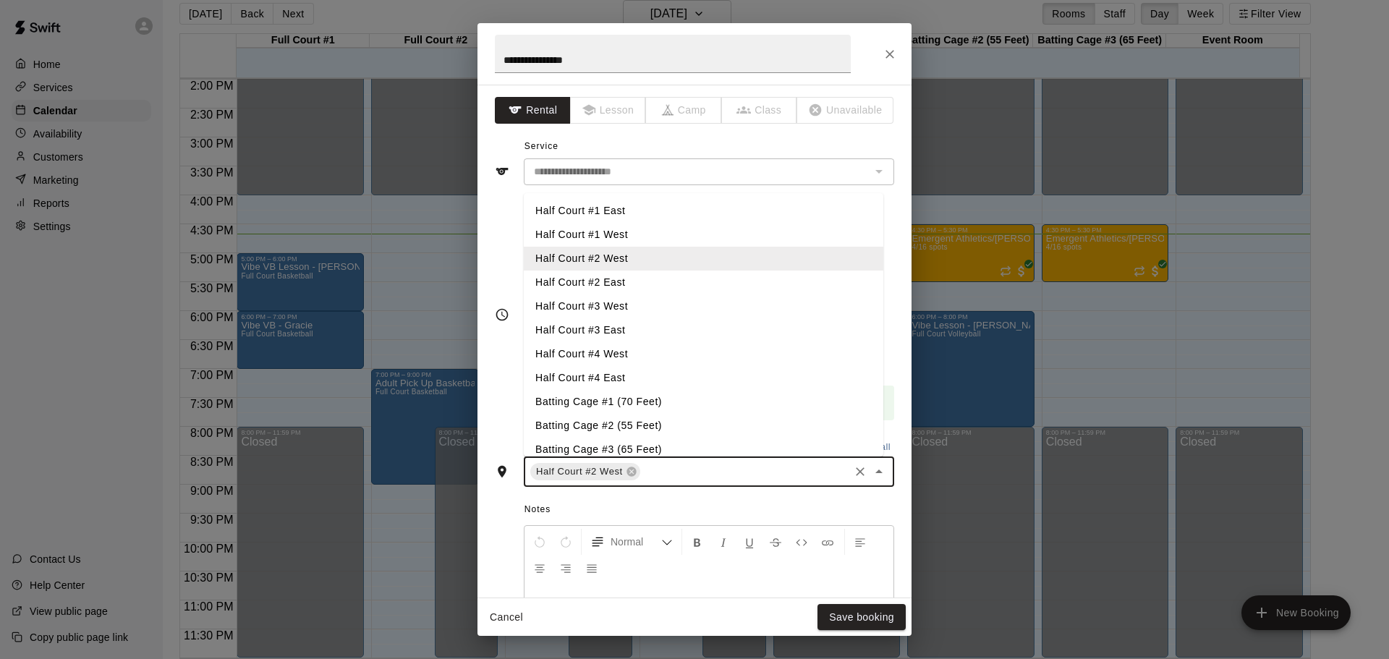
click at [653, 477] on input "text" at bounding box center [744, 472] width 205 height 18
click at [661, 463] on input "text" at bounding box center [744, 472] width 205 height 18
click at [601, 287] on li "Half Court #2 East" at bounding box center [704, 283] width 360 height 24
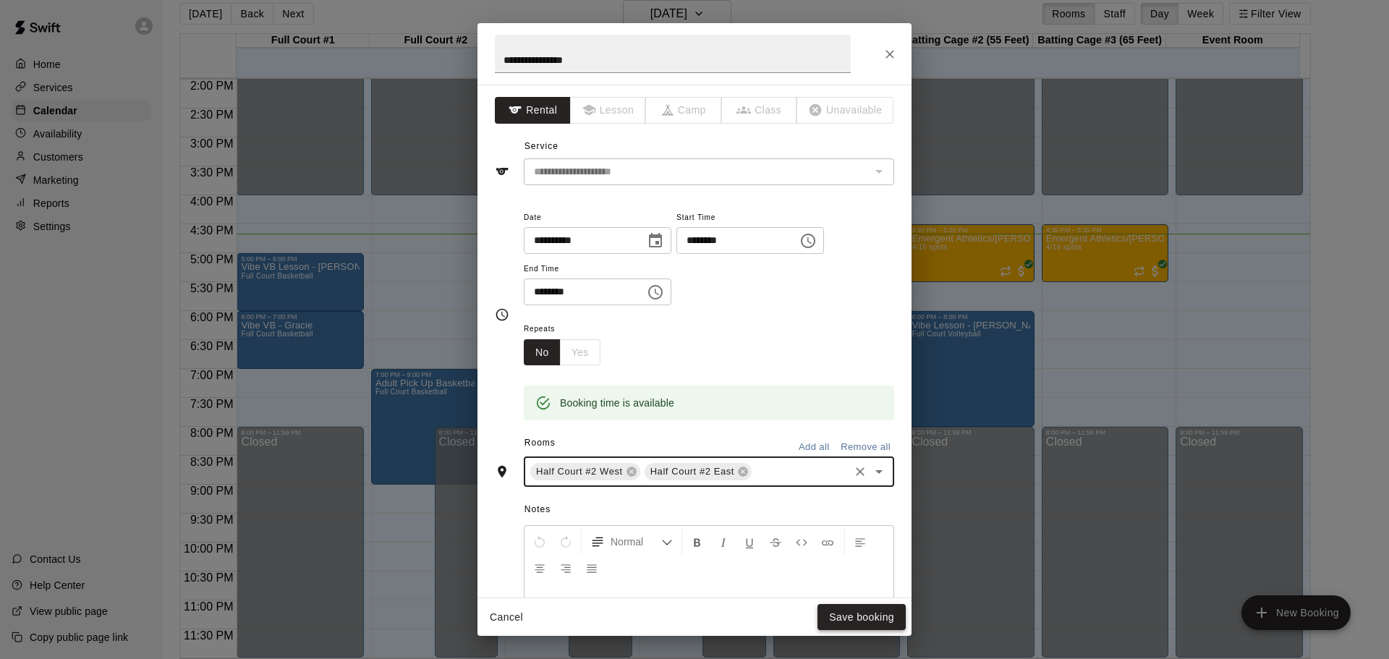
click at [844, 611] on button "Save booking" at bounding box center [862, 617] width 88 height 27
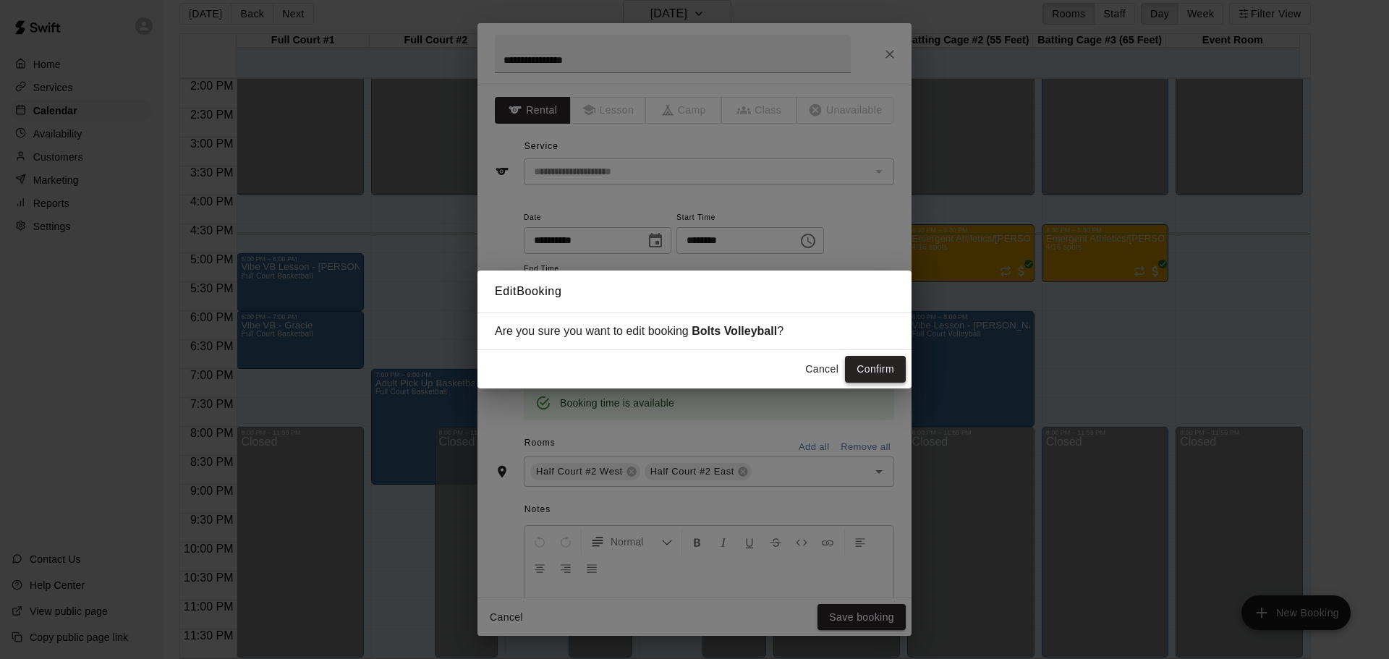
click at [868, 372] on button "Confirm" at bounding box center [875, 369] width 61 height 27
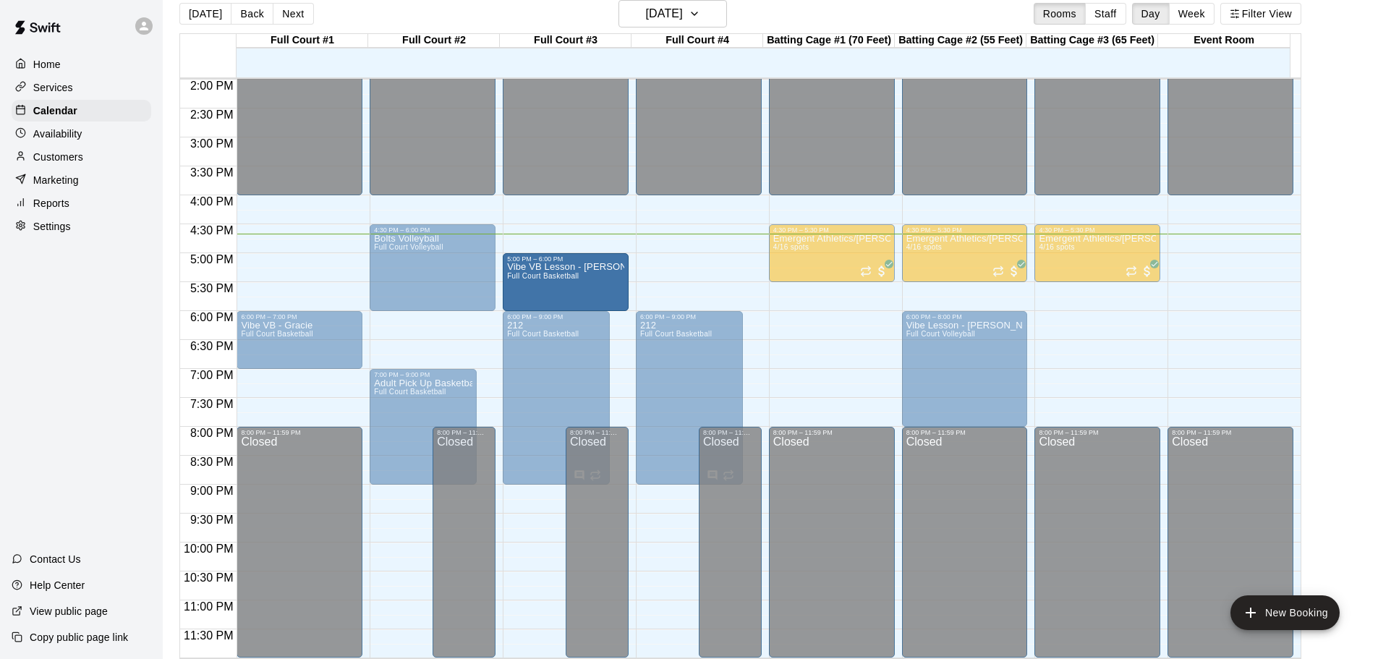
drag, startPoint x: 324, startPoint y: 277, endPoint x: 560, endPoint y: 277, distance: 235.9
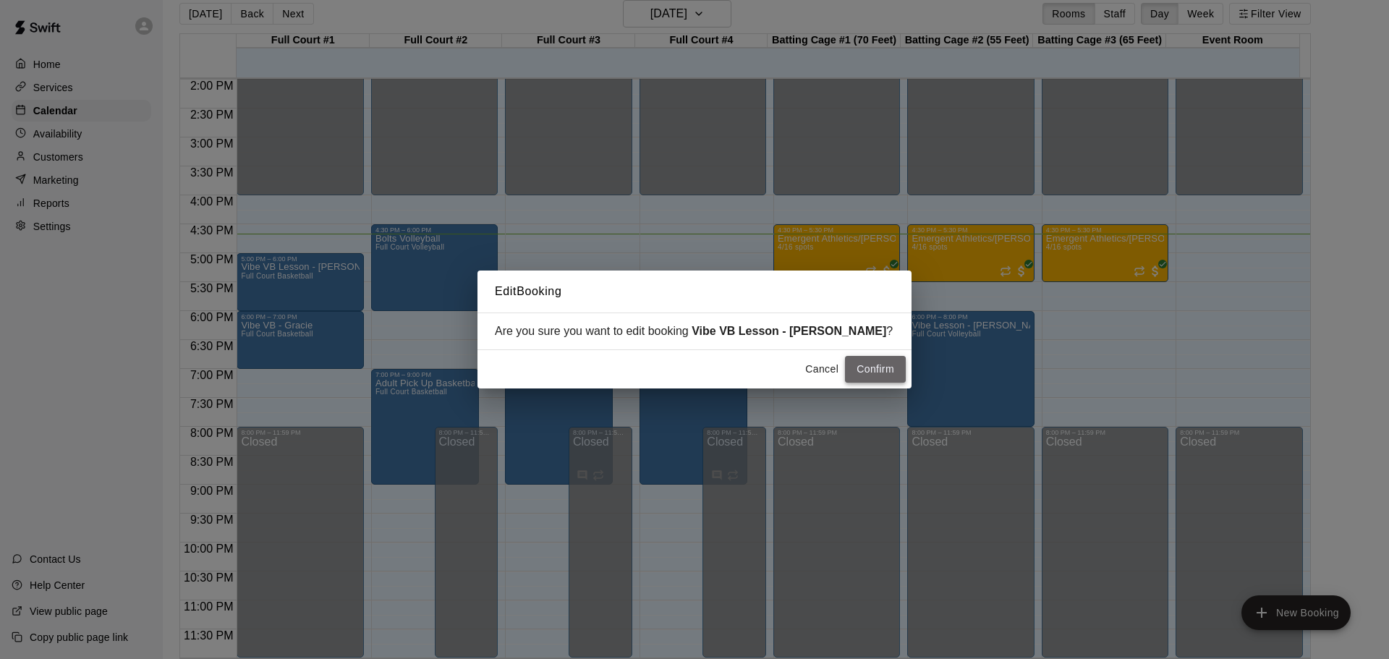
click at [865, 371] on button "Confirm" at bounding box center [875, 369] width 61 height 27
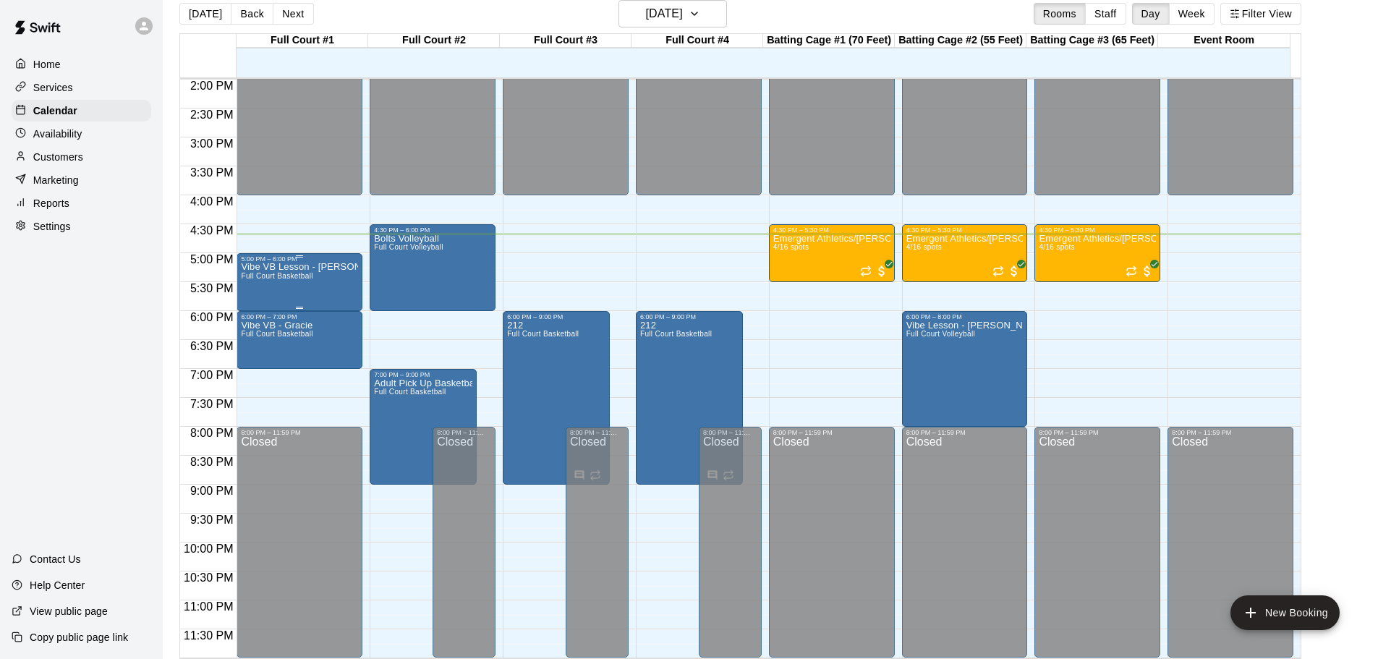
click at [297, 285] on div "Vibe VB Lesson - [PERSON_NAME] Full Court Basketball" at bounding box center [299, 592] width 117 height 659
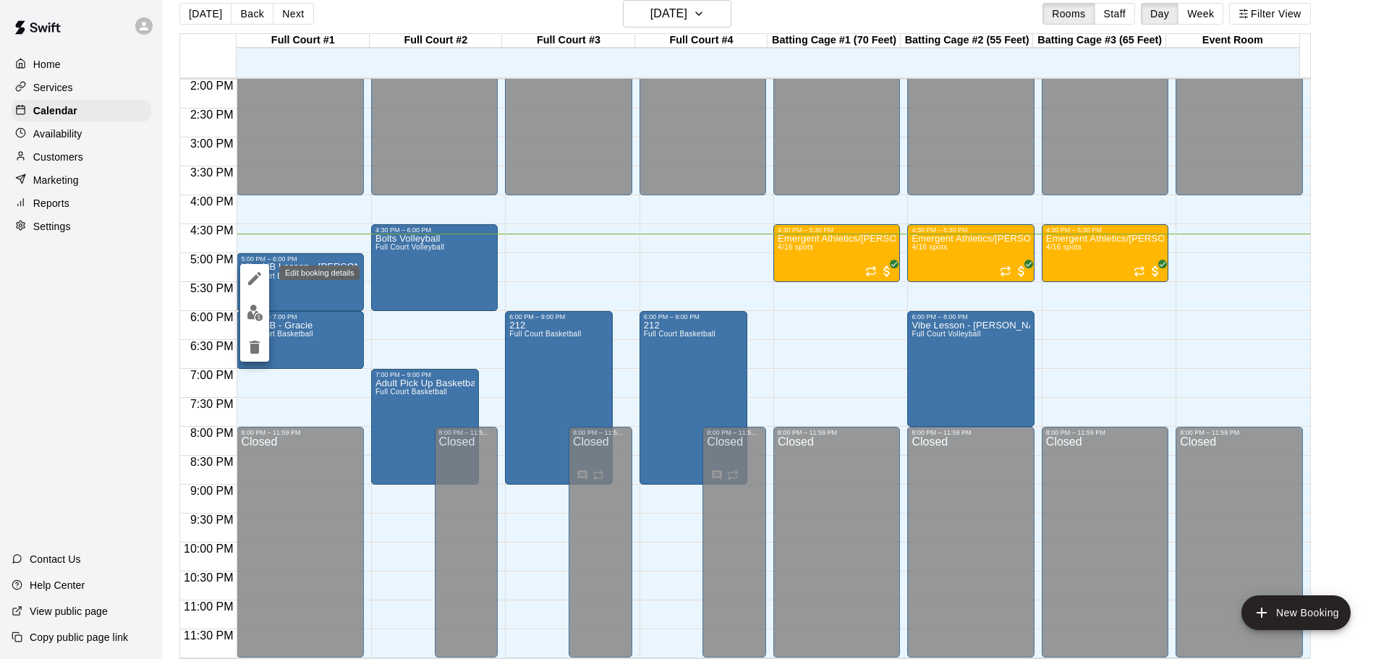
click at [258, 278] on icon "edit" at bounding box center [254, 278] width 13 height 13
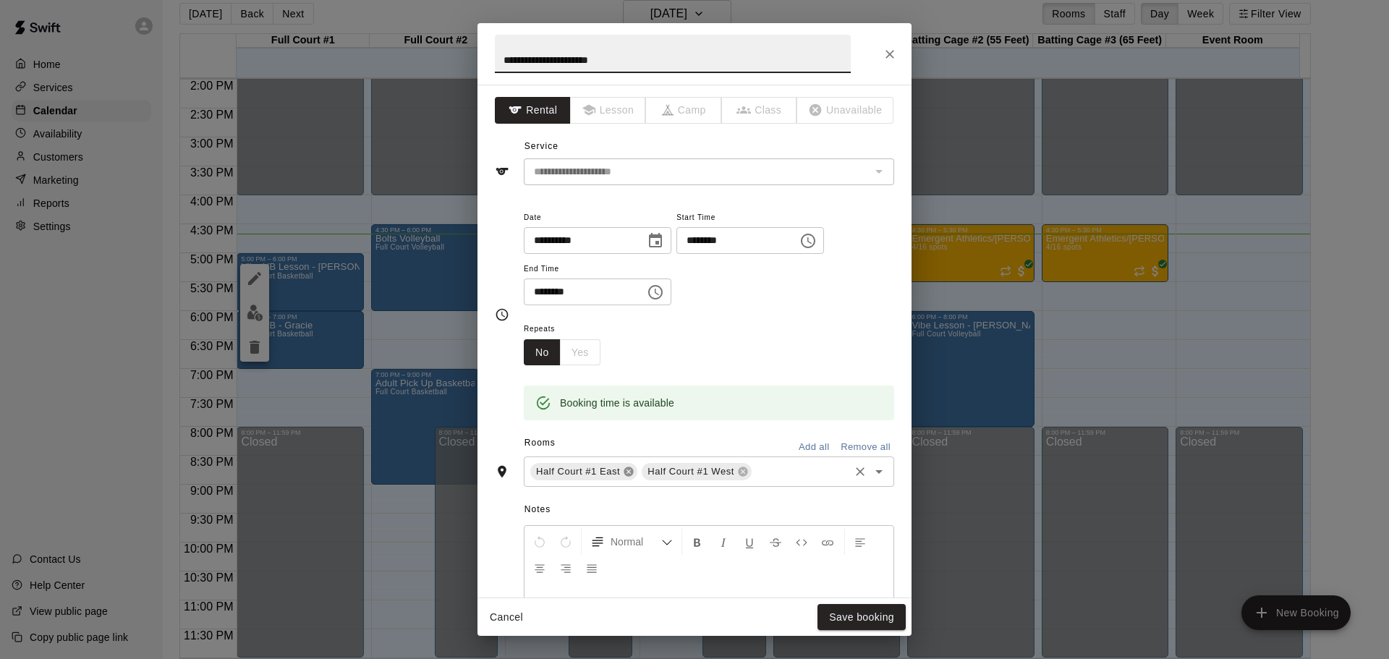
click at [628, 472] on icon at bounding box center [628, 471] width 9 height 9
click at [630, 469] on icon at bounding box center [631, 471] width 9 height 9
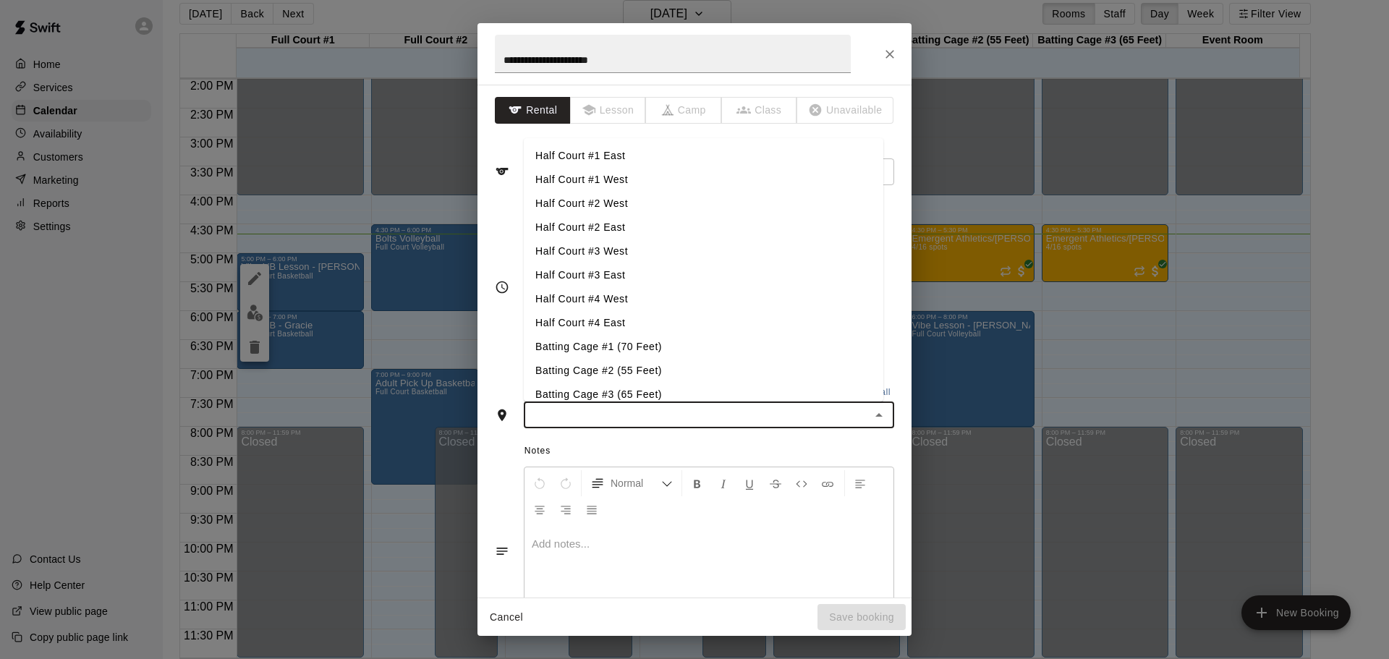
click at [628, 421] on input "text" at bounding box center [697, 415] width 338 height 18
click at [611, 247] on li "Half Court #3 West" at bounding box center [704, 251] width 360 height 24
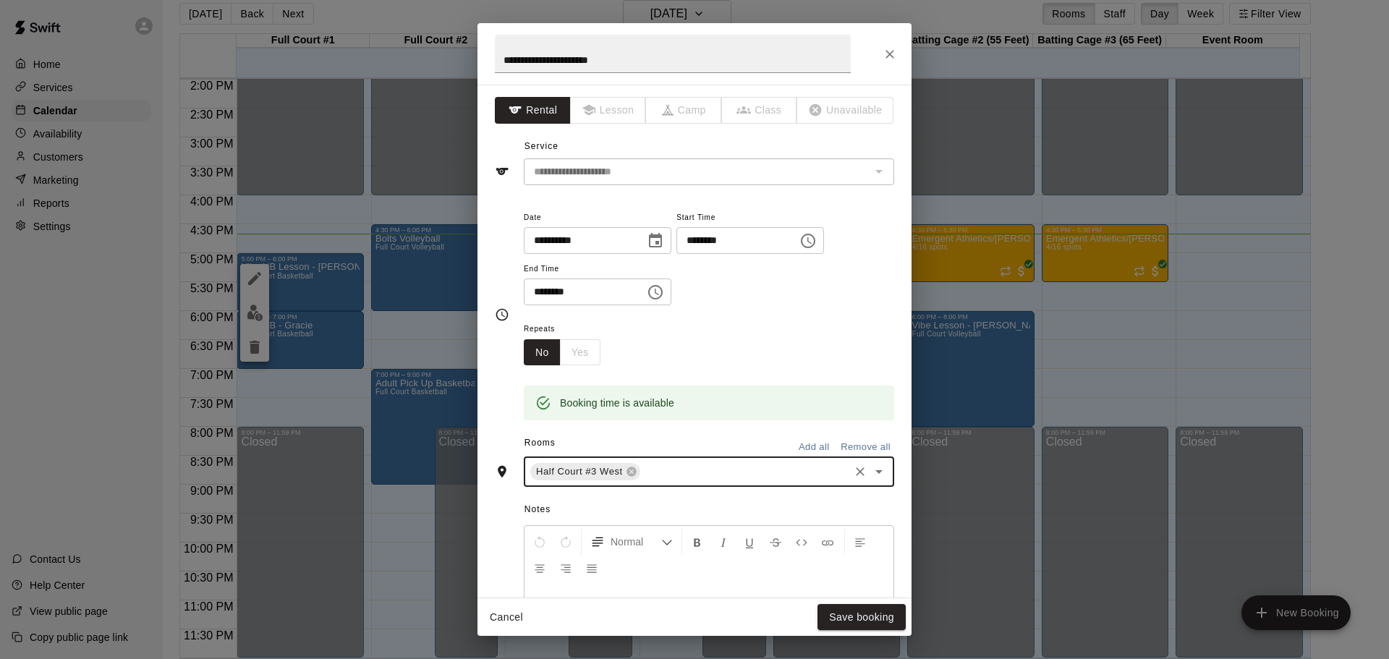
drag, startPoint x: 676, startPoint y: 482, endPoint x: 662, endPoint y: 464, distance: 22.6
click at [676, 482] on div "Half Court #3 West ​" at bounding box center [709, 472] width 370 height 30
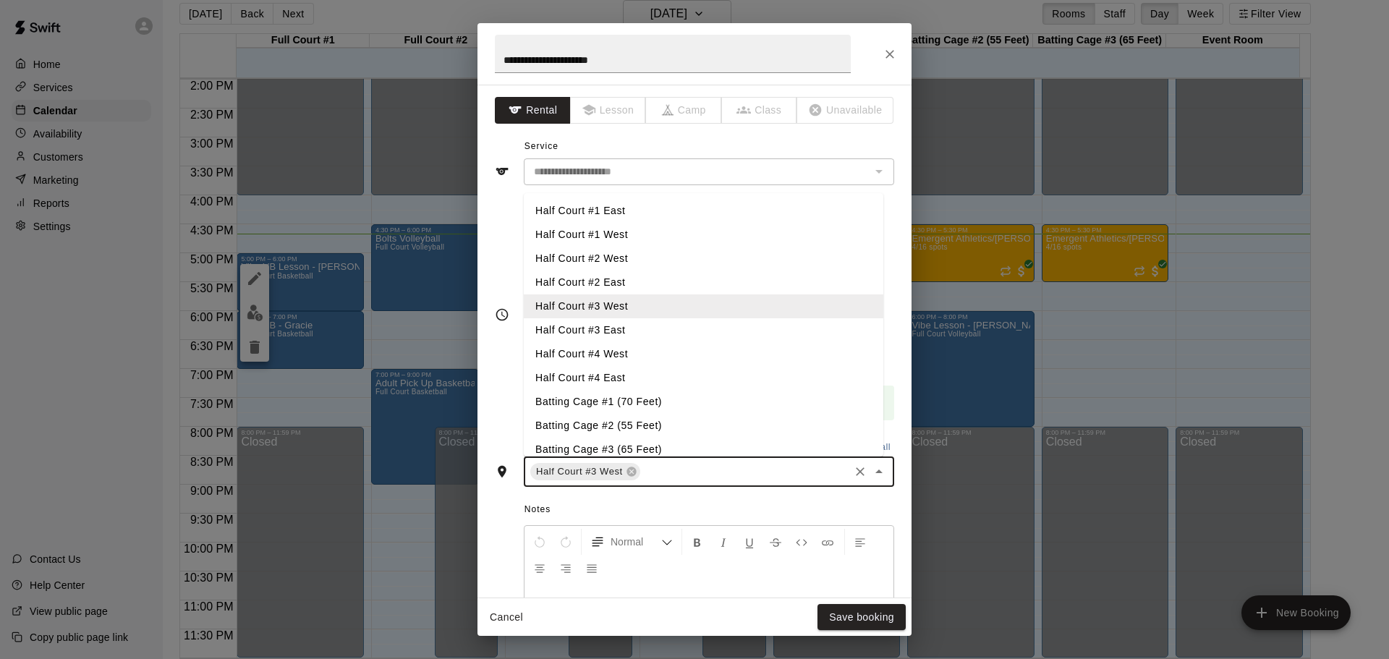
click at [629, 337] on li "Half Court #3 East" at bounding box center [704, 330] width 360 height 24
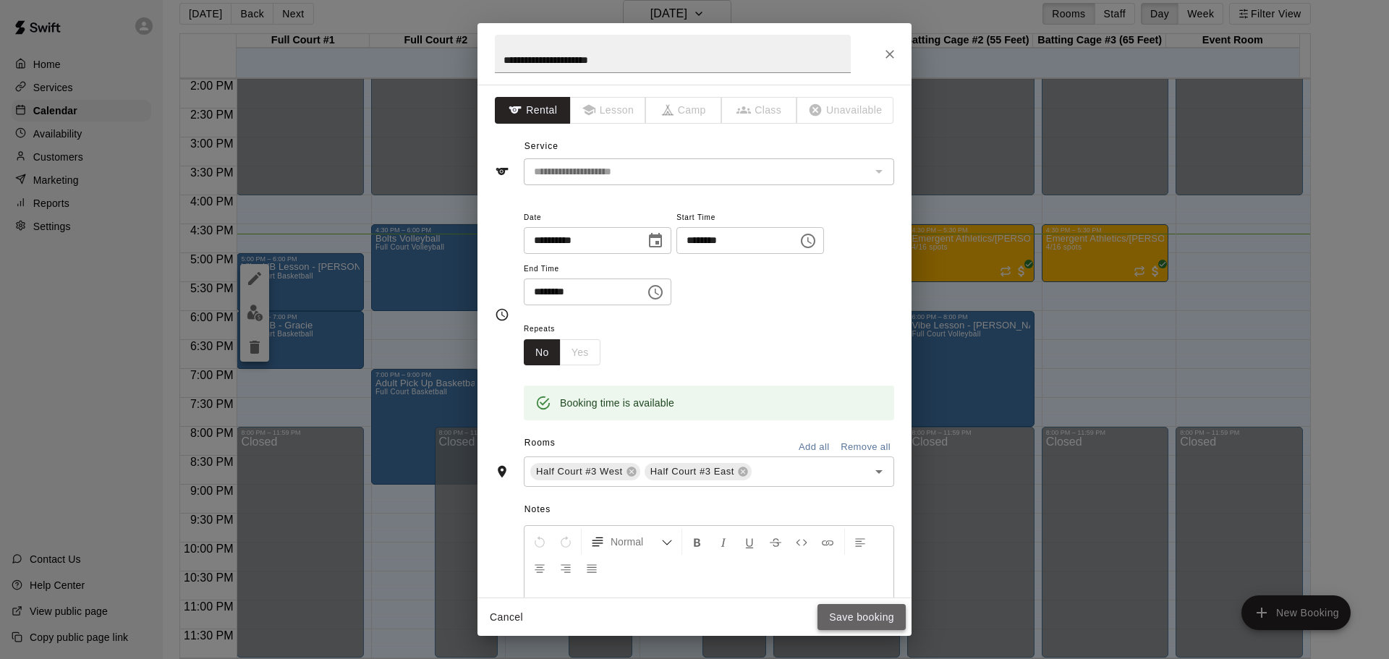
click at [854, 619] on button "Save booking" at bounding box center [862, 617] width 88 height 27
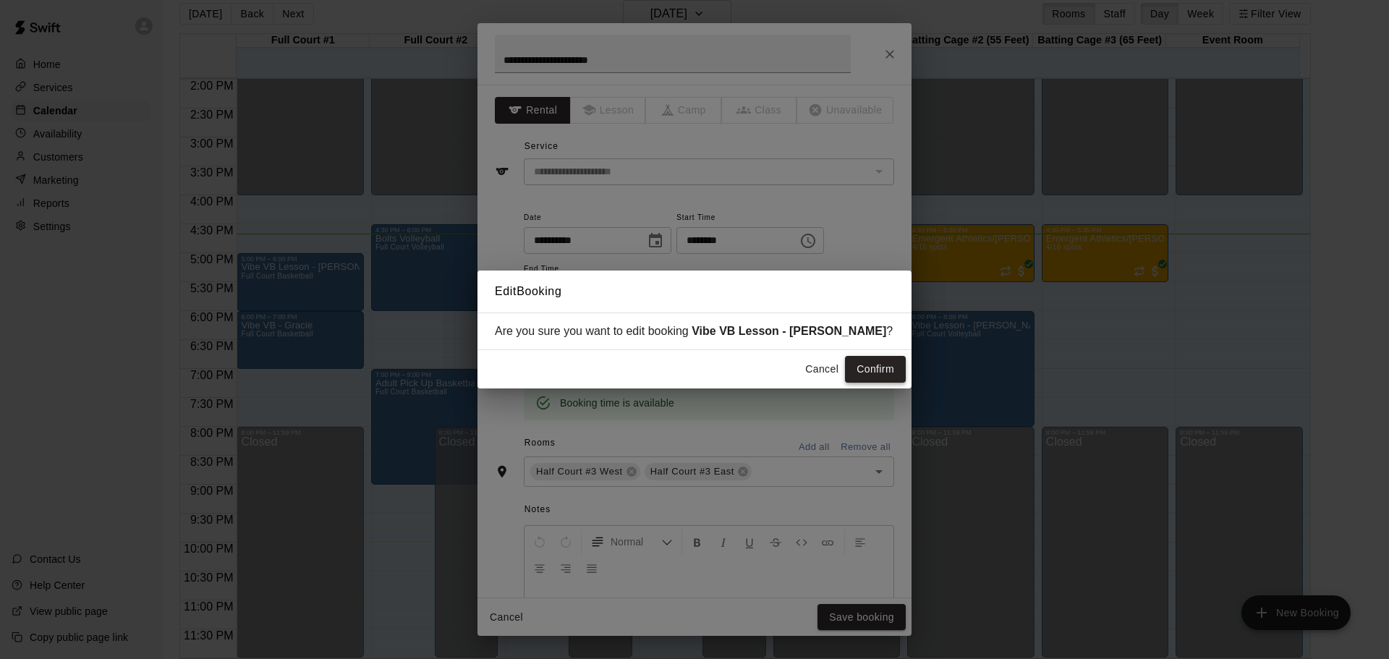
click at [896, 361] on button "Confirm" at bounding box center [875, 369] width 61 height 27
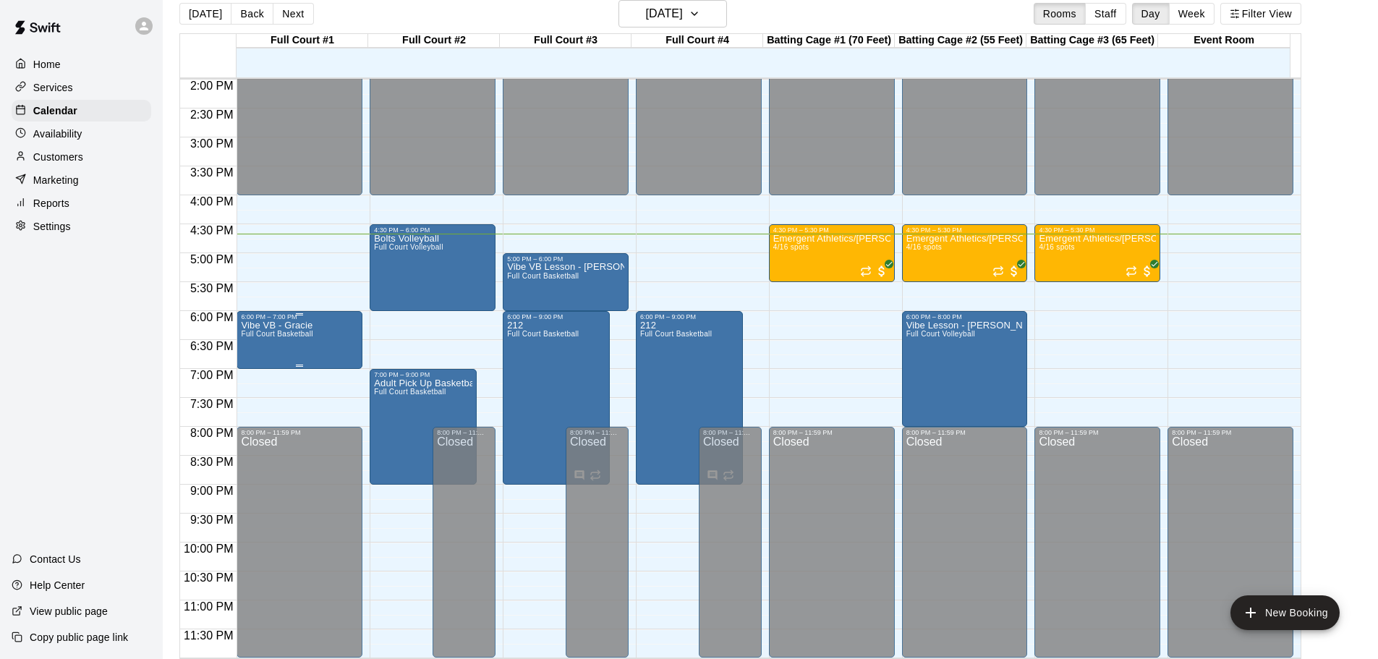
click at [318, 345] on div "Vibe VB - Gracie Full Court Basketball" at bounding box center [299, 650] width 117 height 659
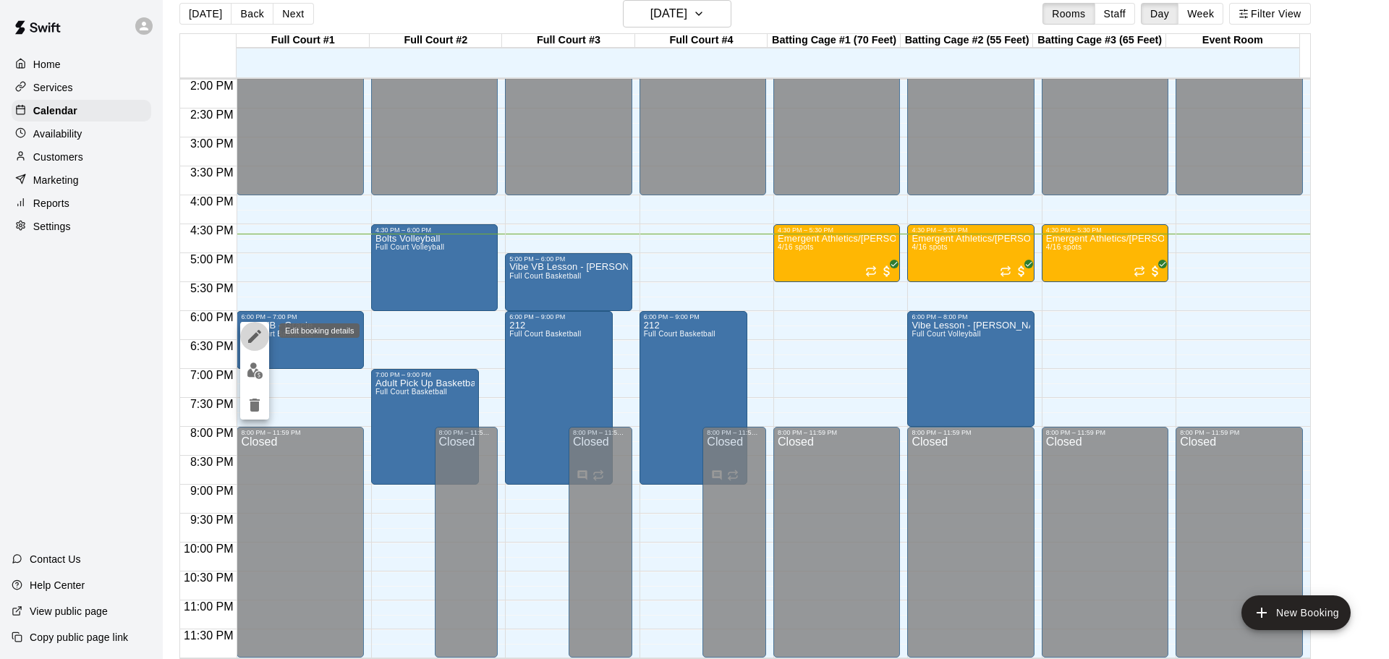
click at [253, 337] on icon "edit" at bounding box center [254, 336] width 13 height 13
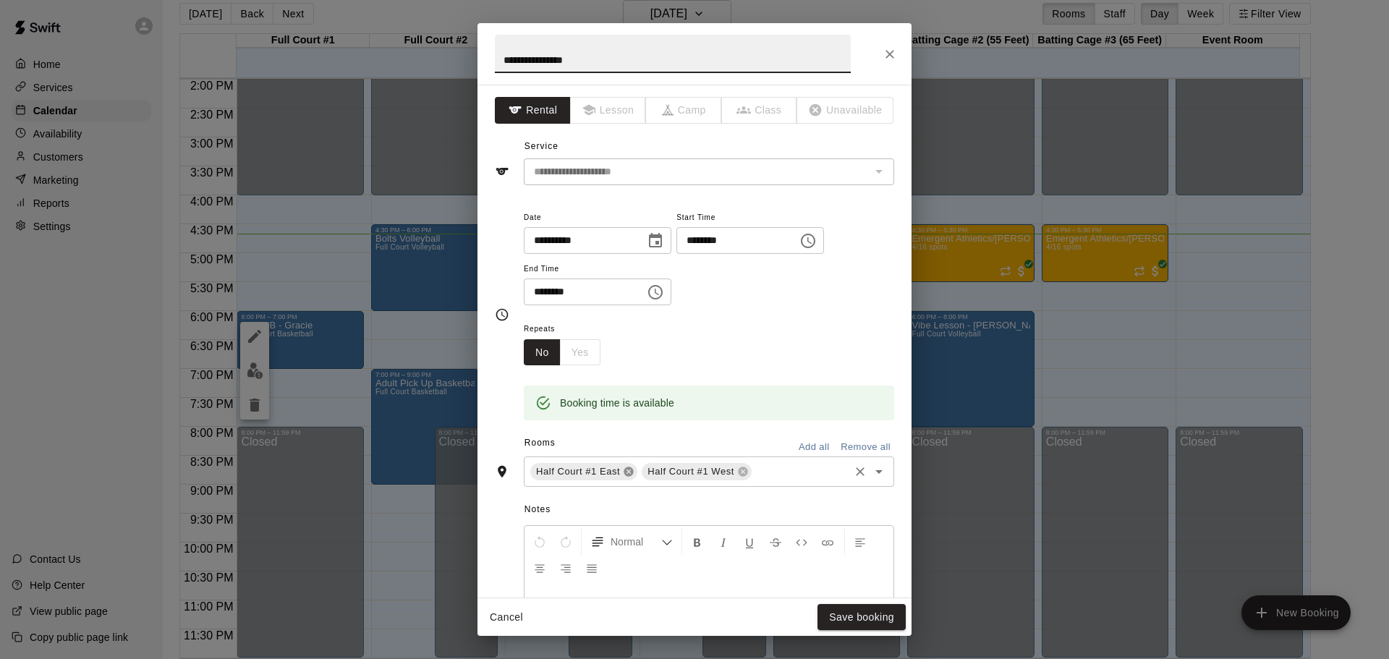
click at [626, 467] on icon at bounding box center [629, 472] width 12 height 12
click at [626, 469] on icon at bounding box center [632, 472] width 12 height 12
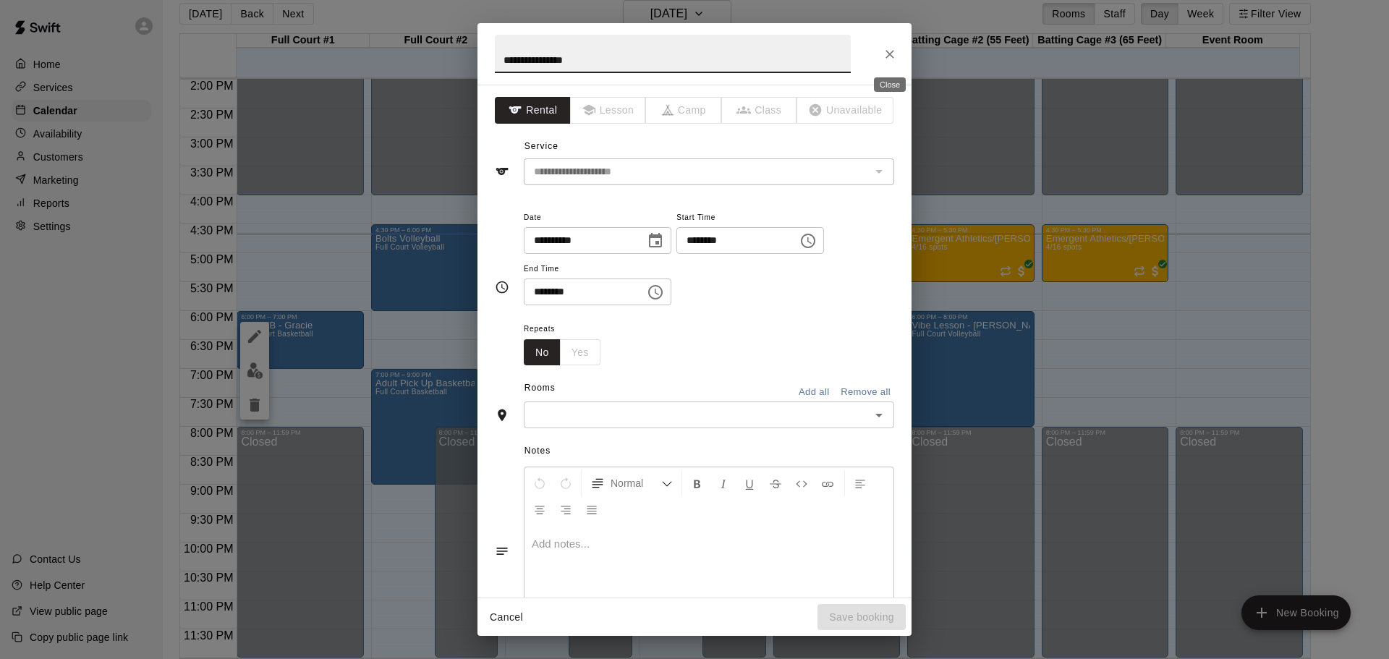
click at [880, 57] on button "Close" at bounding box center [890, 54] width 26 height 26
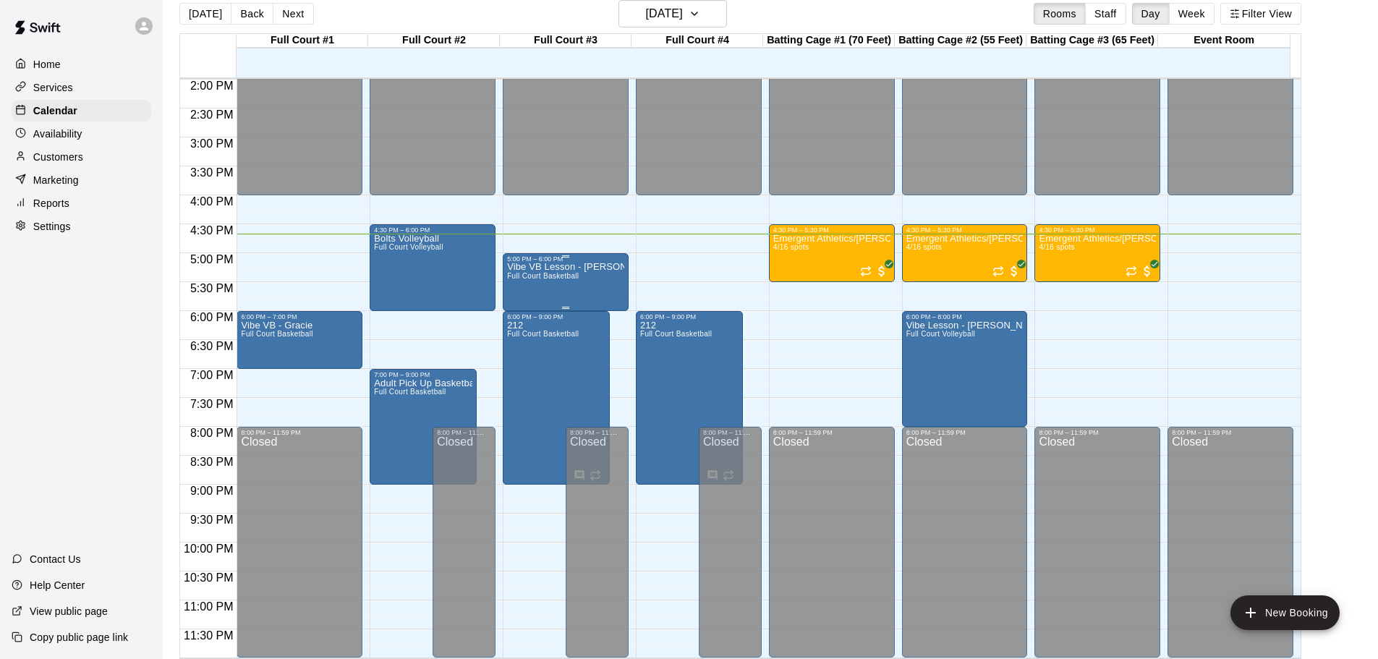
click at [559, 267] on p "Vibe VB Lesson - [PERSON_NAME]" at bounding box center [565, 267] width 117 height 0
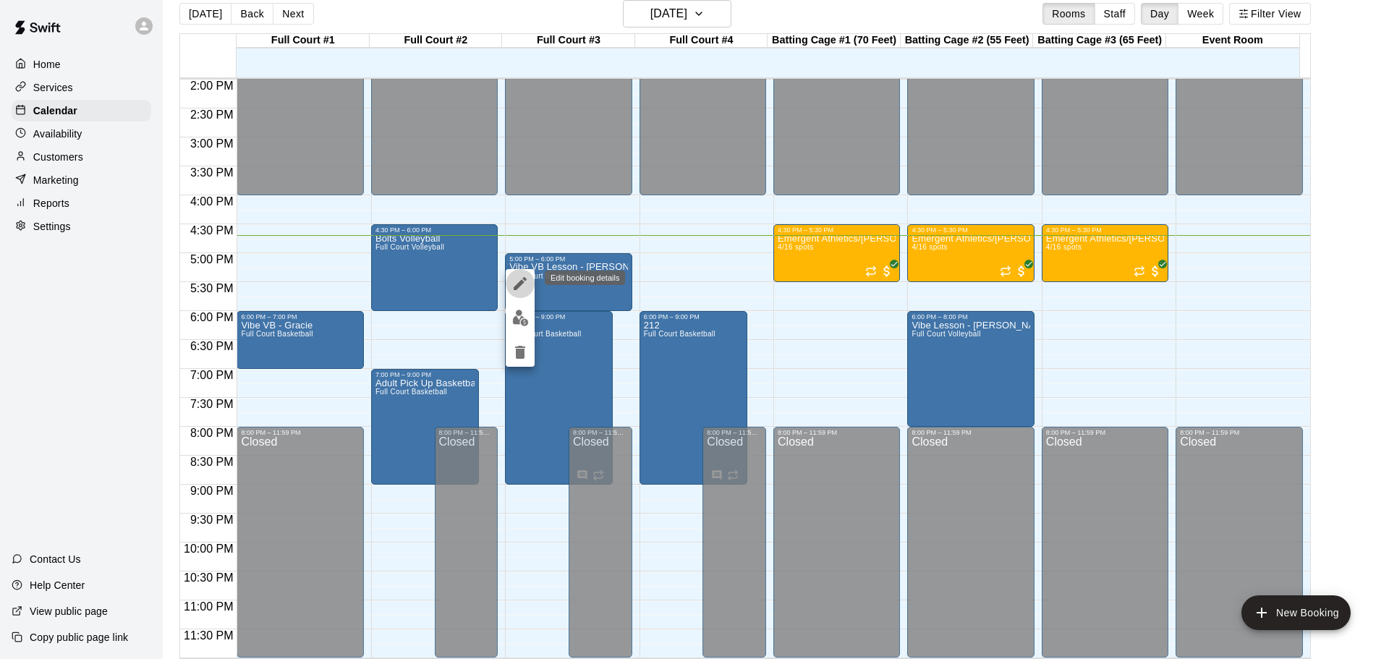
click at [519, 277] on icon "edit" at bounding box center [520, 283] width 17 height 17
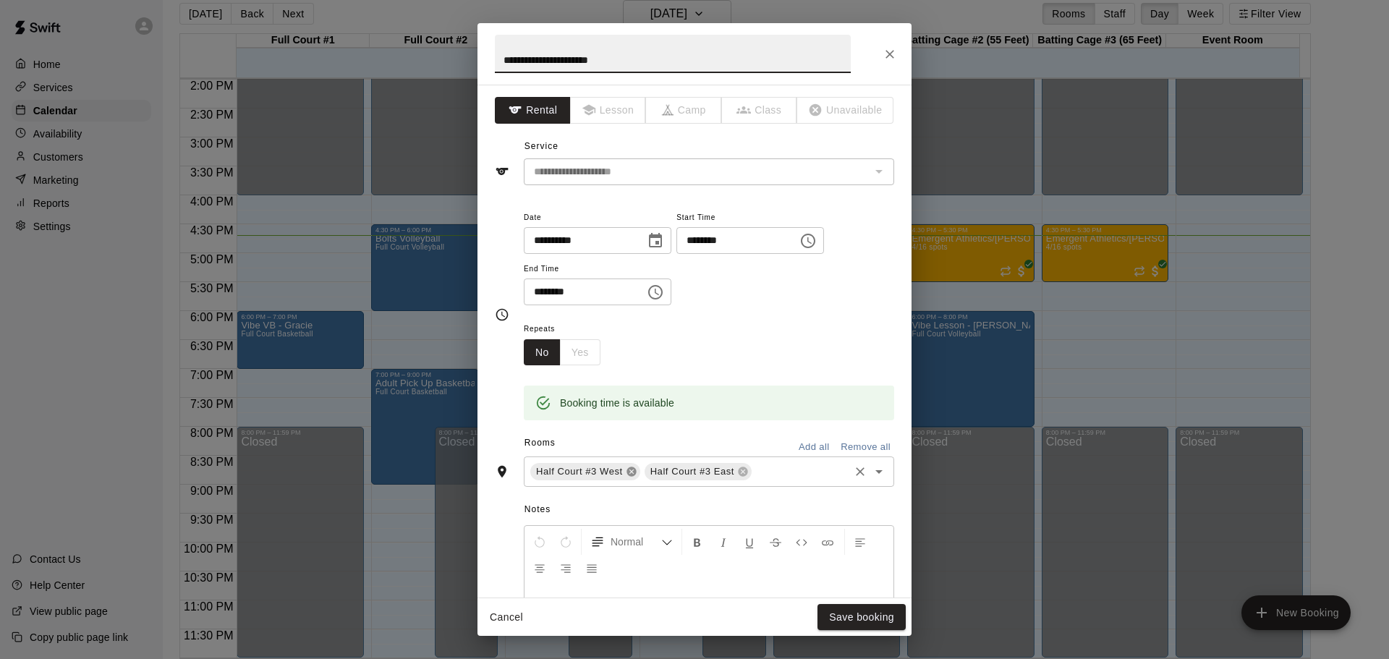
click at [627, 471] on icon at bounding box center [632, 472] width 12 height 12
click at [507, 618] on button "Cancel" at bounding box center [506, 617] width 46 height 27
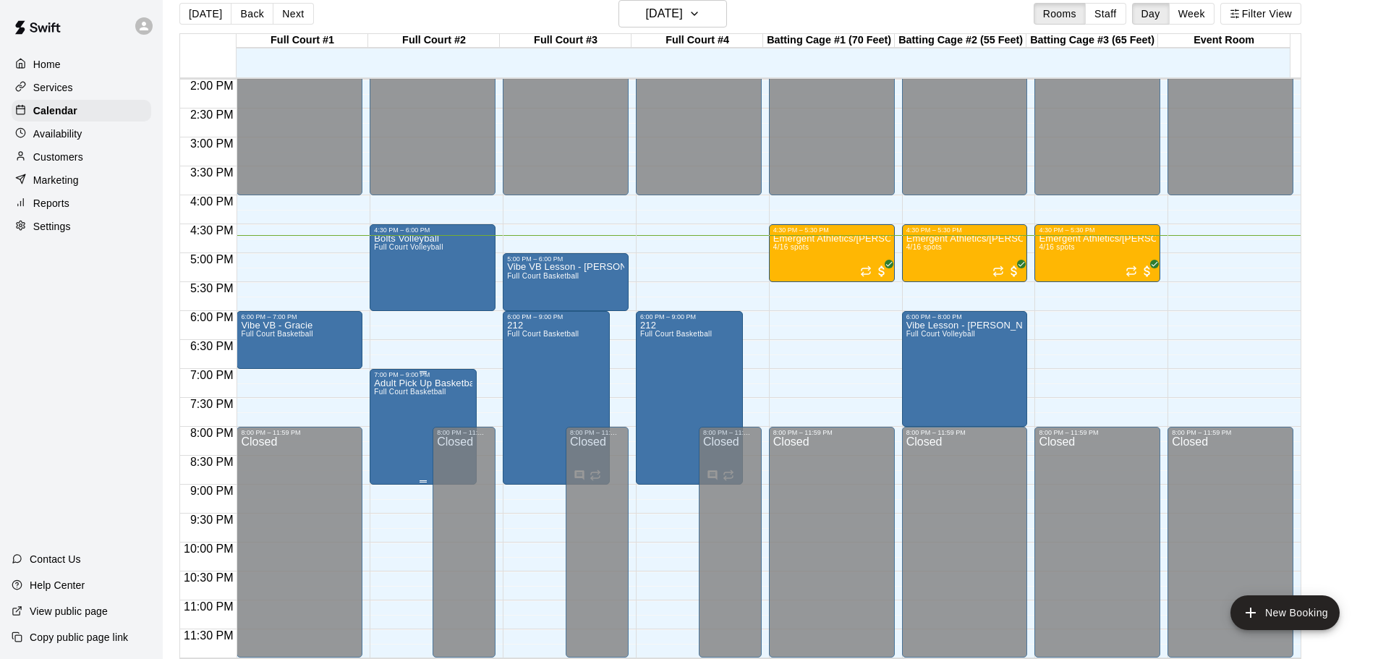
click at [426, 383] on p "Adult Pick Up Basketball" at bounding box center [423, 383] width 98 height 0
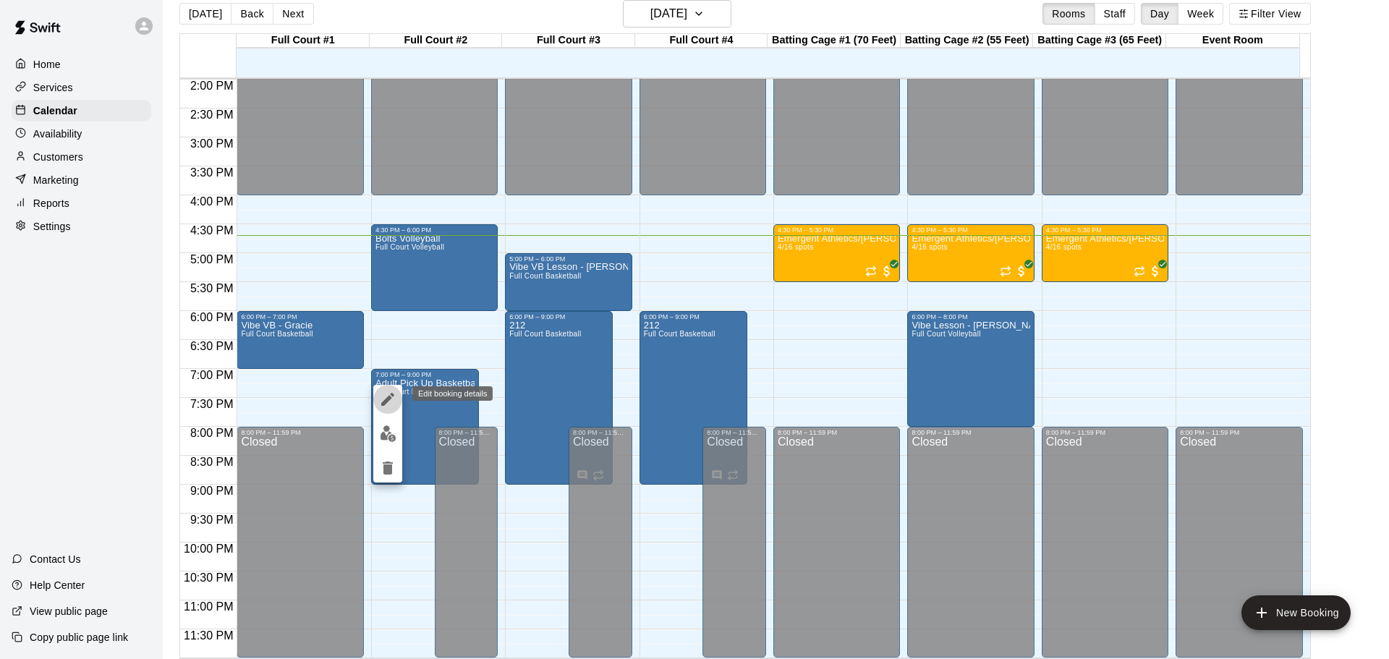
click at [381, 397] on icon "edit" at bounding box center [387, 399] width 17 height 17
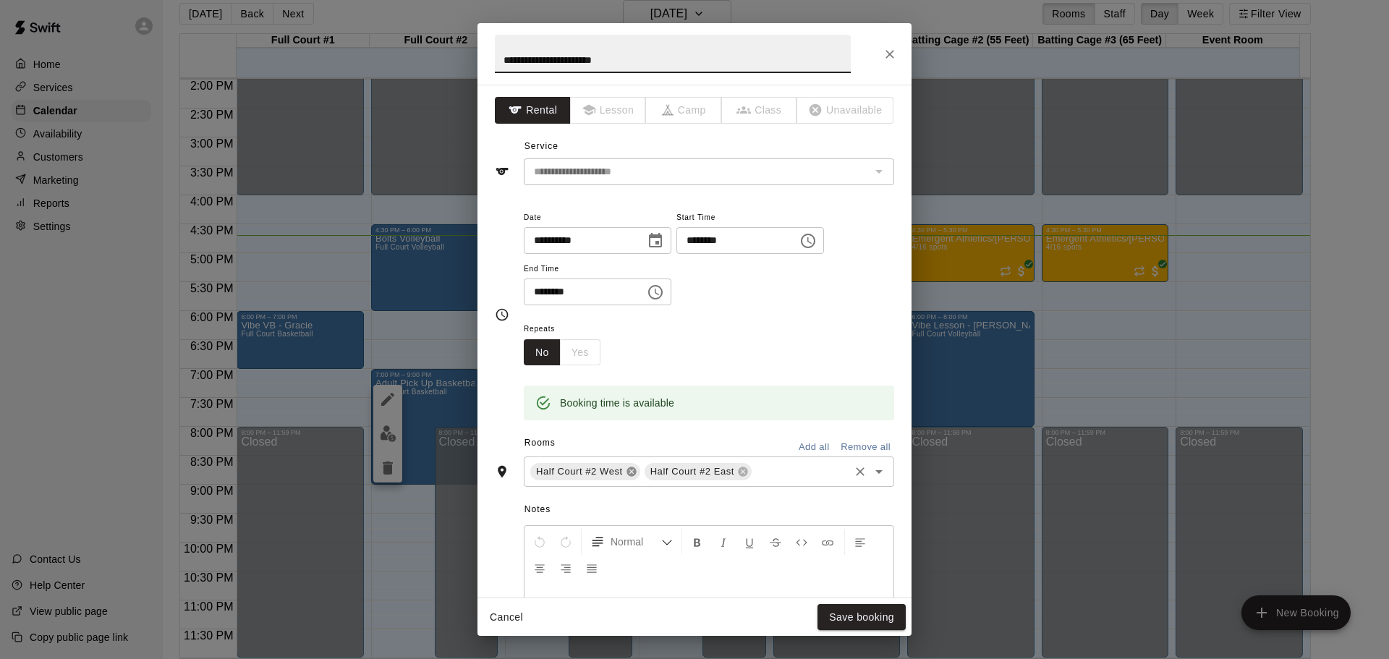
click at [632, 470] on icon at bounding box center [631, 471] width 9 height 9
click at [629, 467] on icon at bounding box center [629, 472] width 12 height 12
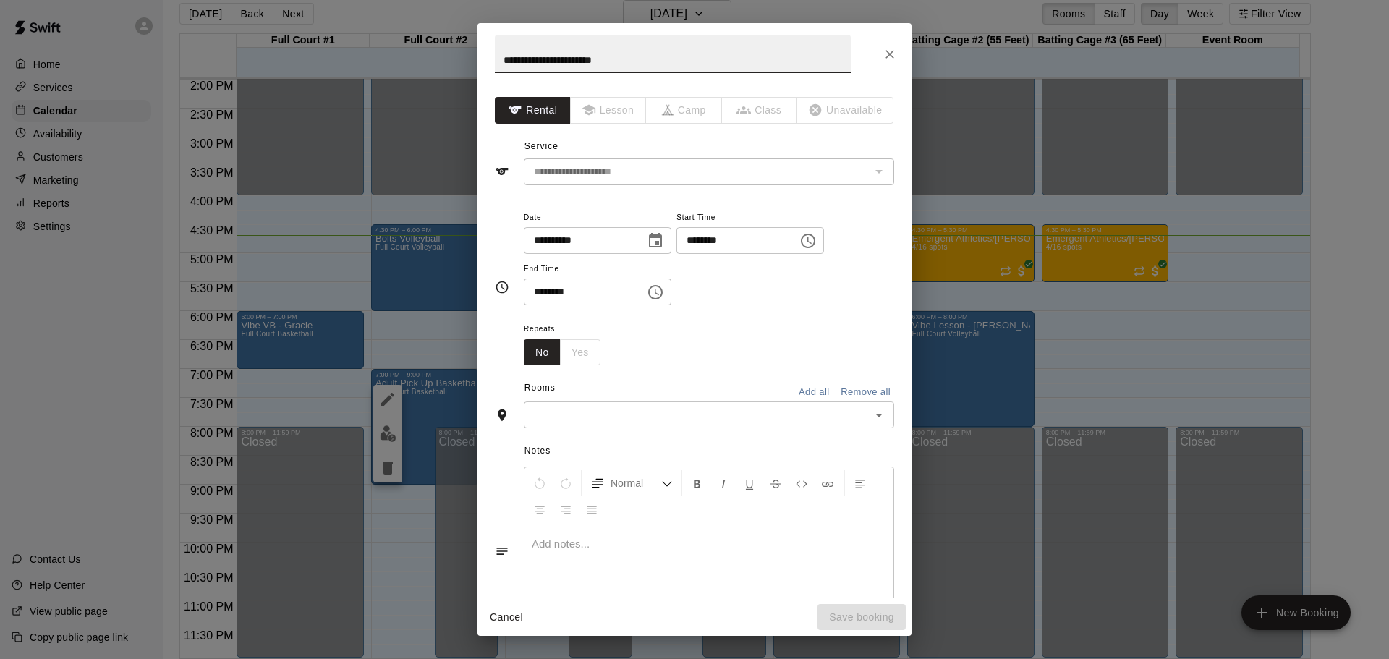
click at [615, 426] on div "​" at bounding box center [709, 415] width 370 height 27
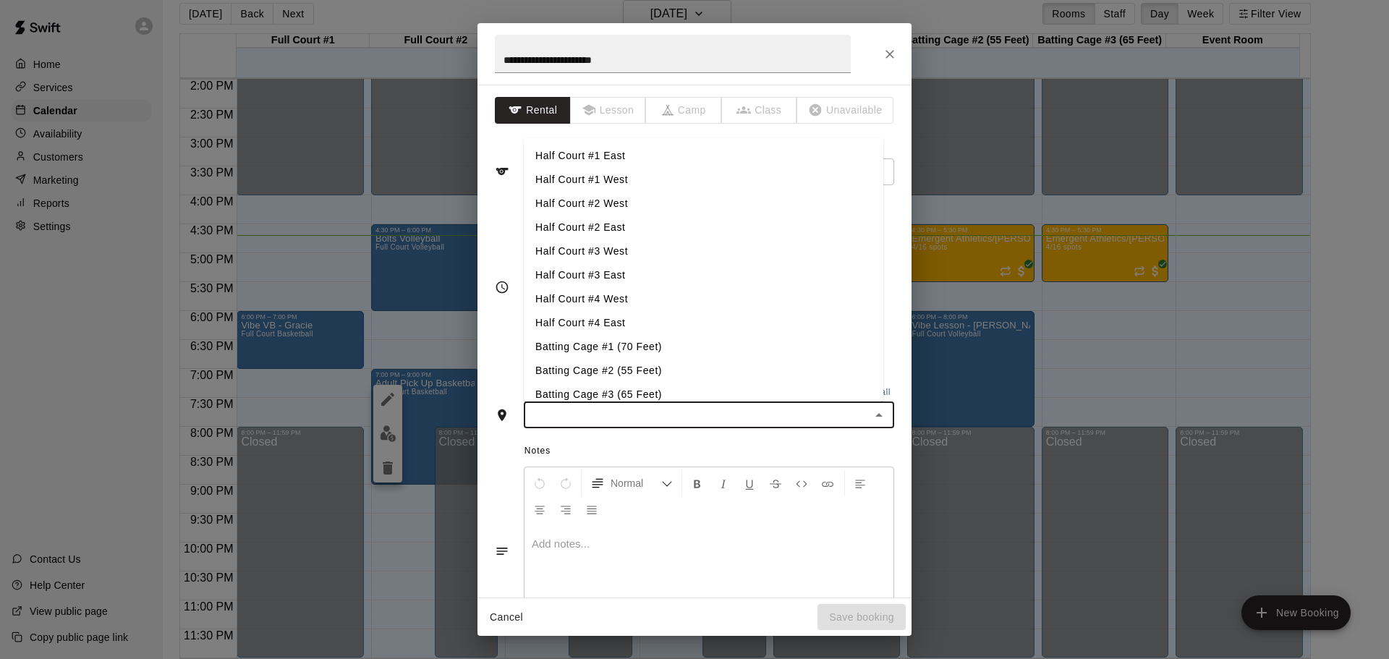
click at [599, 173] on li "Half Court #1 West" at bounding box center [704, 180] width 360 height 24
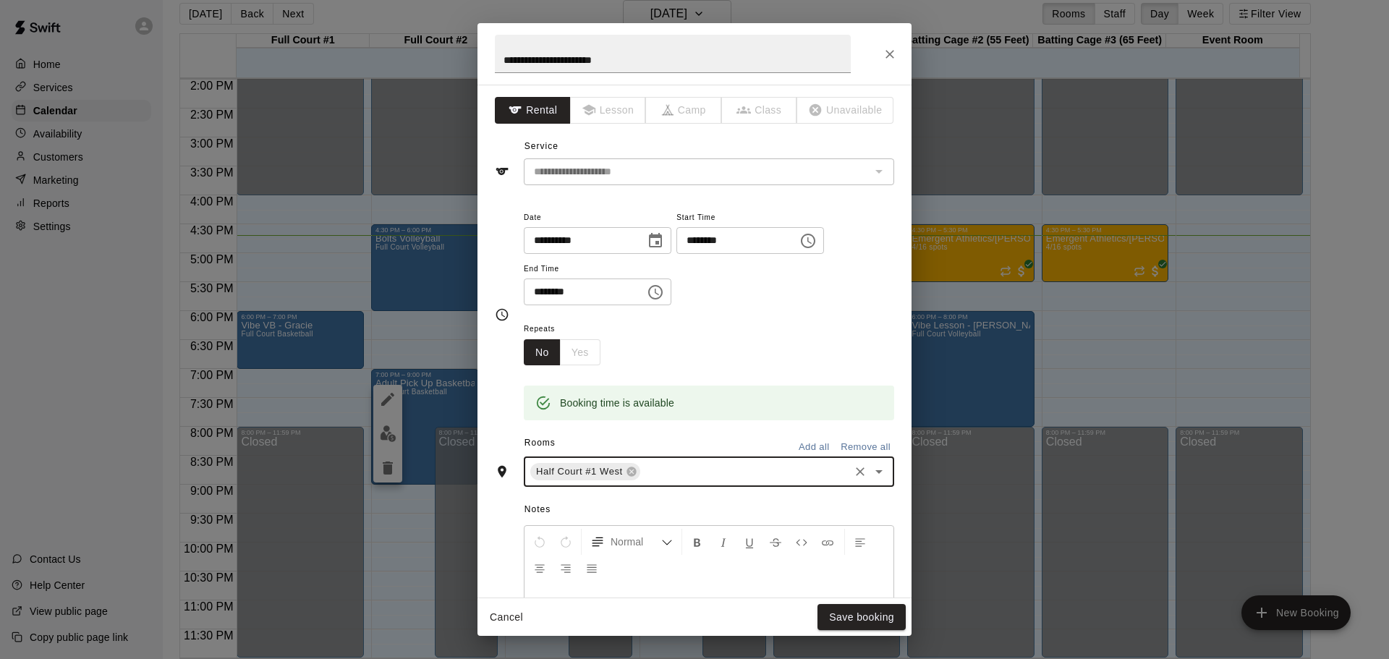
click at [669, 487] on div "Half Court #1 West ​" at bounding box center [709, 472] width 370 height 30
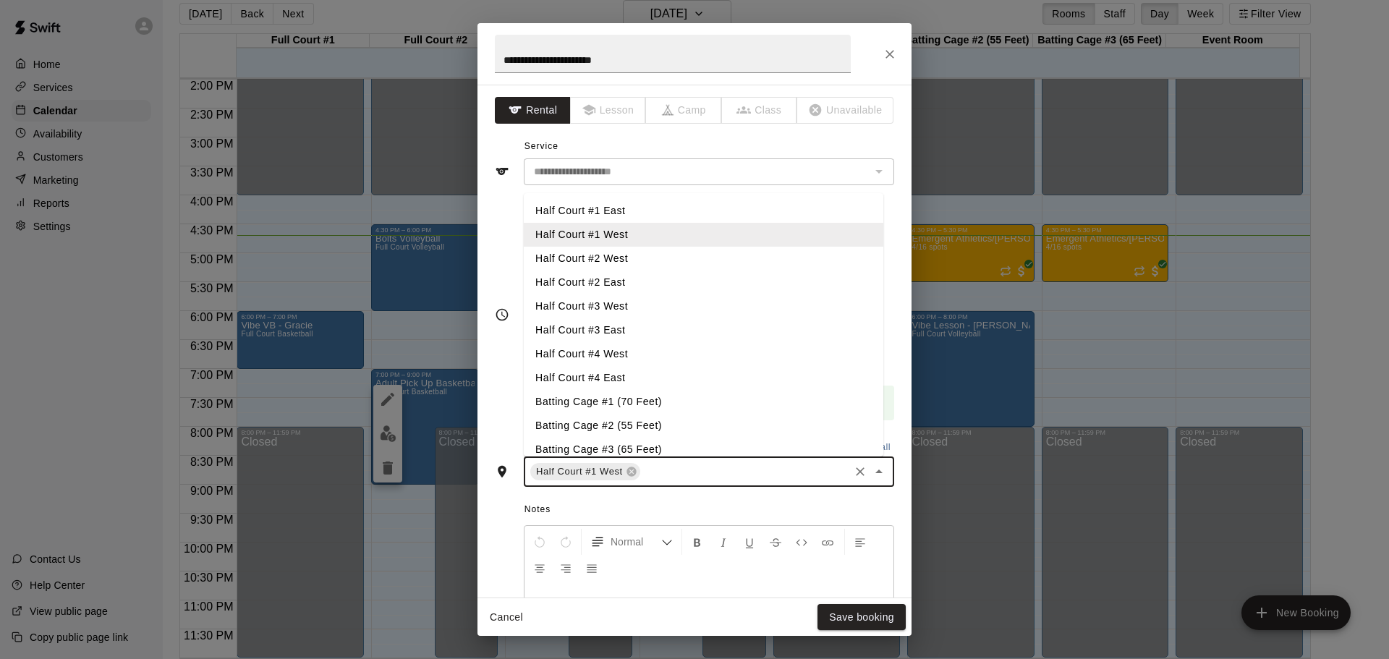
click at [601, 216] on li "Half Court #1 East" at bounding box center [704, 211] width 360 height 24
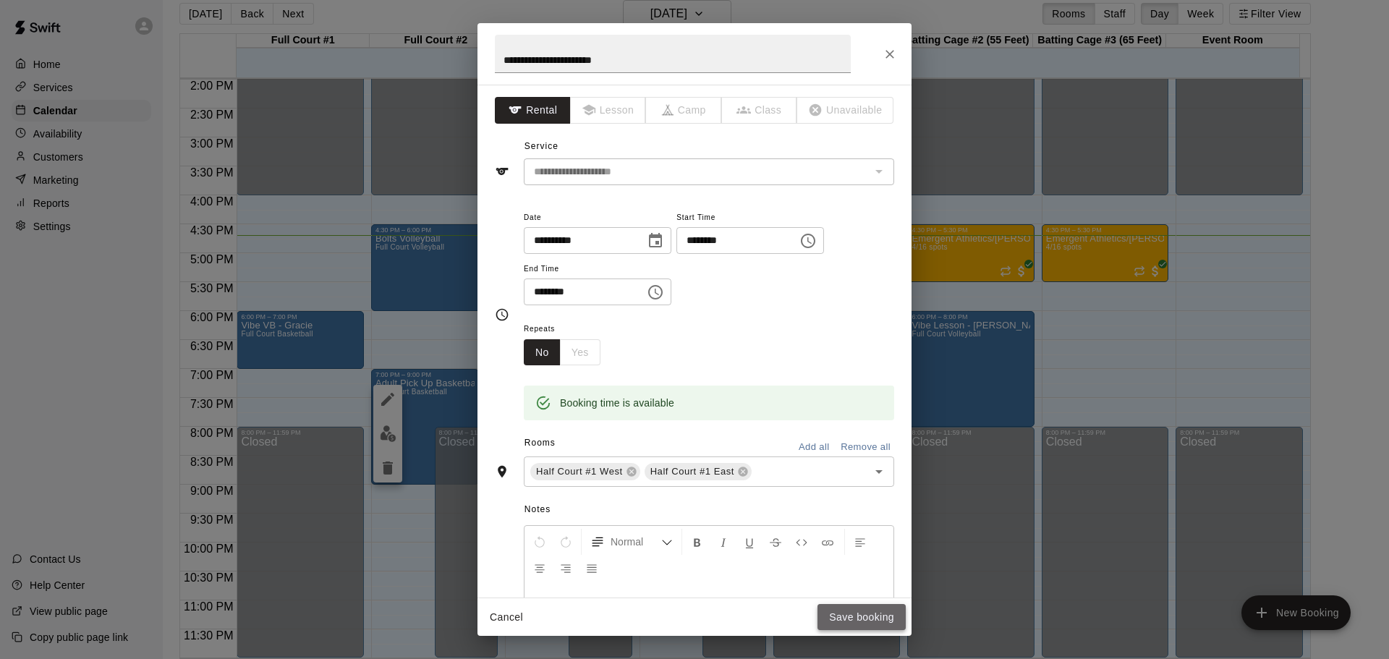
click at [831, 613] on button "Save booking" at bounding box center [862, 617] width 88 height 27
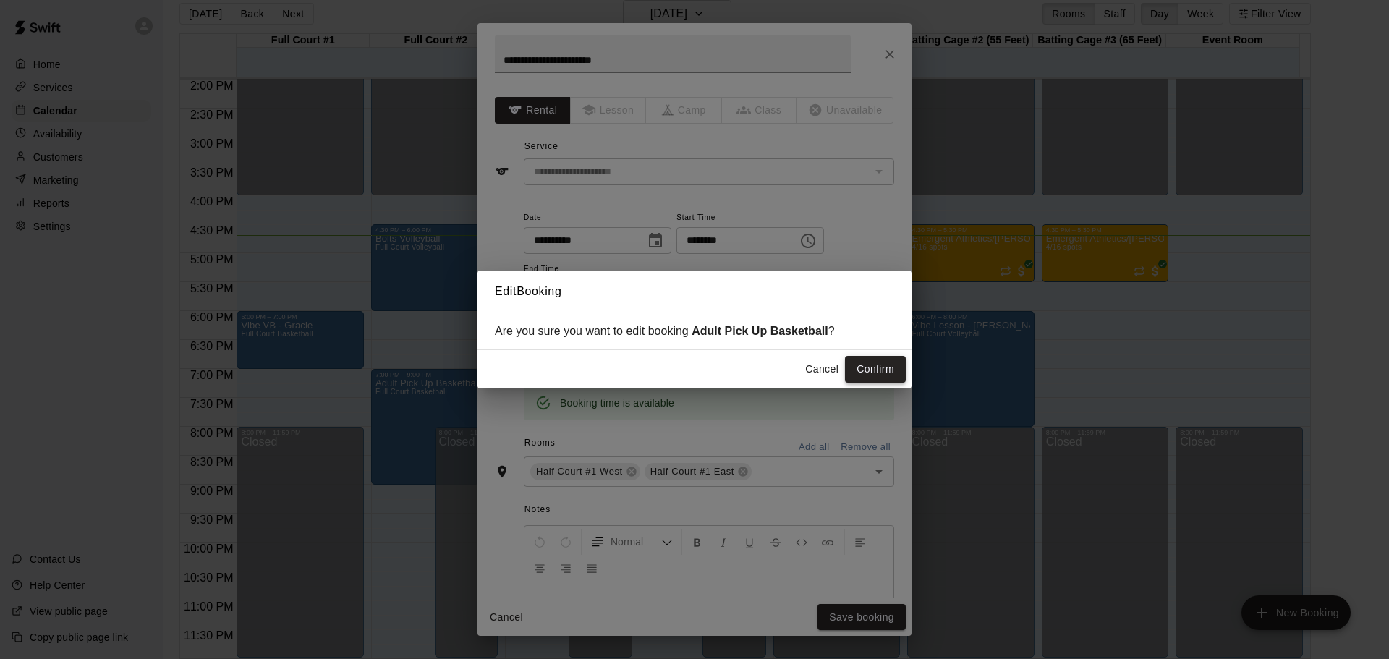
click at [880, 370] on button "Confirm" at bounding box center [875, 369] width 61 height 27
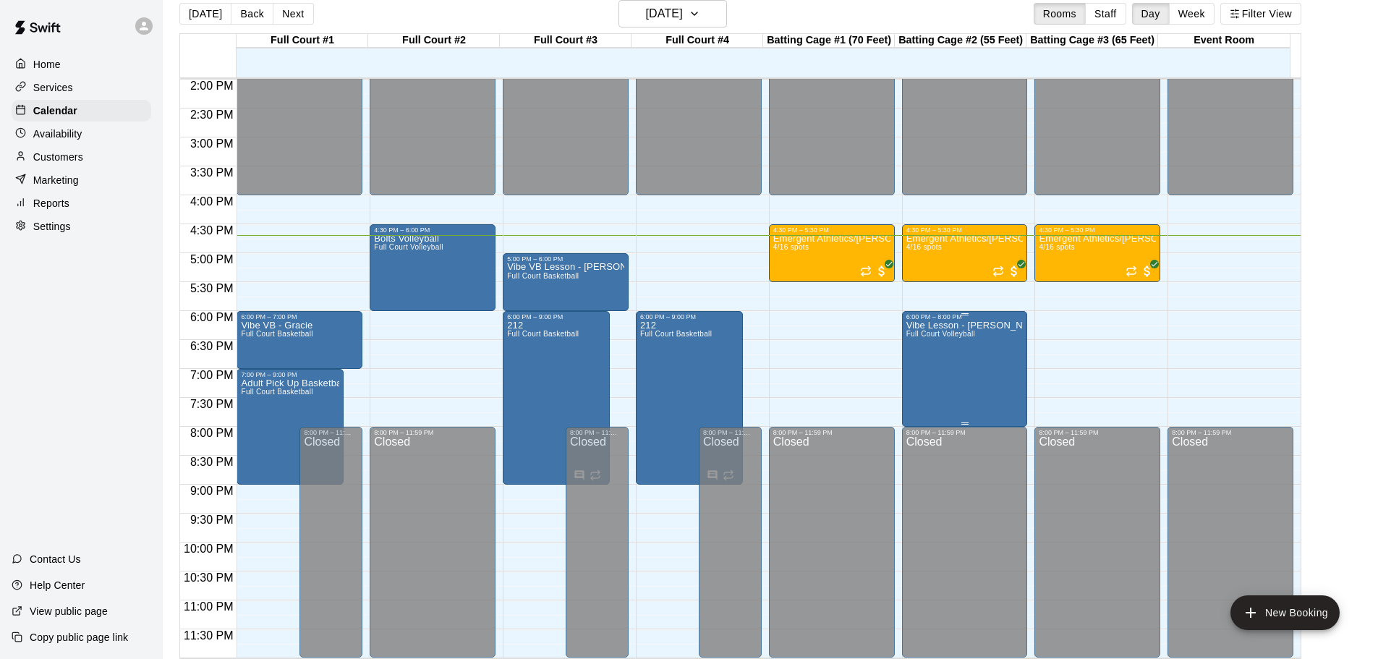
click at [990, 331] on div "Vibe Lesson - [PERSON_NAME] Full Court Volleyball" at bounding box center [965, 650] width 117 height 659
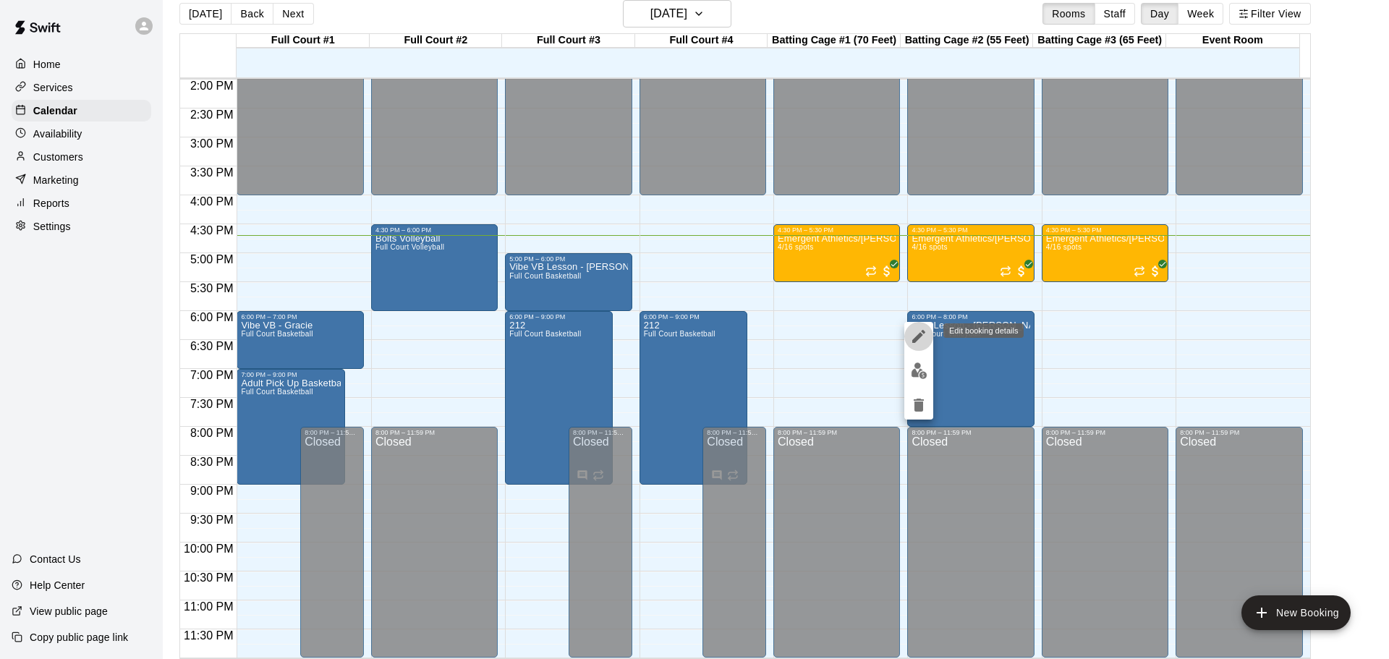
click at [912, 336] on icon "edit" at bounding box center [918, 336] width 17 height 17
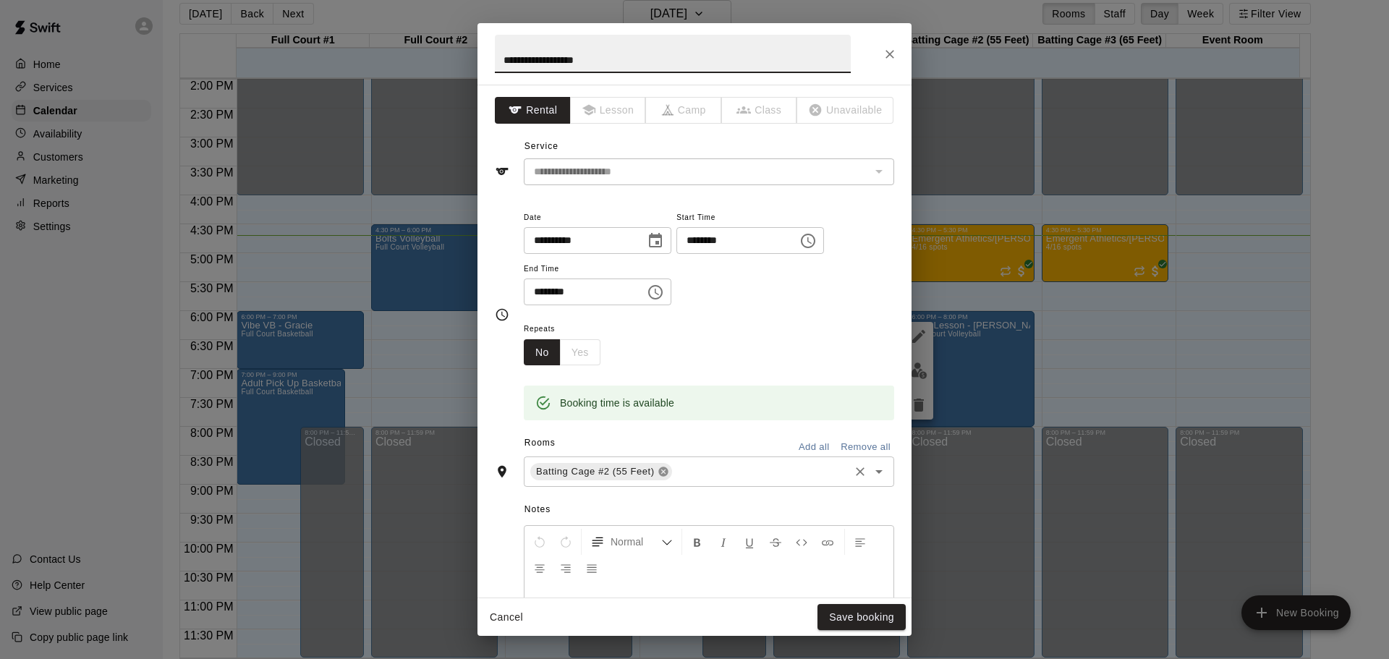
click at [667, 475] on icon at bounding box center [664, 472] width 12 height 12
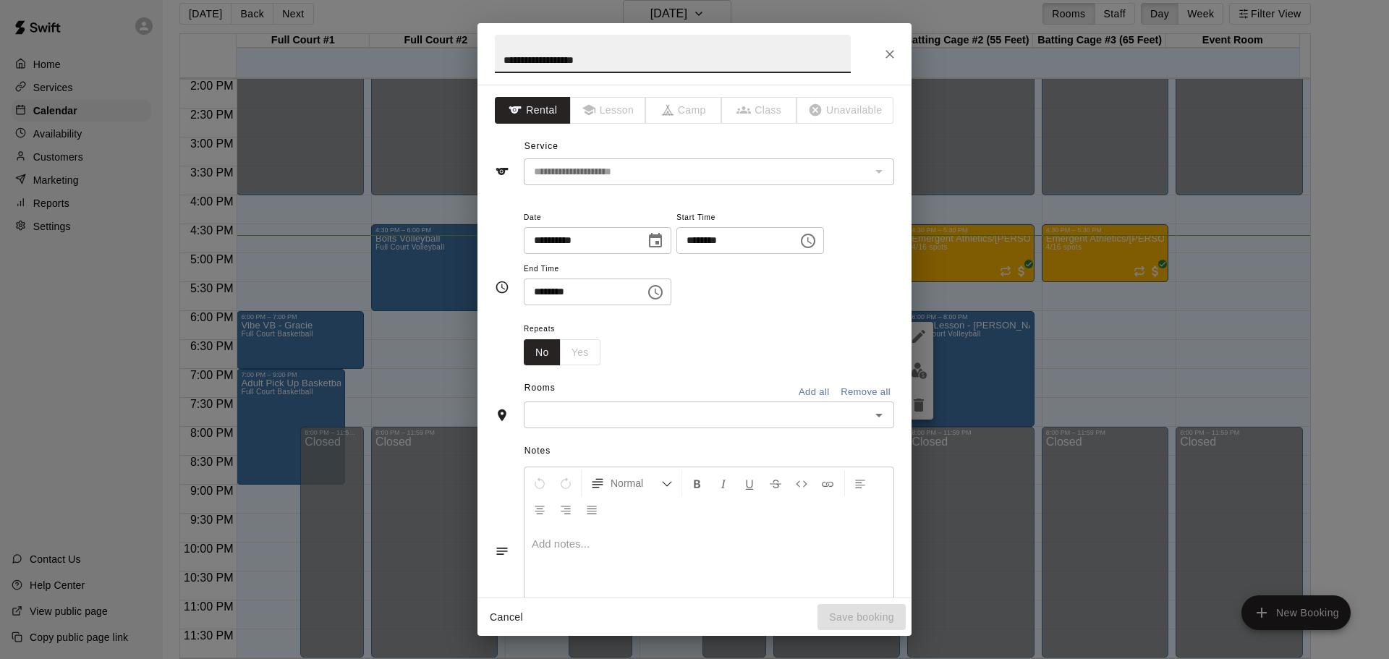
click at [655, 415] on input "text" at bounding box center [697, 415] width 338 height 18
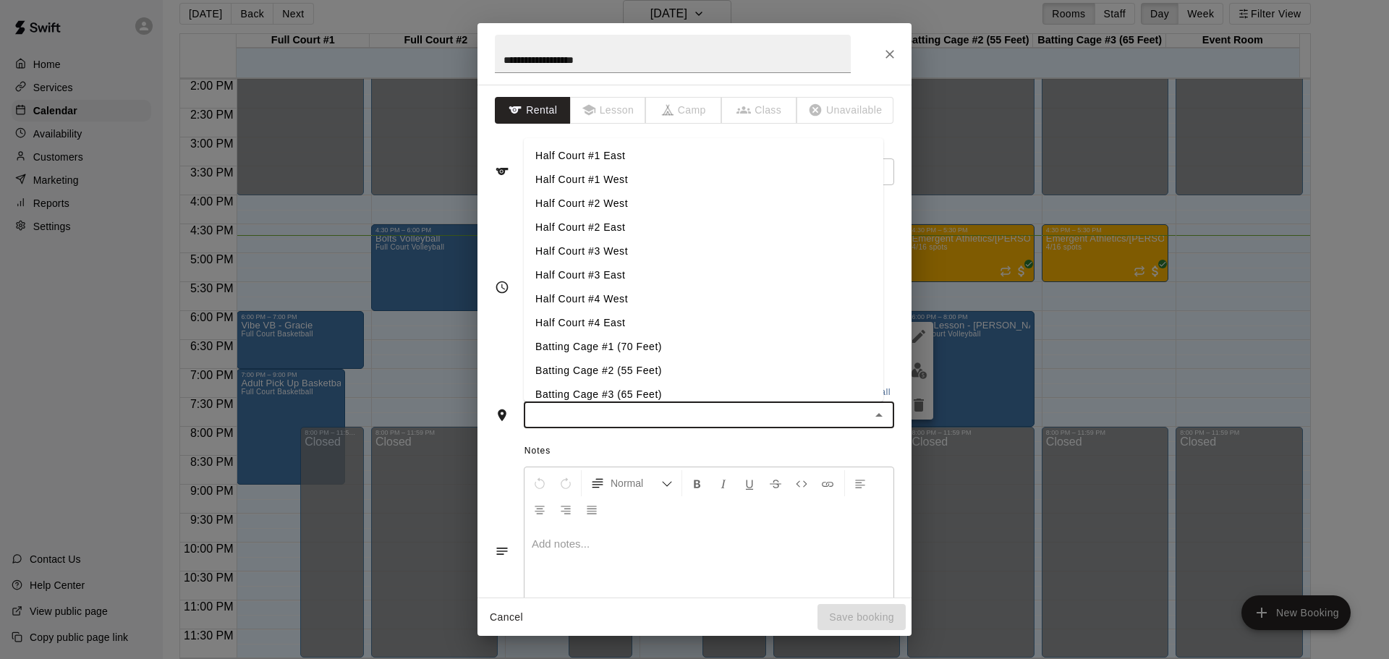
drag, startPoint x: 593, startPoint y: 199, endPoint x: 595, endPoint y: 212, distance: 13.2
click at [593, 200] on li "Half Court #2 West" at bounding box center [704, 204] width 360 height 24
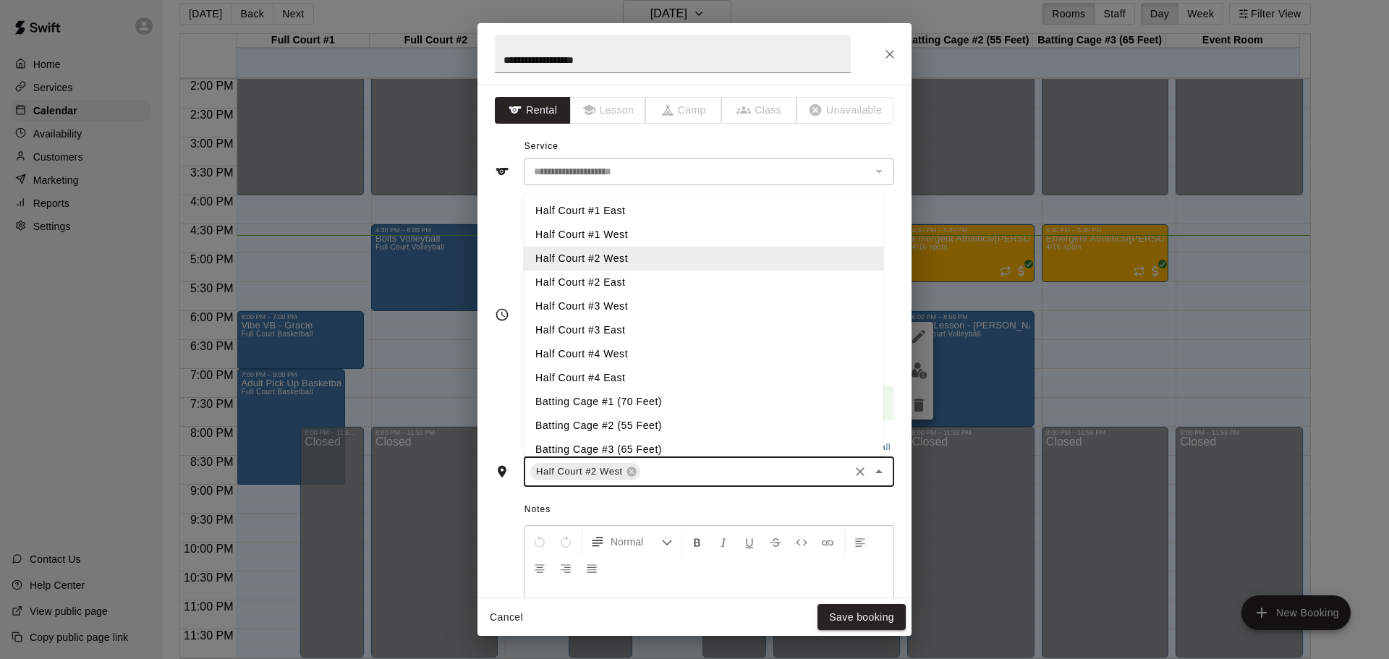
drag, startPoint x: 662, startPoint y: 471, endPoint x: 663, endPoint y: 455, distance: 16.0
click at [663, 471] on input "text" at bounding box center [744, 472] width 205 height 18
click at [635, 284] on li "Half Court #2 East" at bounding box center [704, 283] width 360 height 24
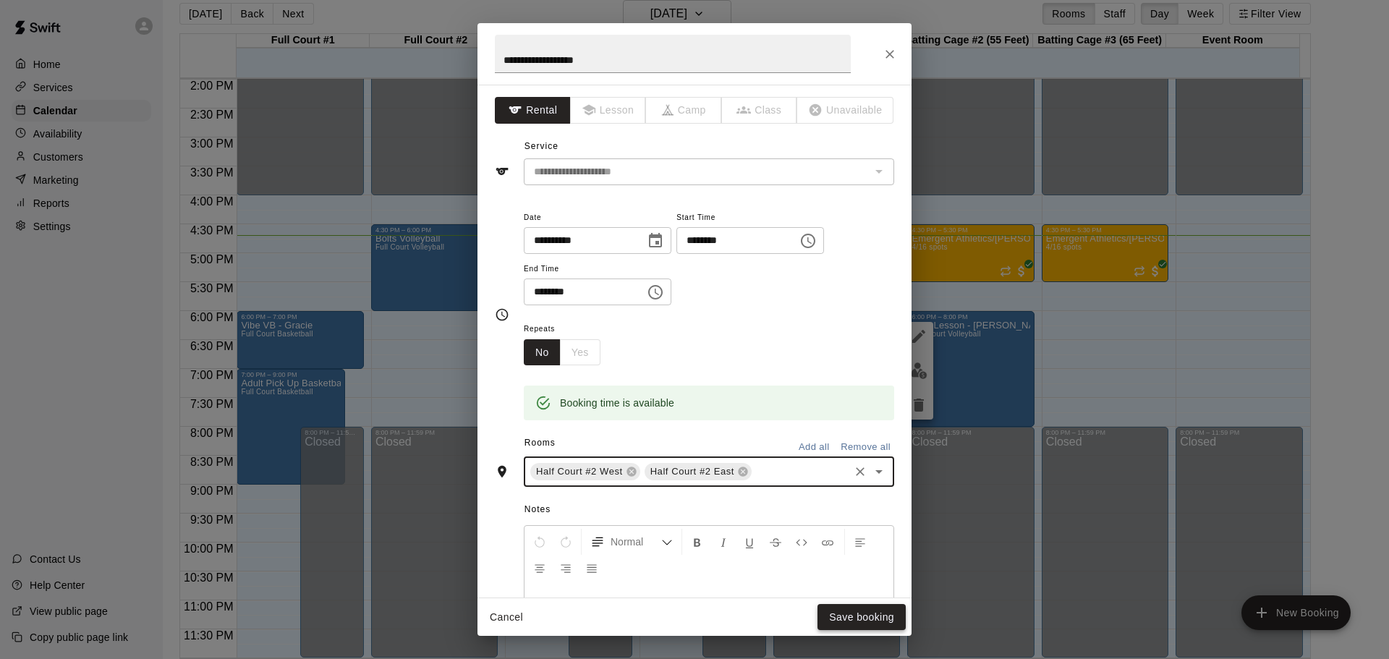
click at [838, 620] on button "Save booking" at bounding box center [862, 617] width 88 height 27
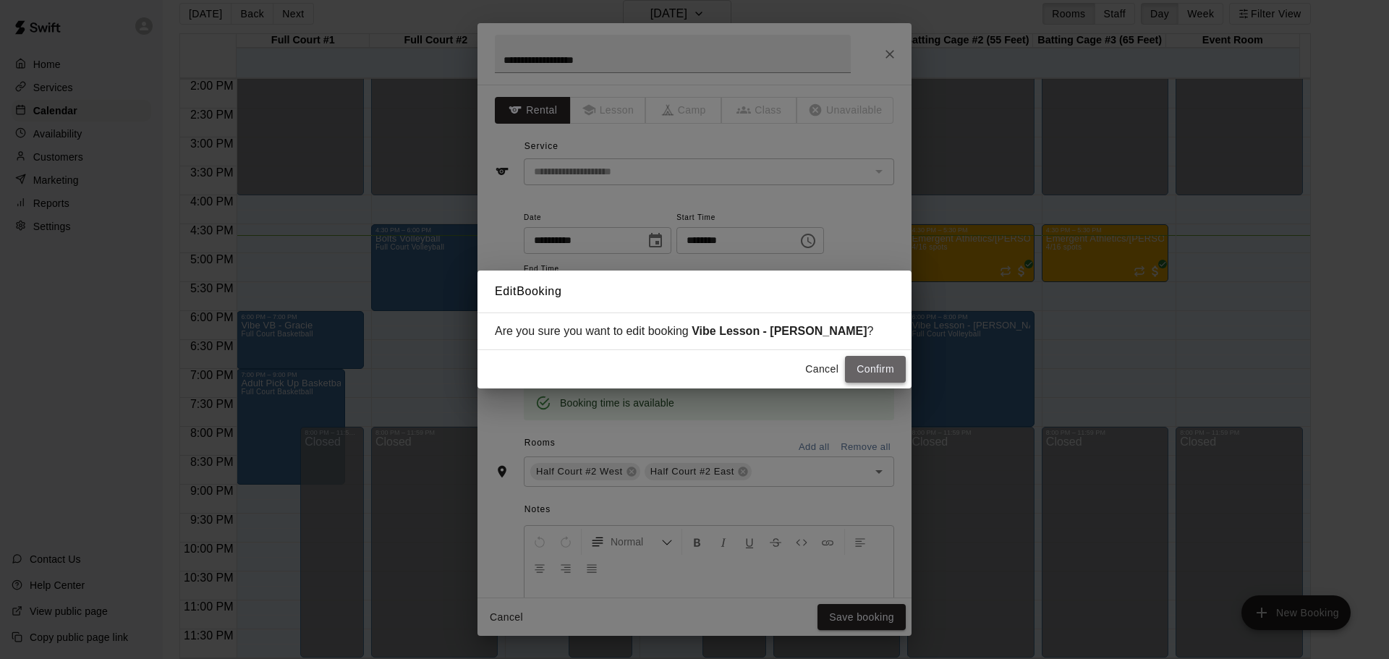
click at [859, 370] on button "Confirm" at bounding box center [875, 369] width 61 height 27
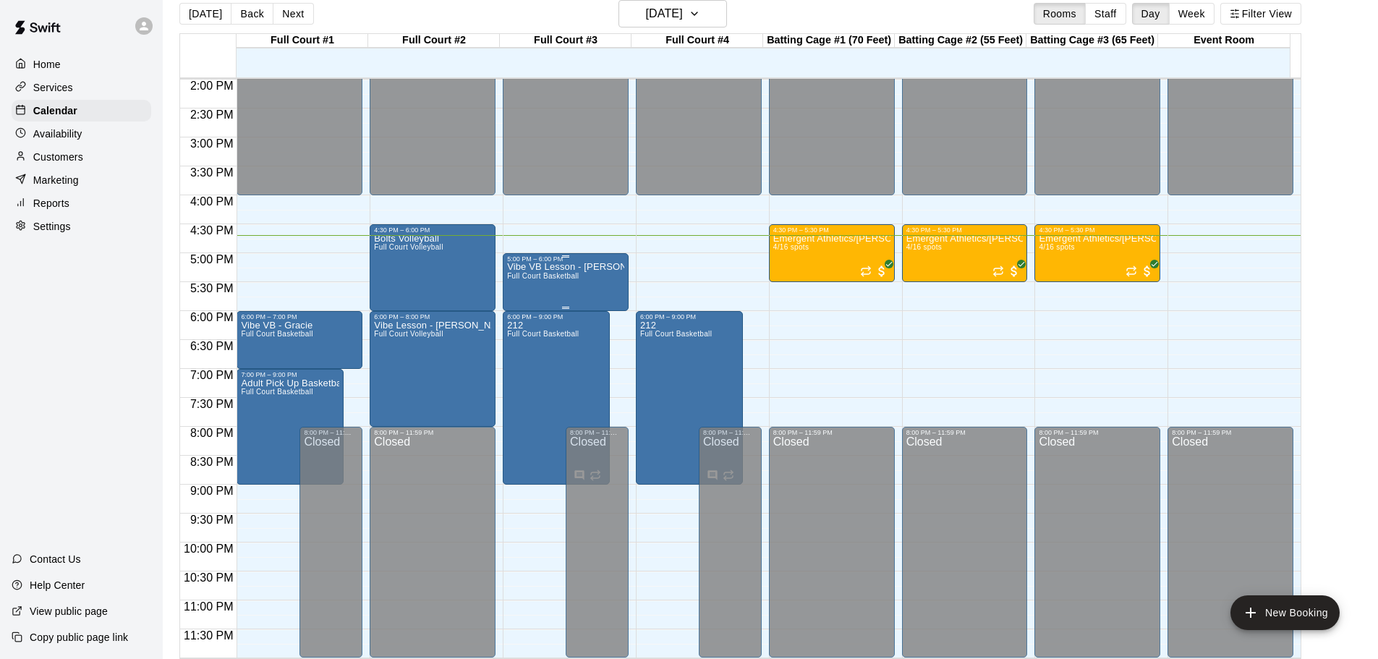
click at [570, 287] on div "Vibe VB Lesson - [PERSON_NAME] Full Court Basketball" at bounding box center [565, 592] width 117 height 659
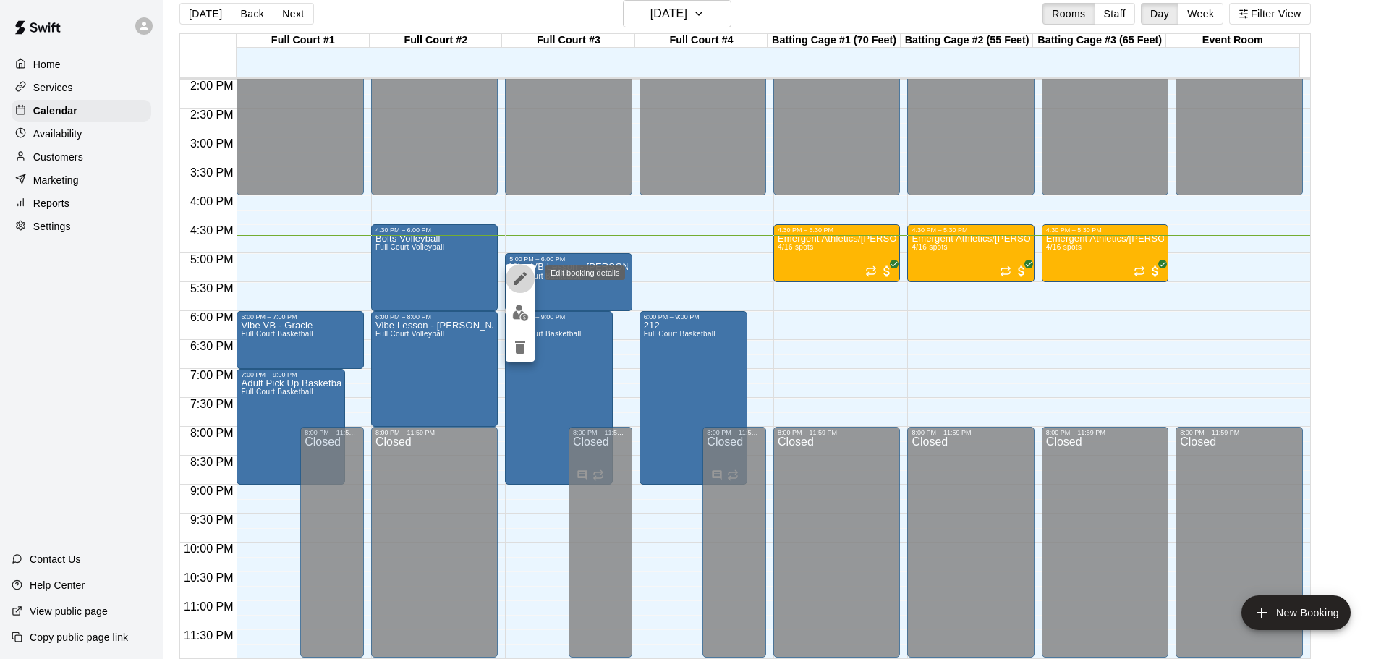
click at [517, 283] on icon "edit" at bounding box center [520, 278] width 13 height 13
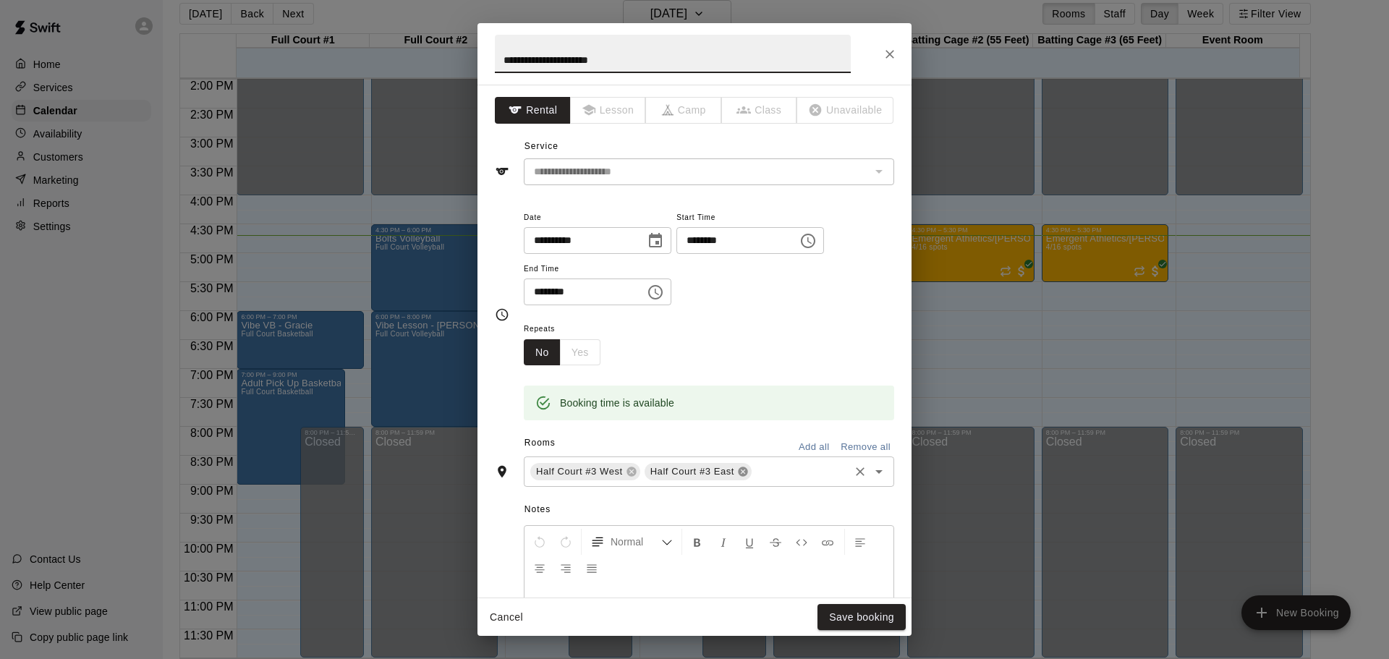
click at [747, 478] on icon at bounding box center [743, 472] width 12 height 12
click at [634, 475] on icon at bounding box center [631, 471] width 9 height 9
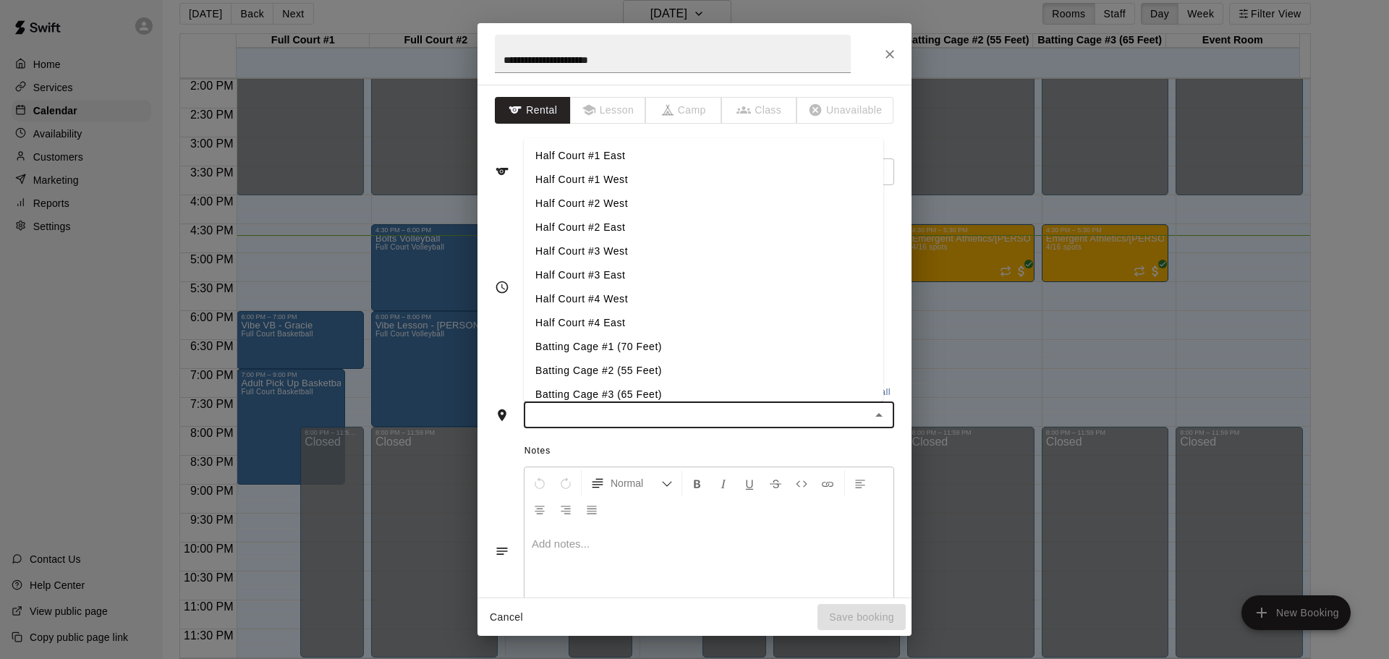
click at [609, 406] on input "text" at bounding box center [697, 415] width 338 height 18
click at [598, 156] on li "Half Court #1 East" at bounding box center [704, 156] width 360 height 24
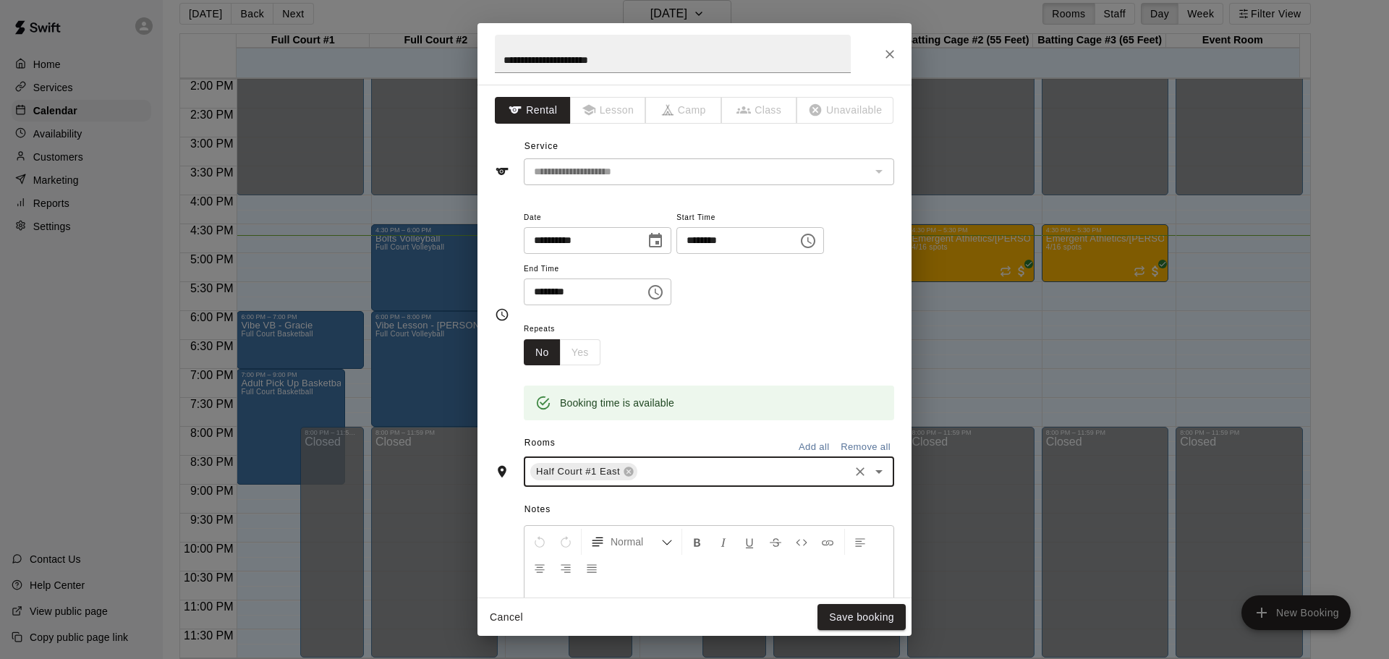
click at [648, 481] on div "Half Court #1 East ​" at bounding box center [709, 472] width 370 height 30
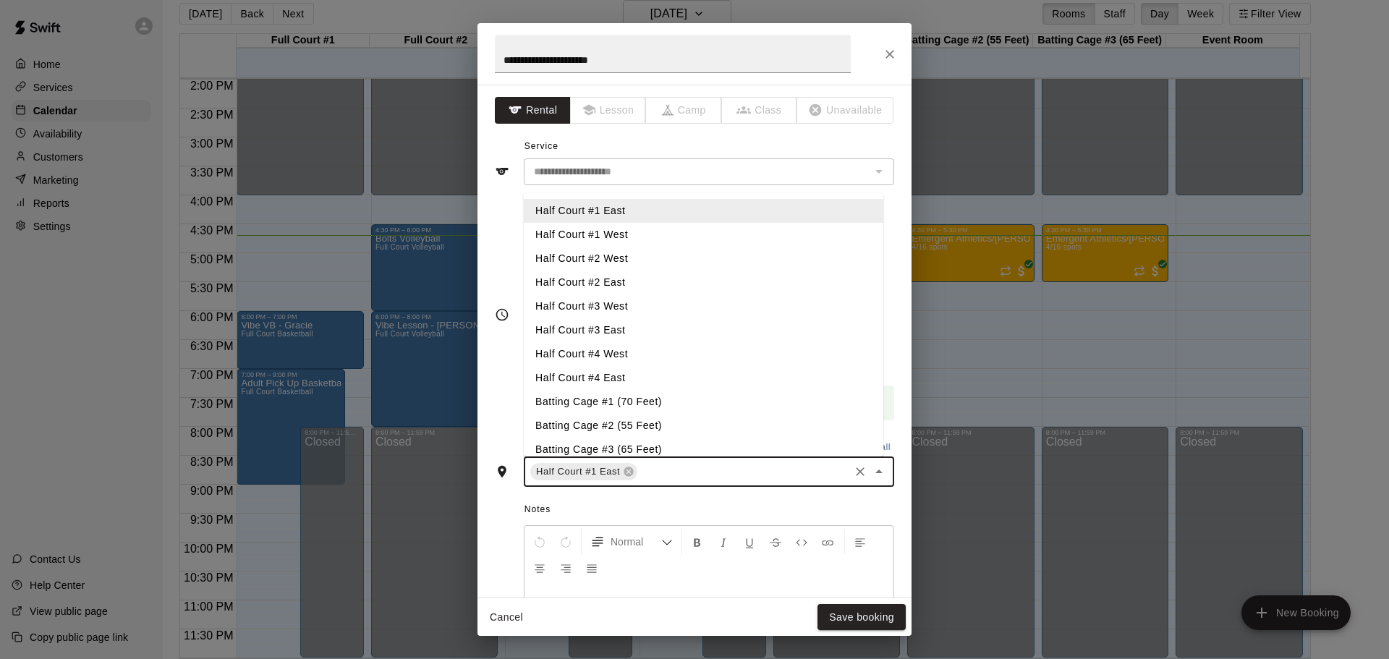
click at [627, 234] on li "Half Court #1 West" at bounding box center [704, 235] width 360 height 24
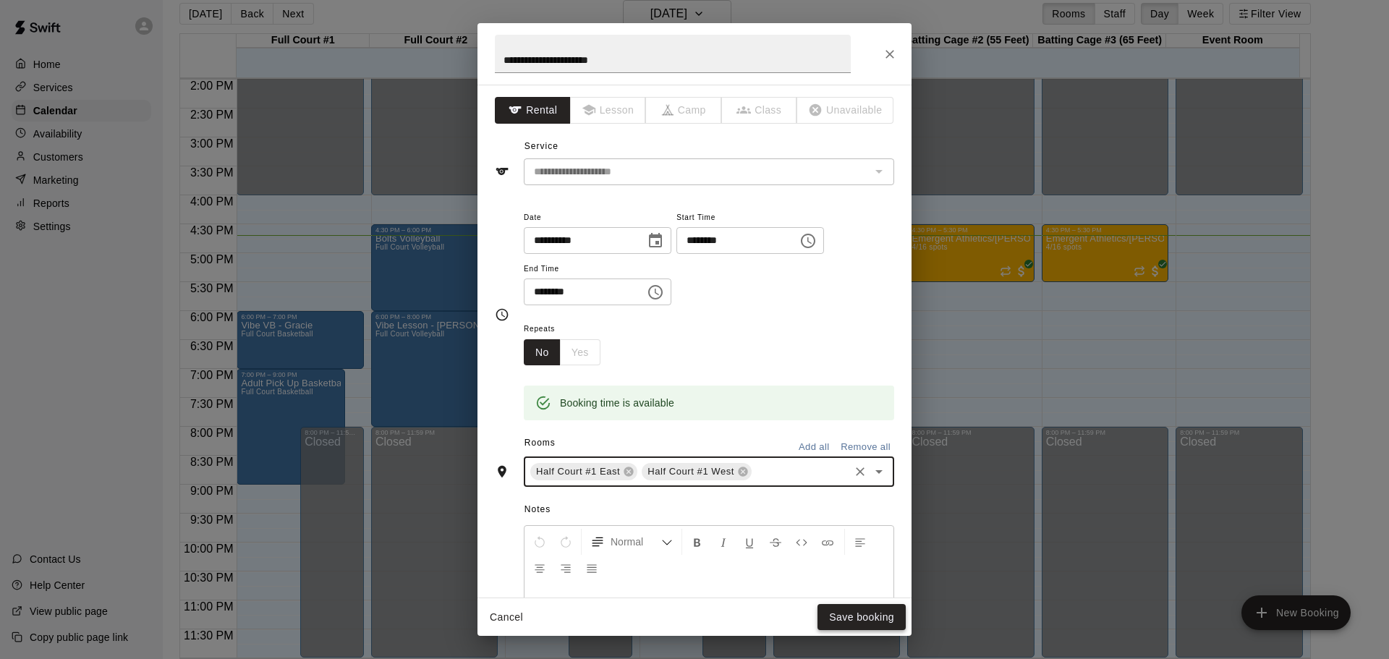
click at [818, 611] on div "Cancel Save booking" at bounding box center [695, 617] width 434 height 38
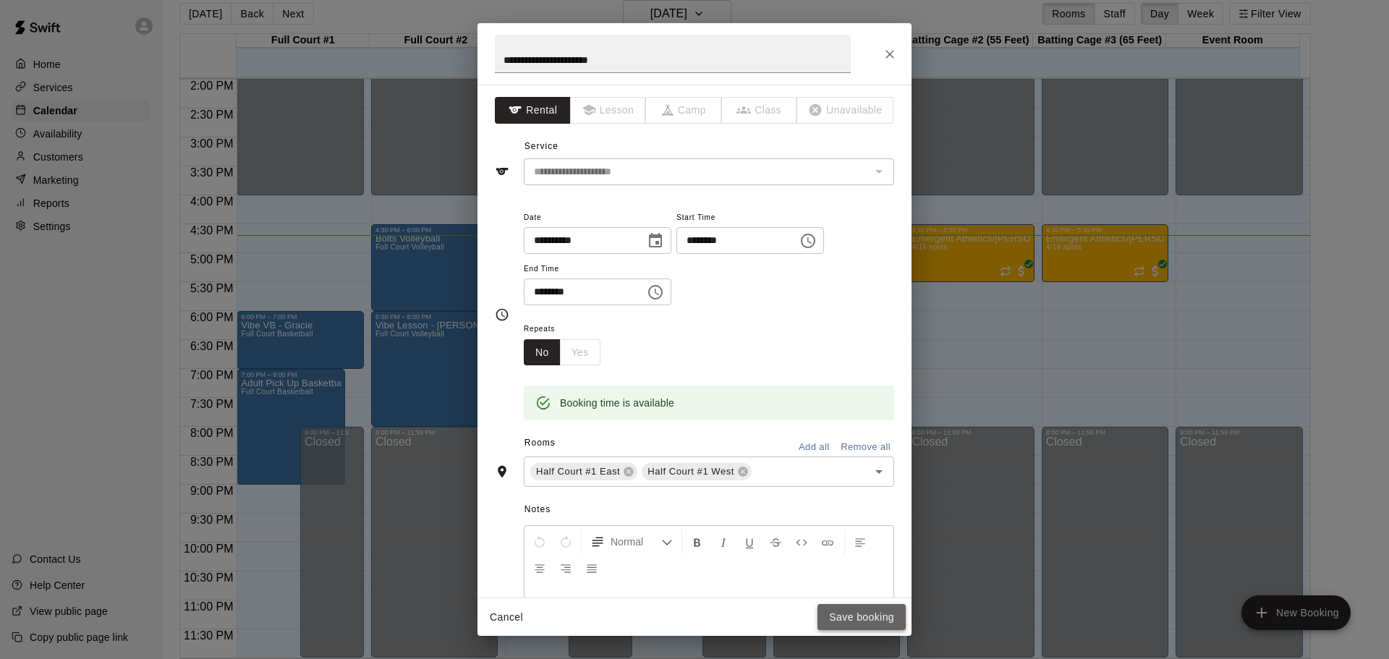
click at [831, 610] on button "Save booking" at bounding box center [862, 617] width 88 height 27
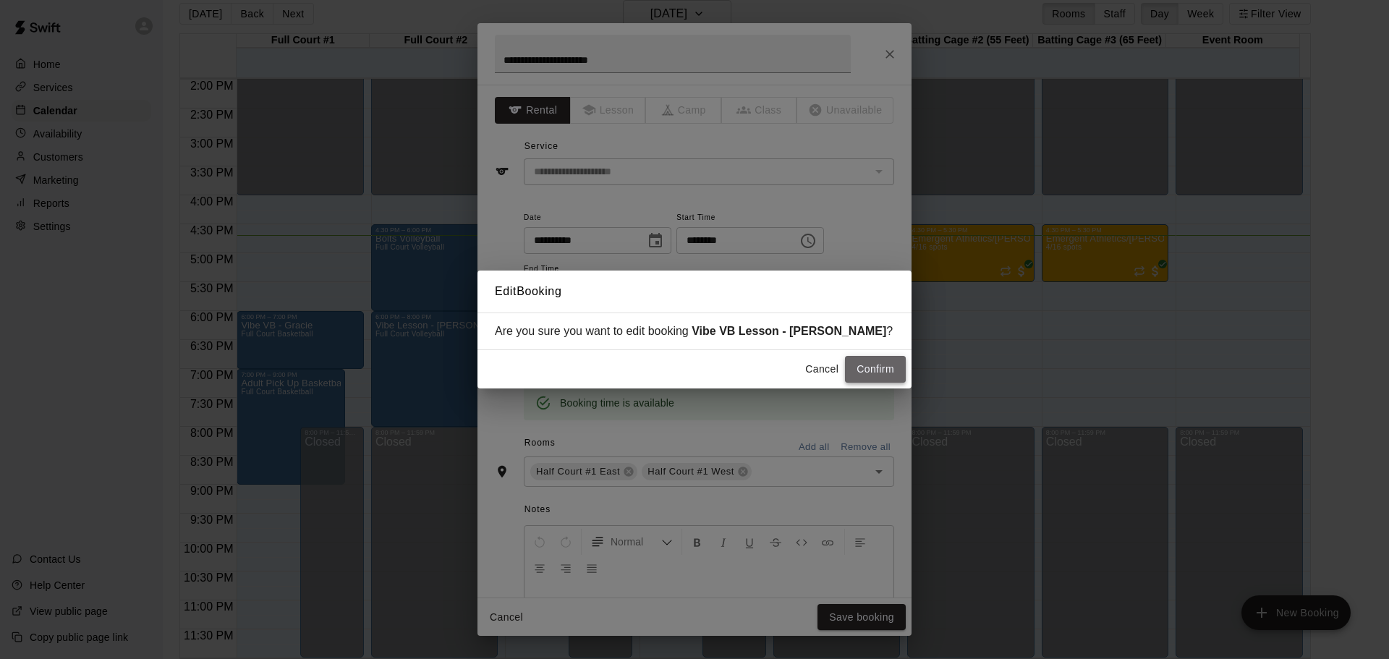
click at [892, 361] on button "Confirm" at bounding box center [875, 369] width 61 height 27
